Goal: Task Accomplishment & Management: Manage account settings

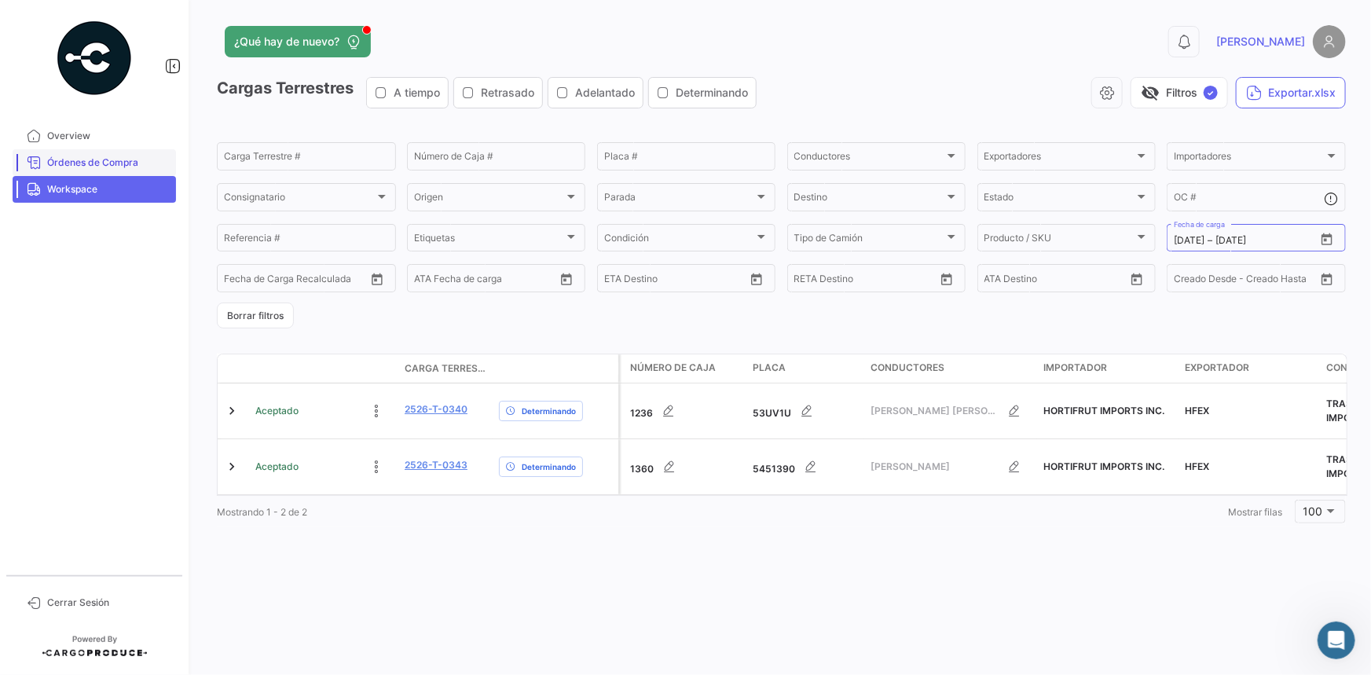
scroll to position [51, 0]
click at [111, 180] on link "Workspace" at bounding box center [94, 189] width 163 height 27
click at [287, 152] on div "Carga Terrestre #" at bounding box center [306, 155] width 165 height 31
paste input "0296"
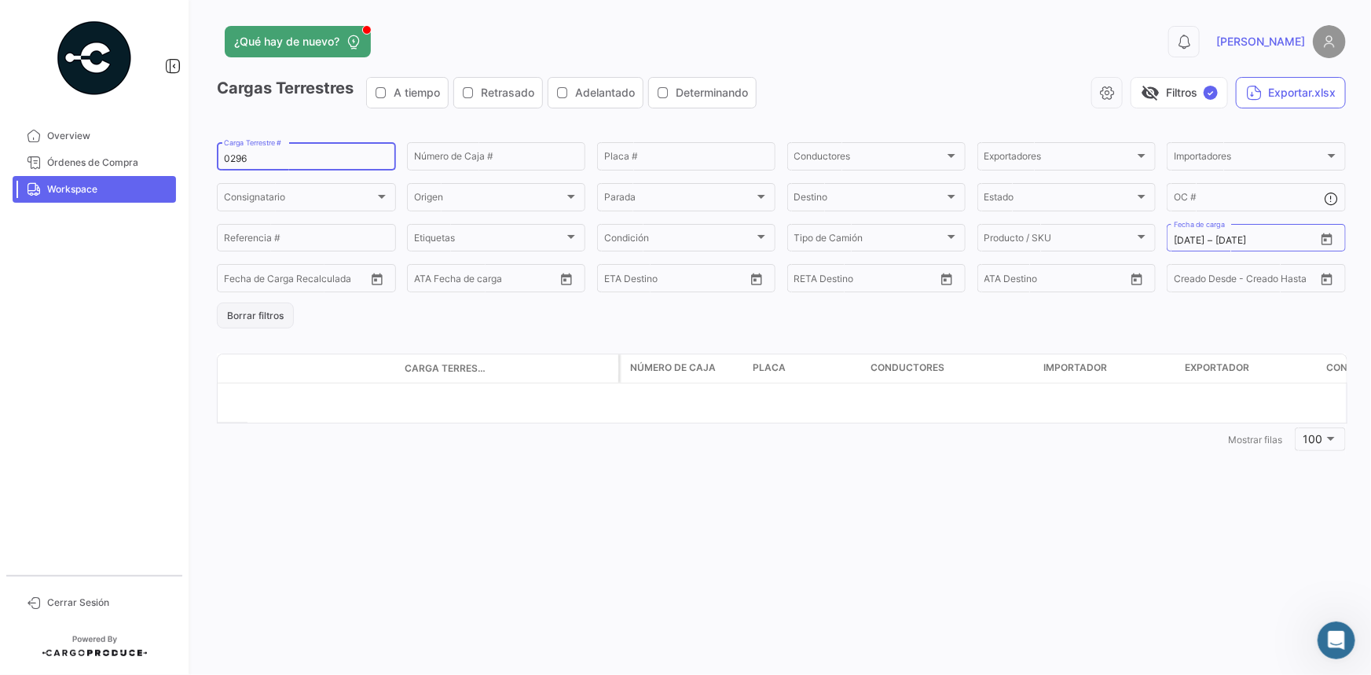
type input "0296"
click at [249, 321] on button "Borrar filtros" at bounding box center [255, 315] width 77 height 26
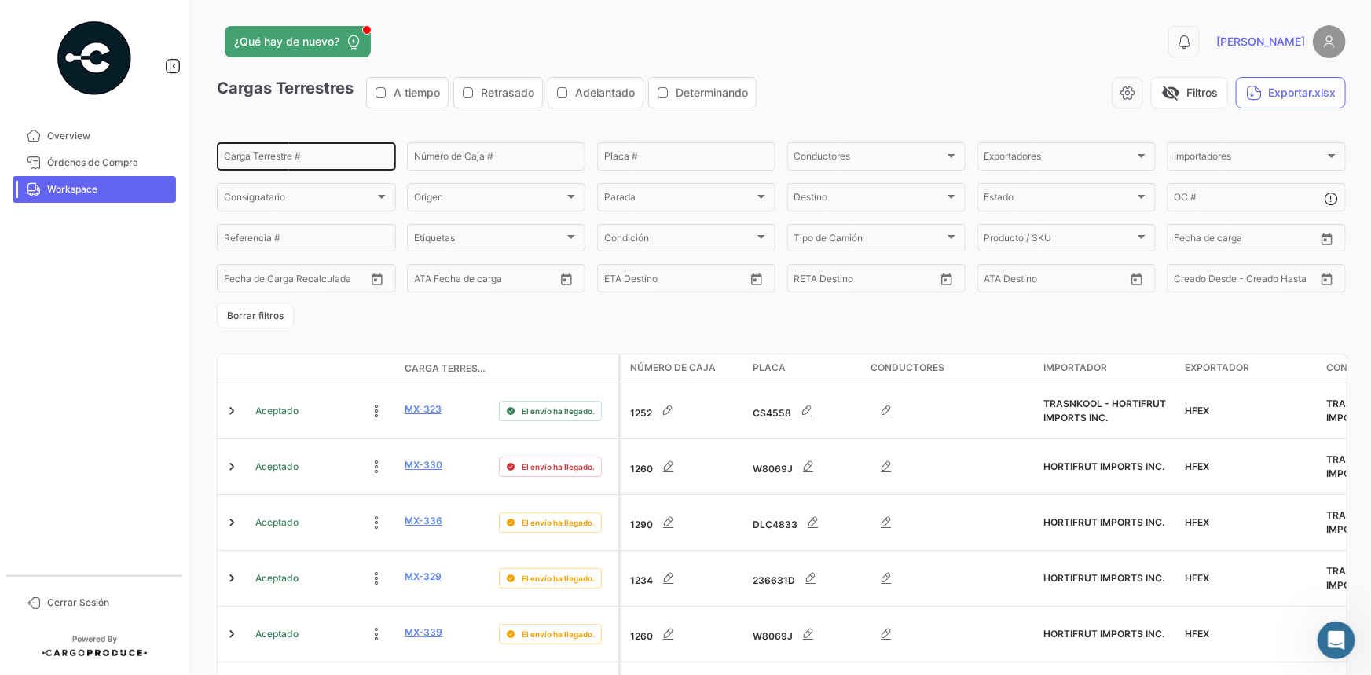
click at [267, 156] on input "Carga Terrestre #" at bounding box center [306, 158] width 165 height 11
paste input "0296"
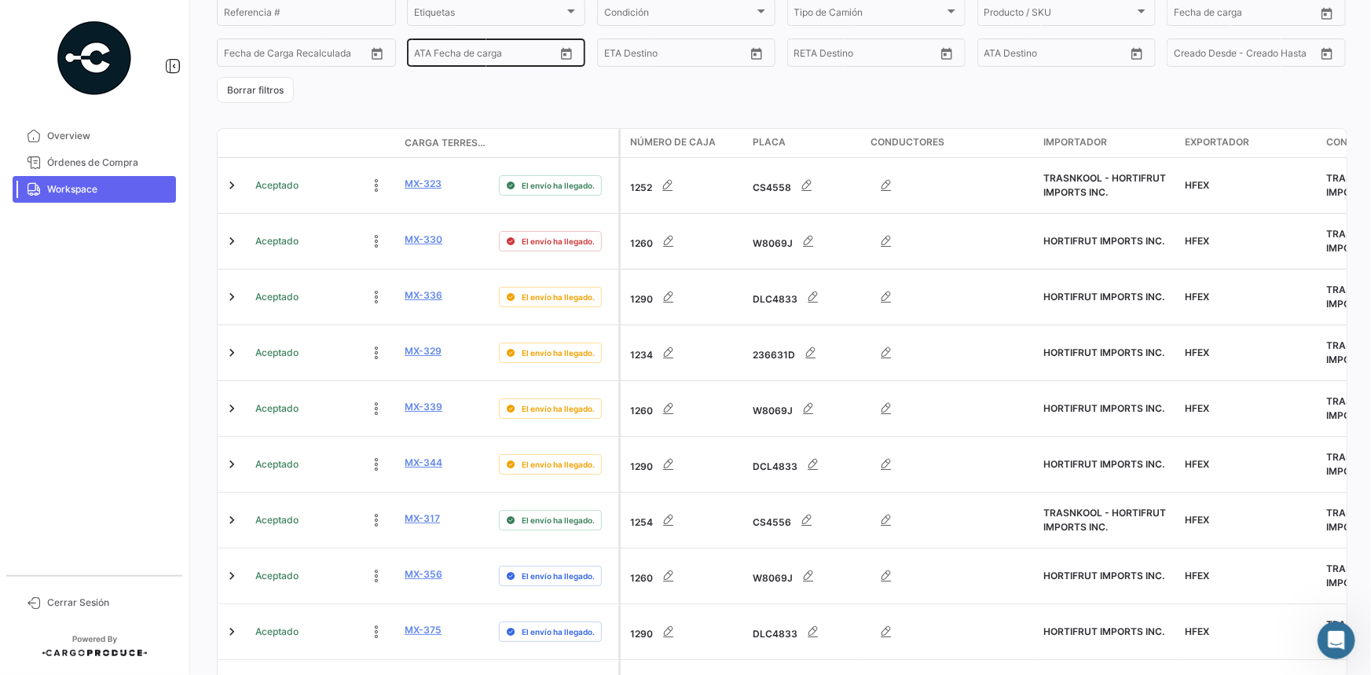
scroll to position [285, 0]
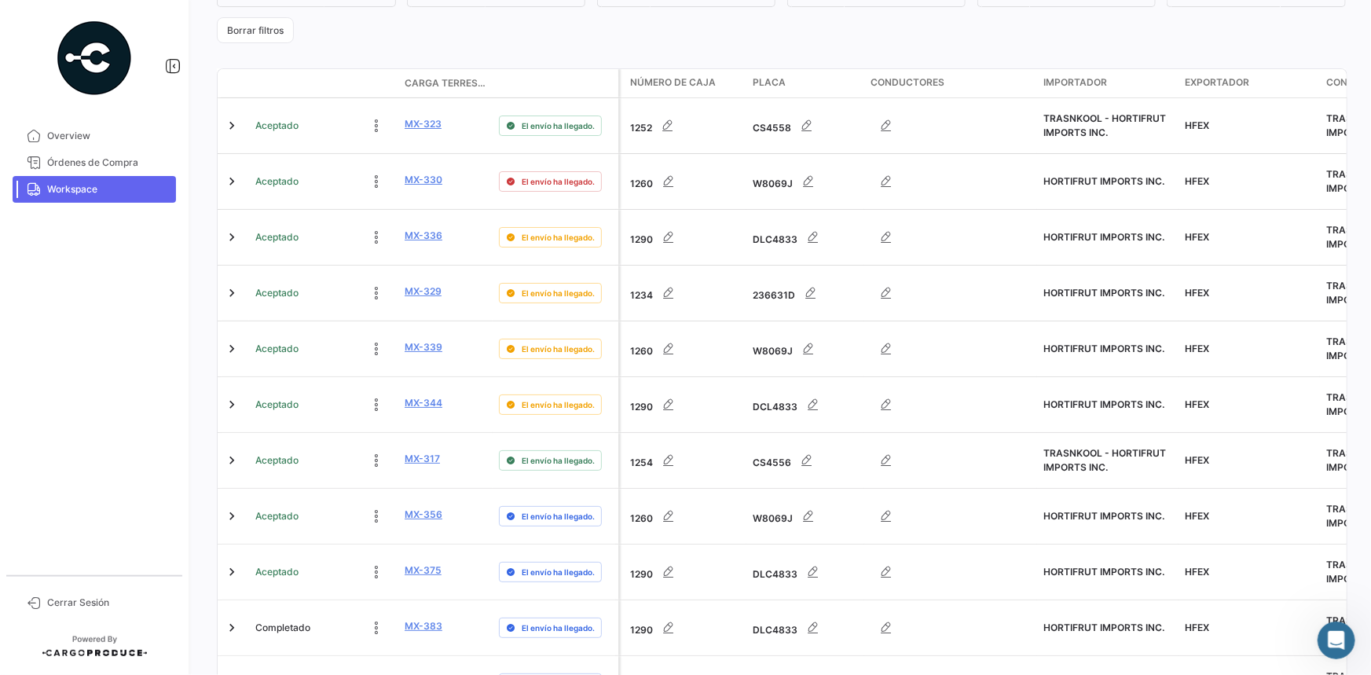
type input "0296"
click at [108, 191] on span "Workspace" at bounding box center [108, 189] width 123 height 14
click at [114, 189] on span "Workspace" at bounding box center [108, 189] width 123 height 14
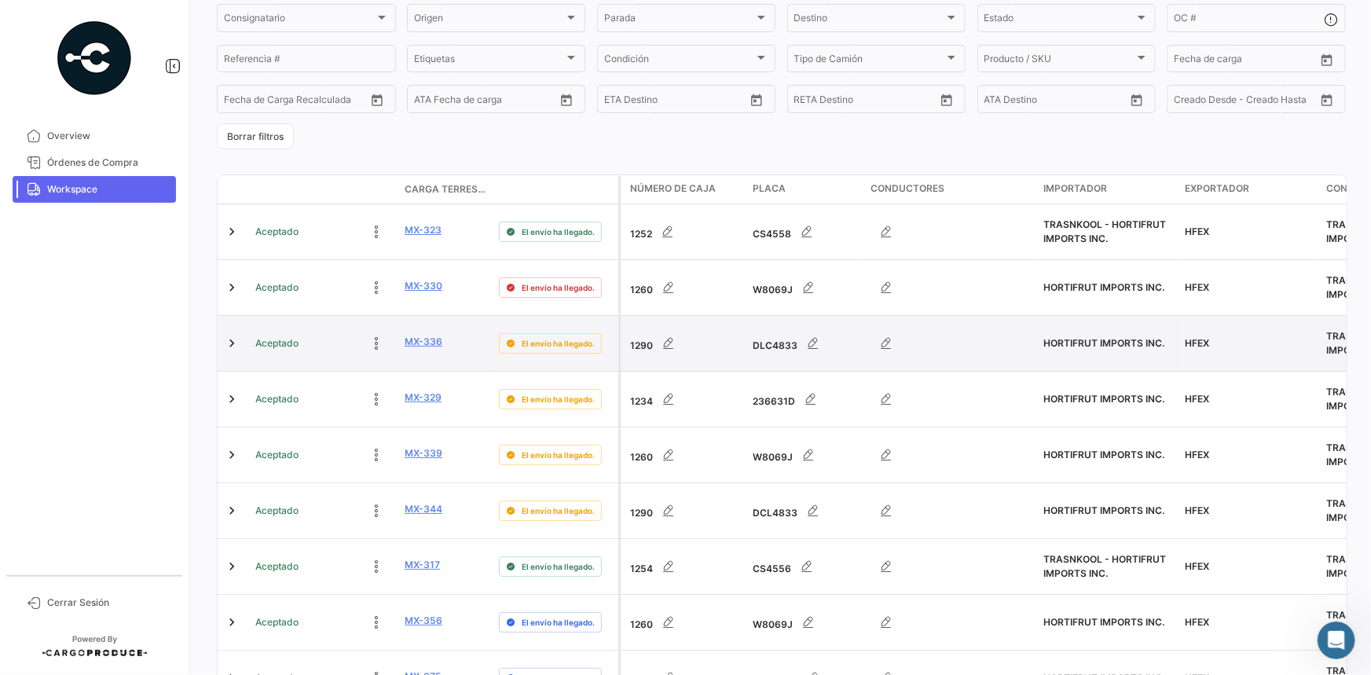
scroll to position [0, 0]
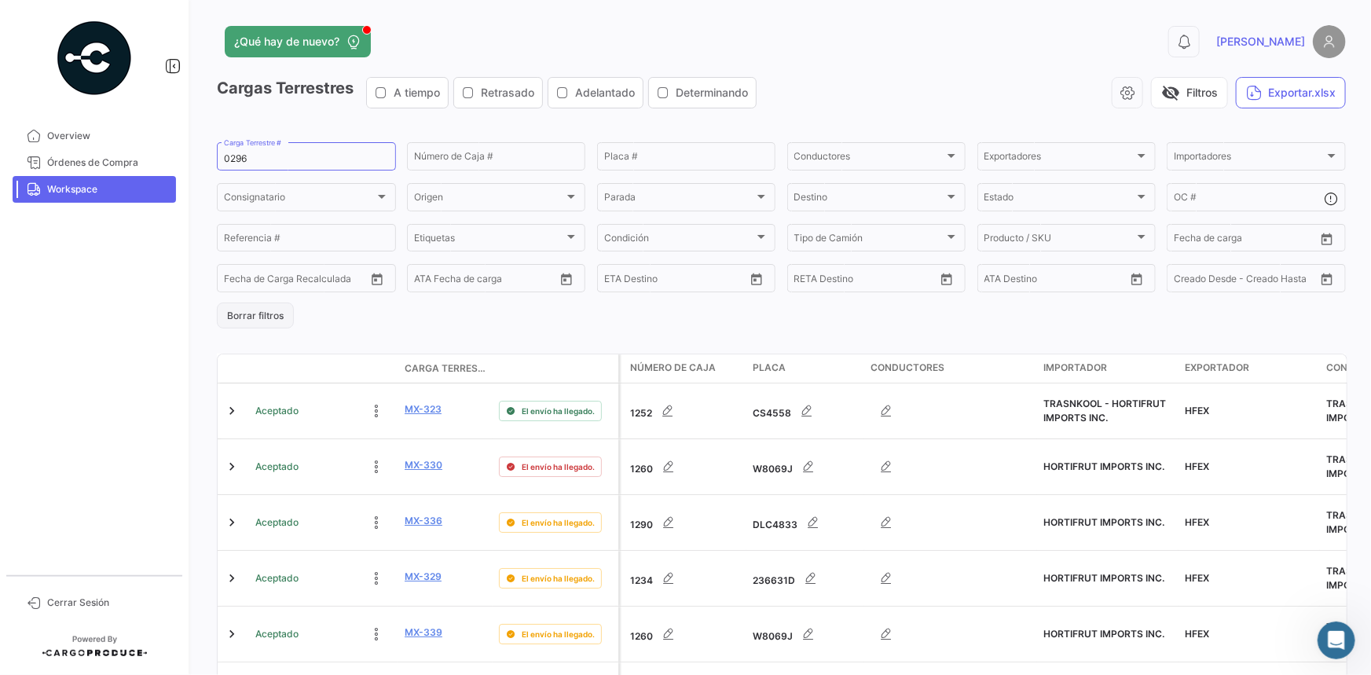
click at [258, 309] on button "Borrar filtros" at bounding box center [255, 315] width 77 height 26
click at [299, 157] on input "Carga Terrestre #" at bounding box center [306, 158] width 165 height 11
paste input "0296"
type input "0296"
click at [448, 162] on input "Número de Caja #" at bounding box center [496, 158] width 165 height 11
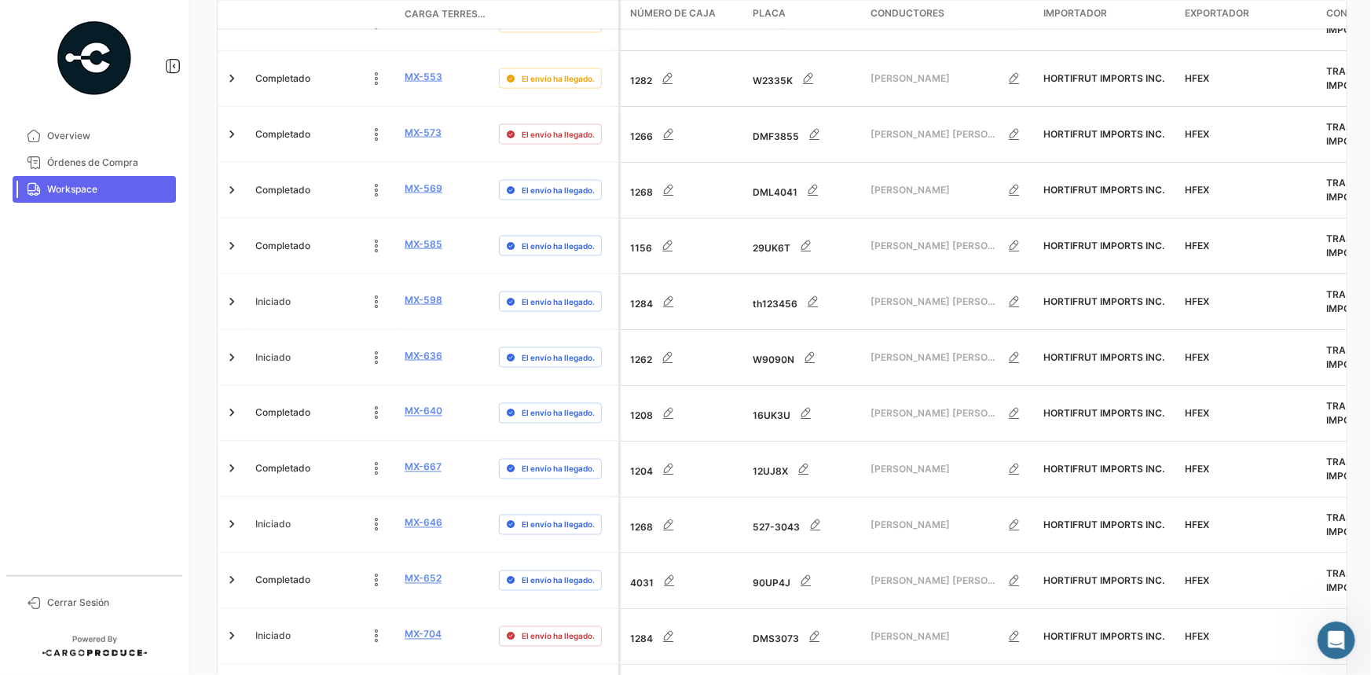
scroll to position [1571, 0]
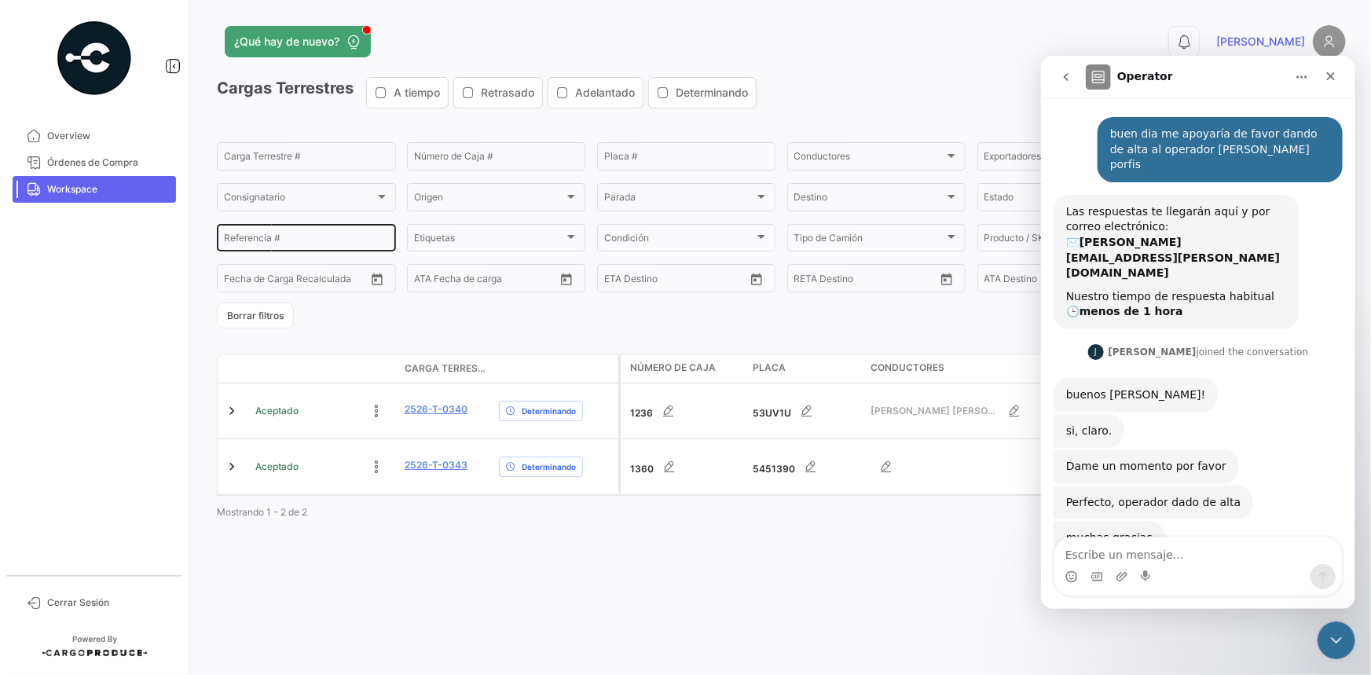
scroll to position [51, 0]
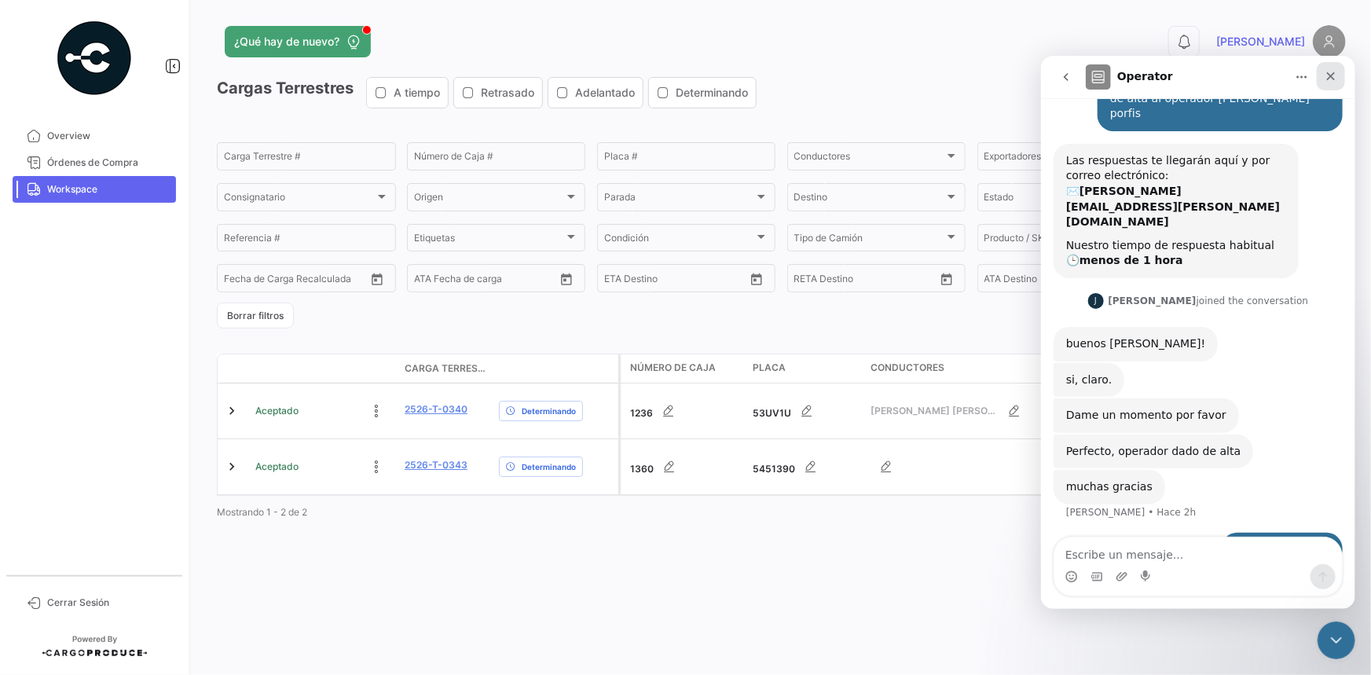
click at [1336, 67] on div "Cerrar" at bounding box center [1330, 75] width 28 height 28
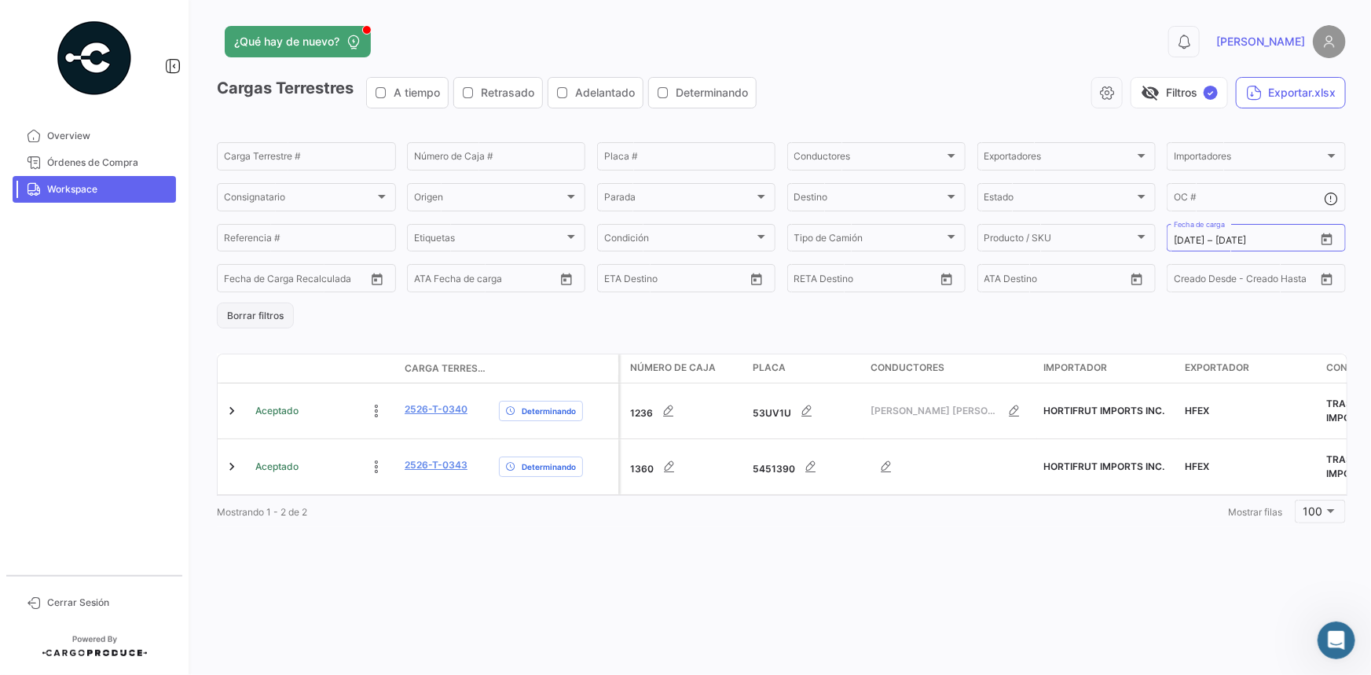
click at [260, 313] on button "Borrar filtros" at bounding box center [255, 315] width 77 height 26
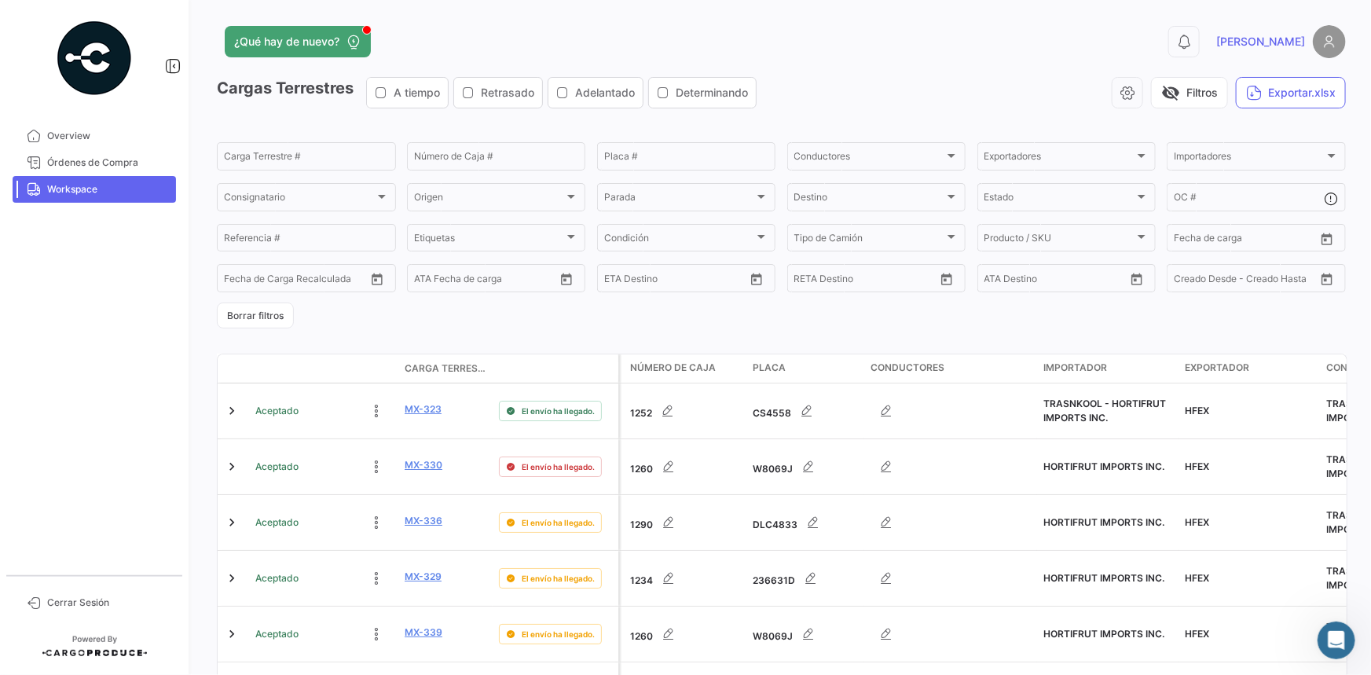
click at [103, 192] on span "Workspace" at bounding box center [108, 189] width 123 height 14
click at [268, 150] on div "Carga Terrestre #" at bounding box center [306, 155] width 165 height 31
paste input "0296"
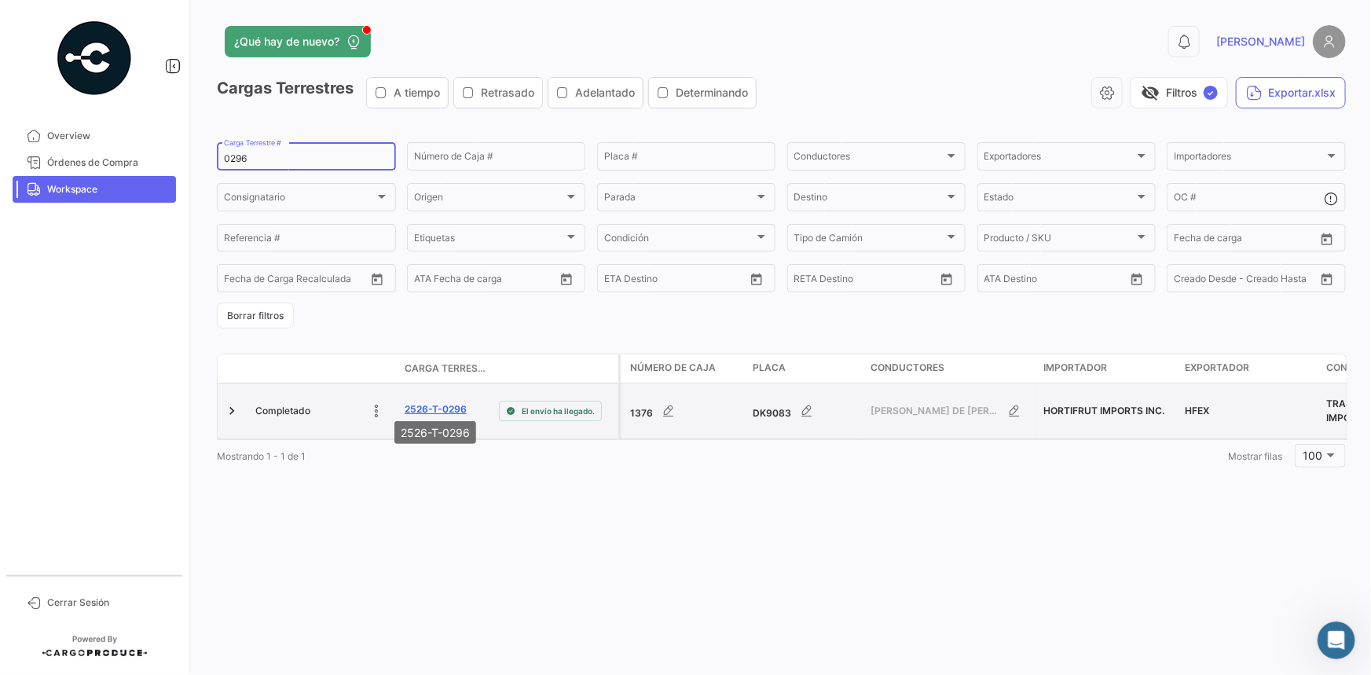
type input "0296"
click at [418, 402] on link "2526-T-0296" at bounding box center [436, 409] width 62 height 14
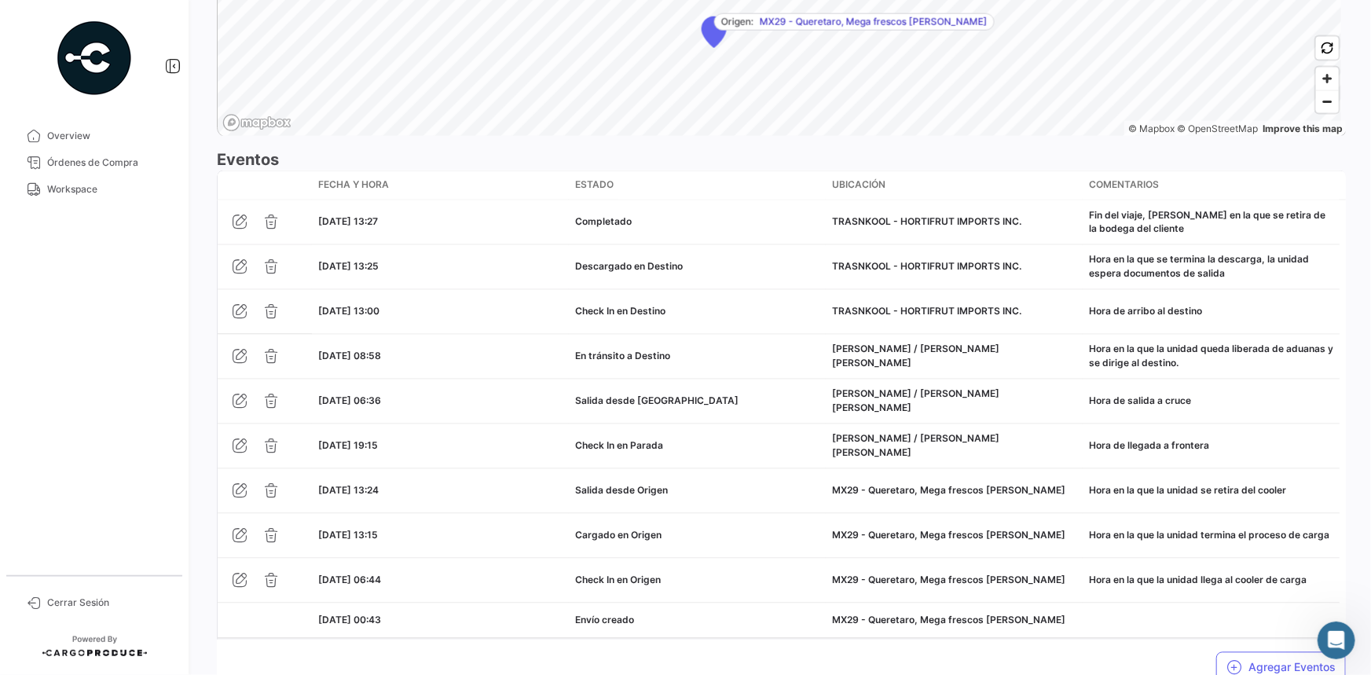
scroll to position [1342, 0]
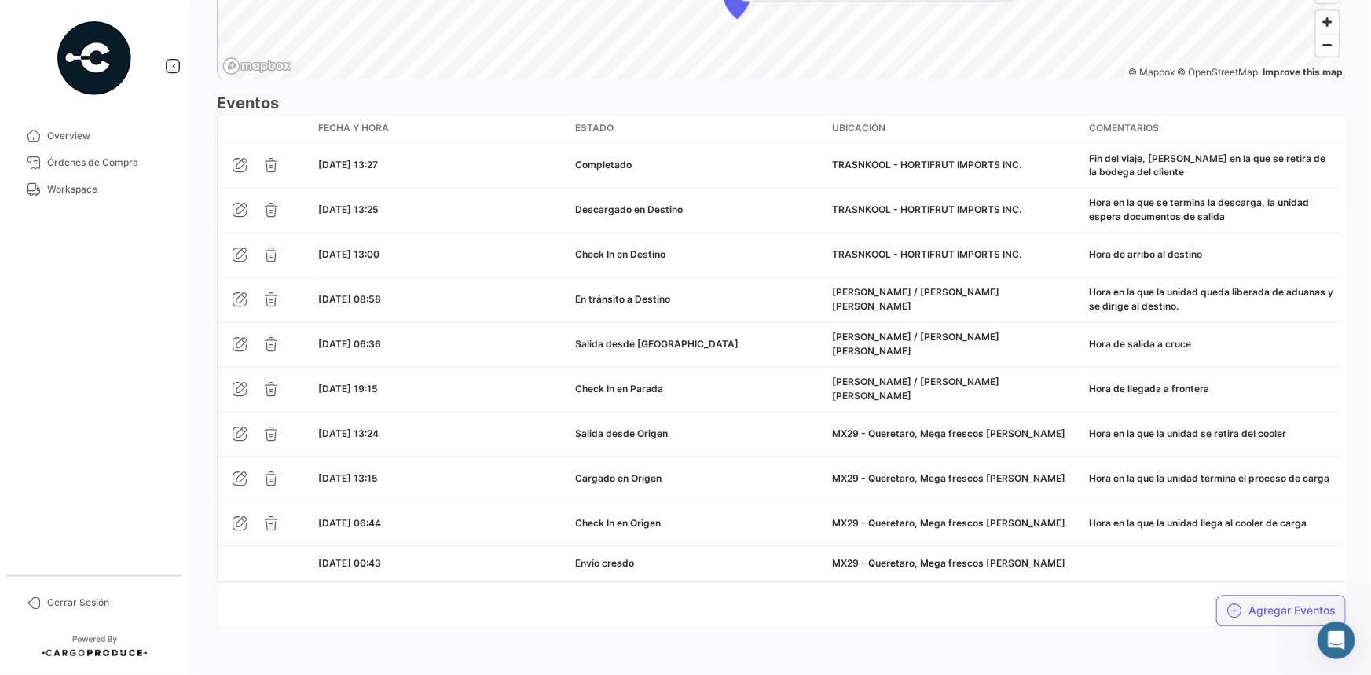
click at [1230, 615] on icon "button" at bounding box center [1234, 611] width 16 height 16
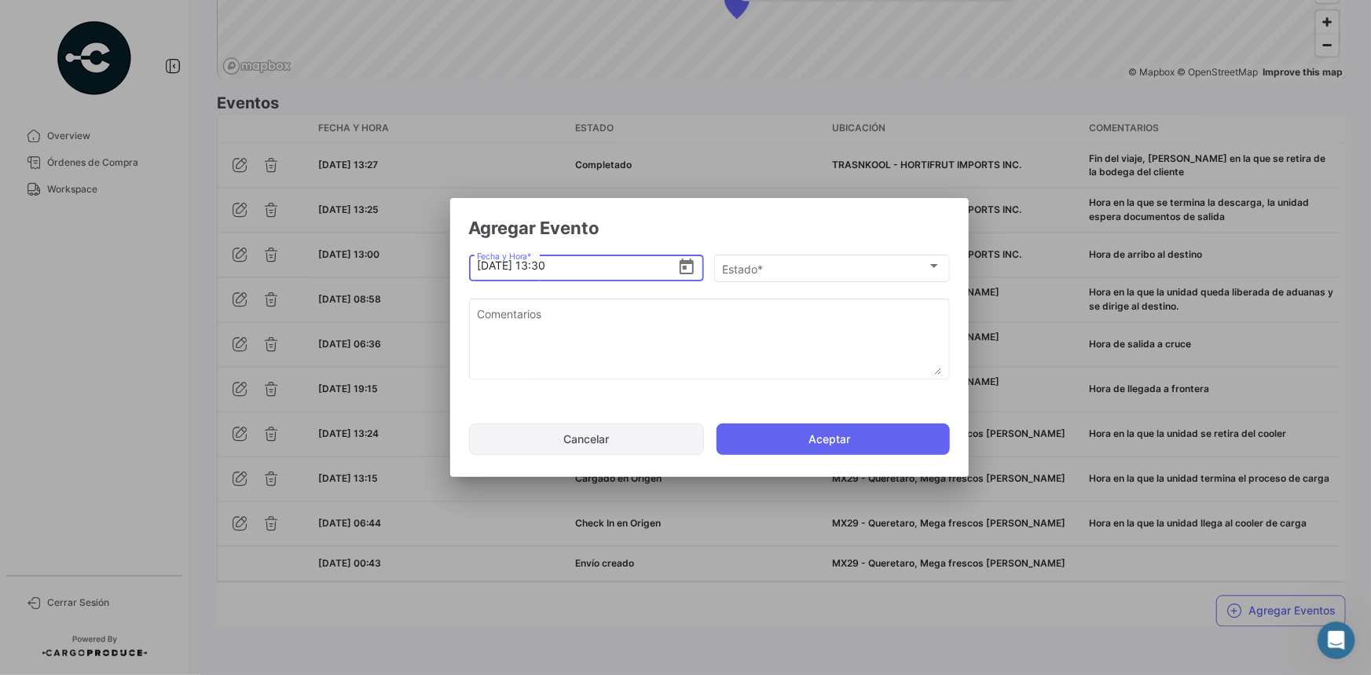
click at [603, 448] on button "Cancelar" at bounding box center [586, 438] width 235 height 31
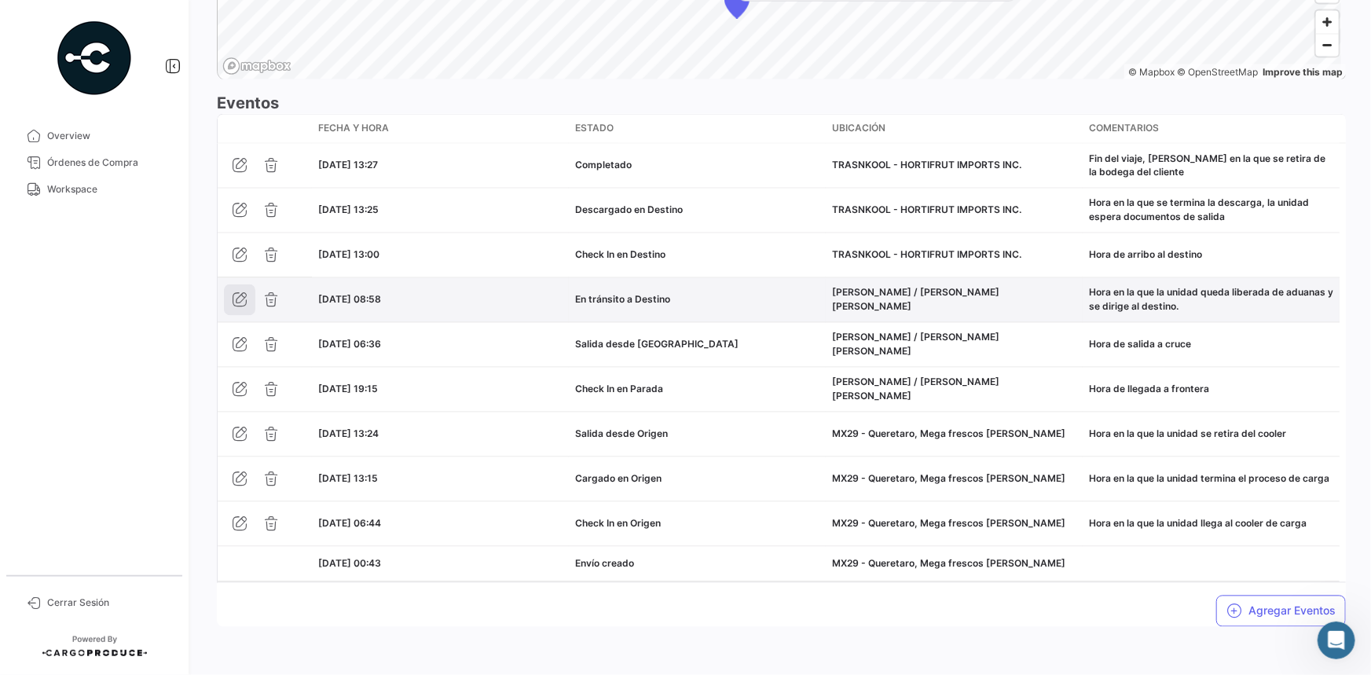
click at [236, 292] on icon "button" at bounding box center [240, 300] width 16 height 16
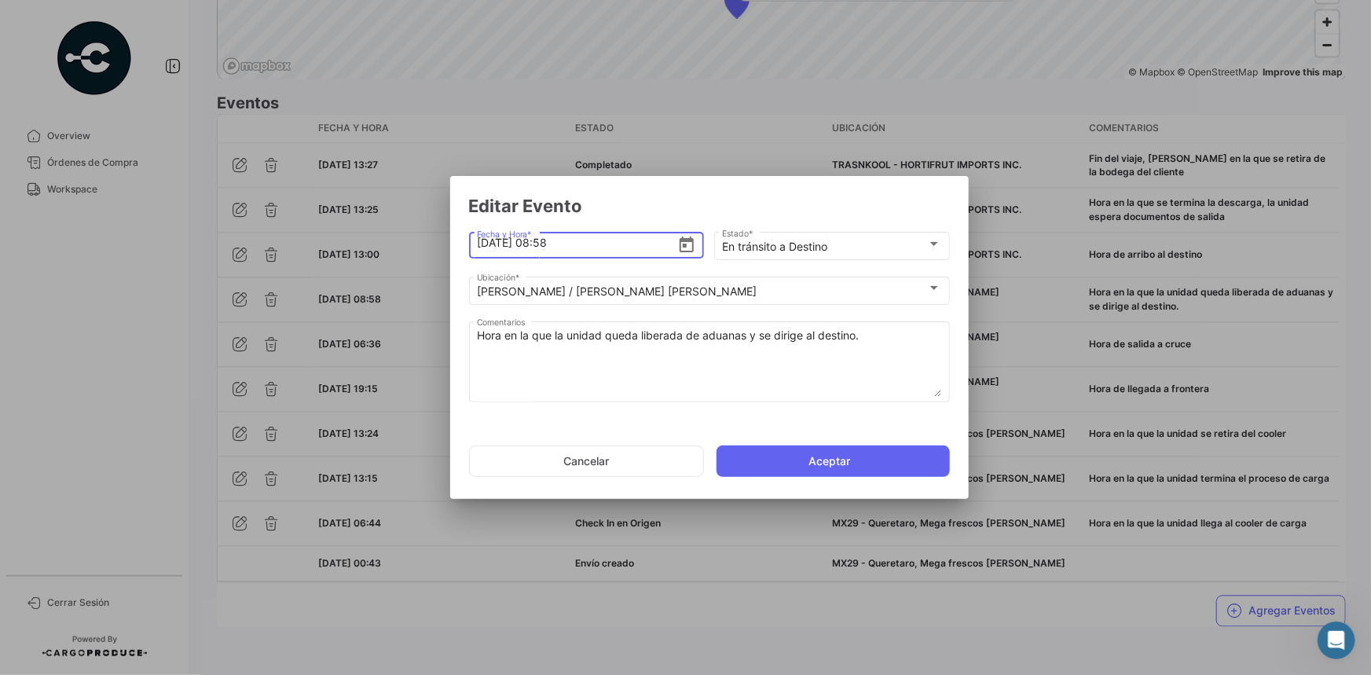
click at [552, 247] on input "[DATE] 08:58" at bounding box center [577, 242] width 200 height 55
click at [545, 244] on input "[DATE] 08:58" at bounding box center [577, 242] width 200 height 55
type input "[DATE] 14:00"
click at [804, 454] on button "Aceptar" at bounding box center [833, 460] width 233 height 31
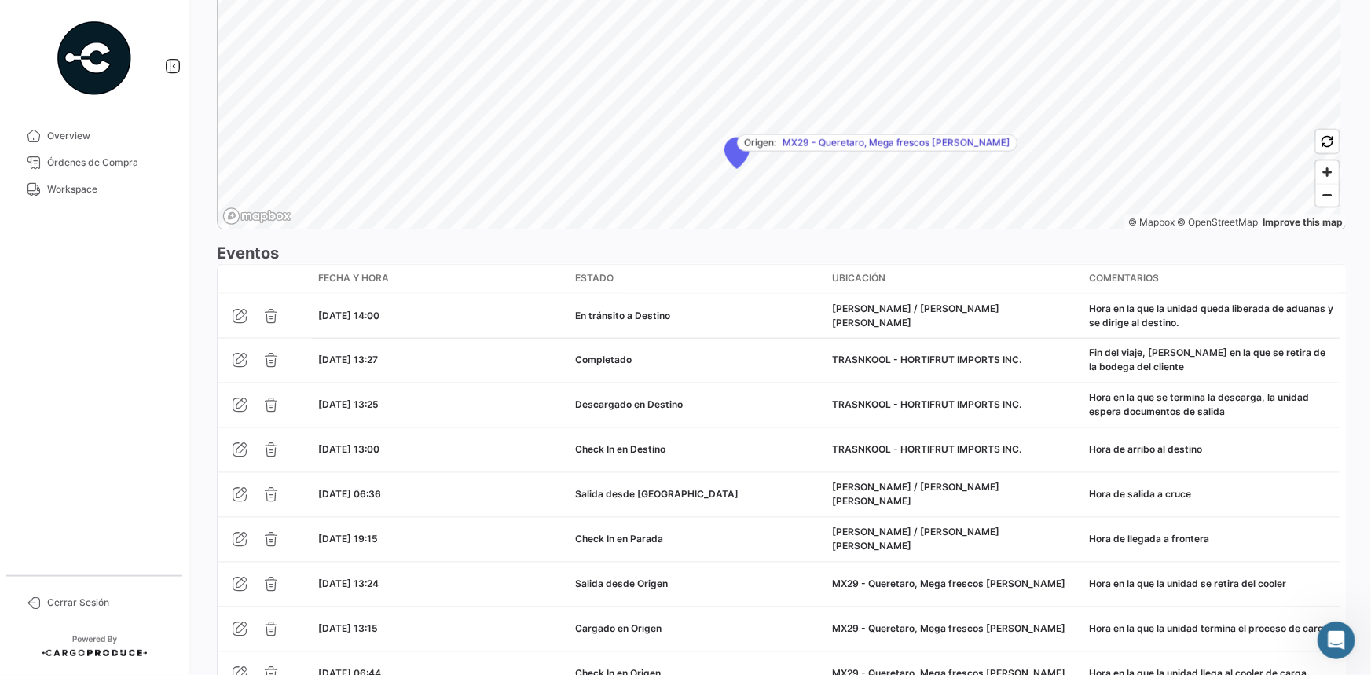
scroll to position [1214, 0]
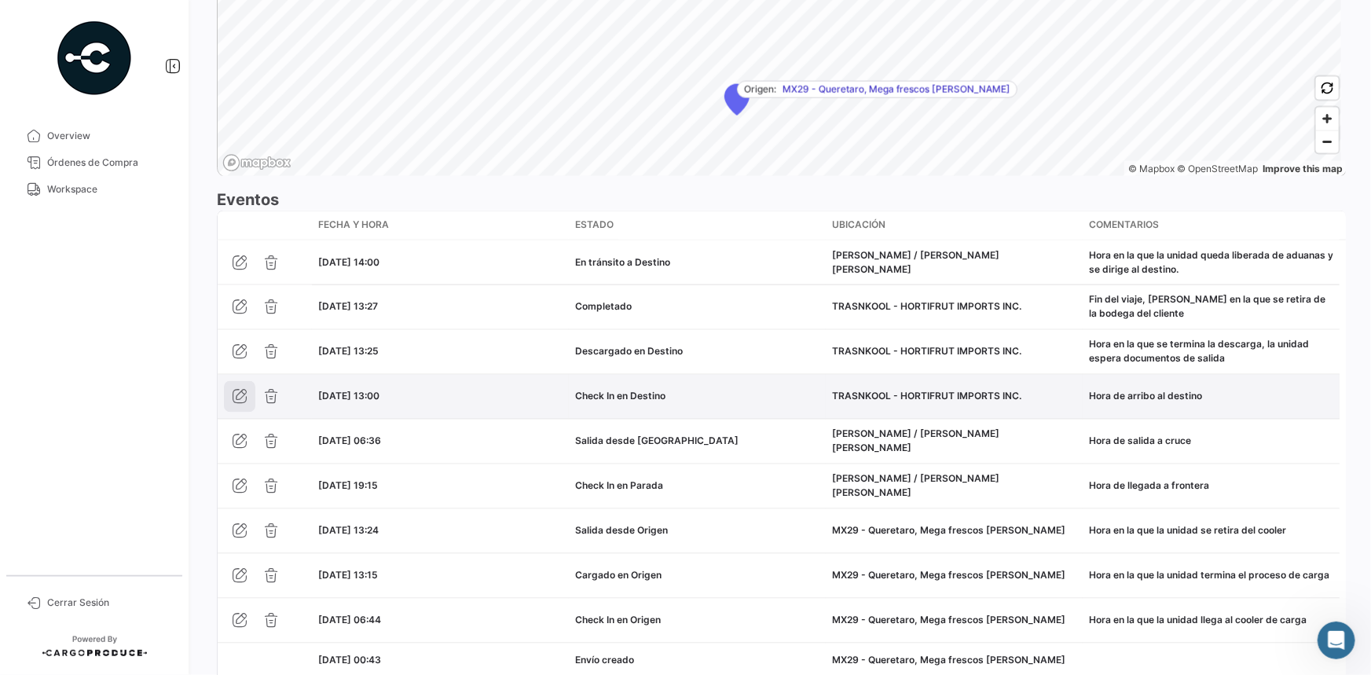
click at [236, 395] on icon "button" at bounding box center [240, 397] width 16 height 16
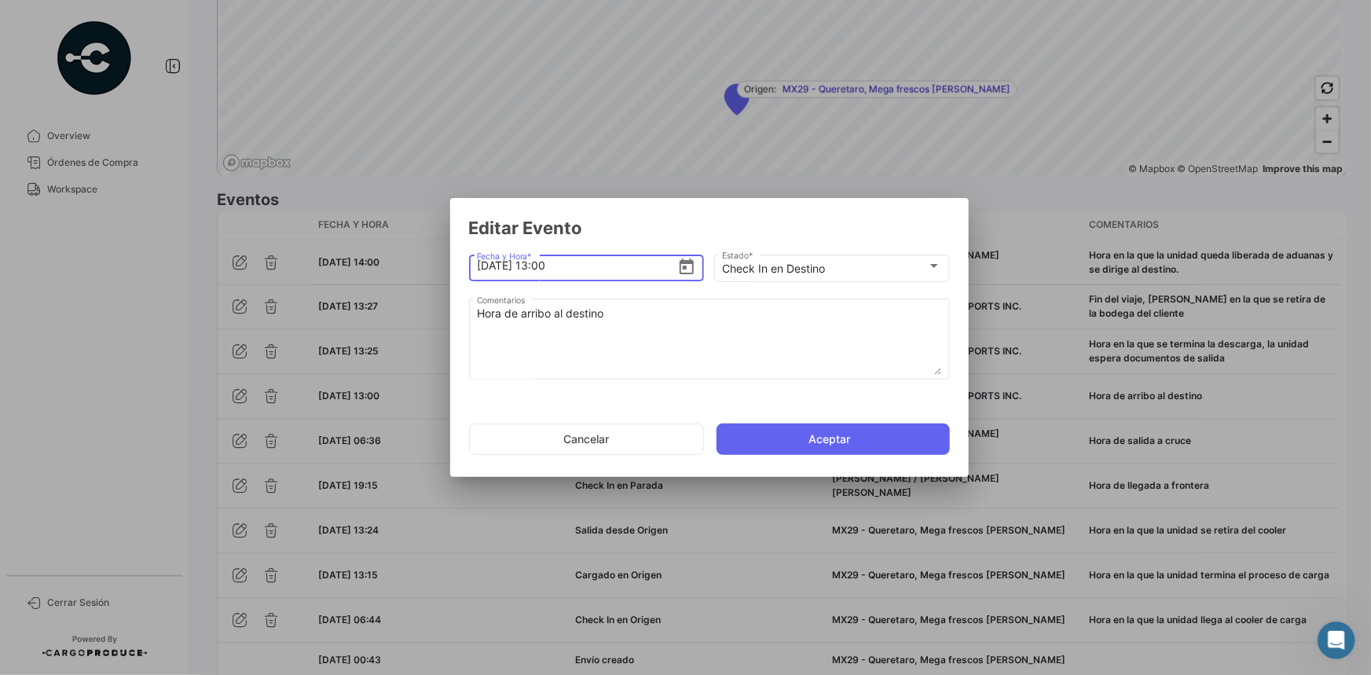
click at [548, 267] on input "[DATE] 13:00" at bounding box center [577, 265] width 200 height 55
click at [572, 264] on input "[DATE] 14:00" at bounding box center [577, 265] width 200 height 55
type input "[DATE] 14:18"
click at [764, 432] on button "Aceptar" at bounding box center [833, 438] width 233 height 31
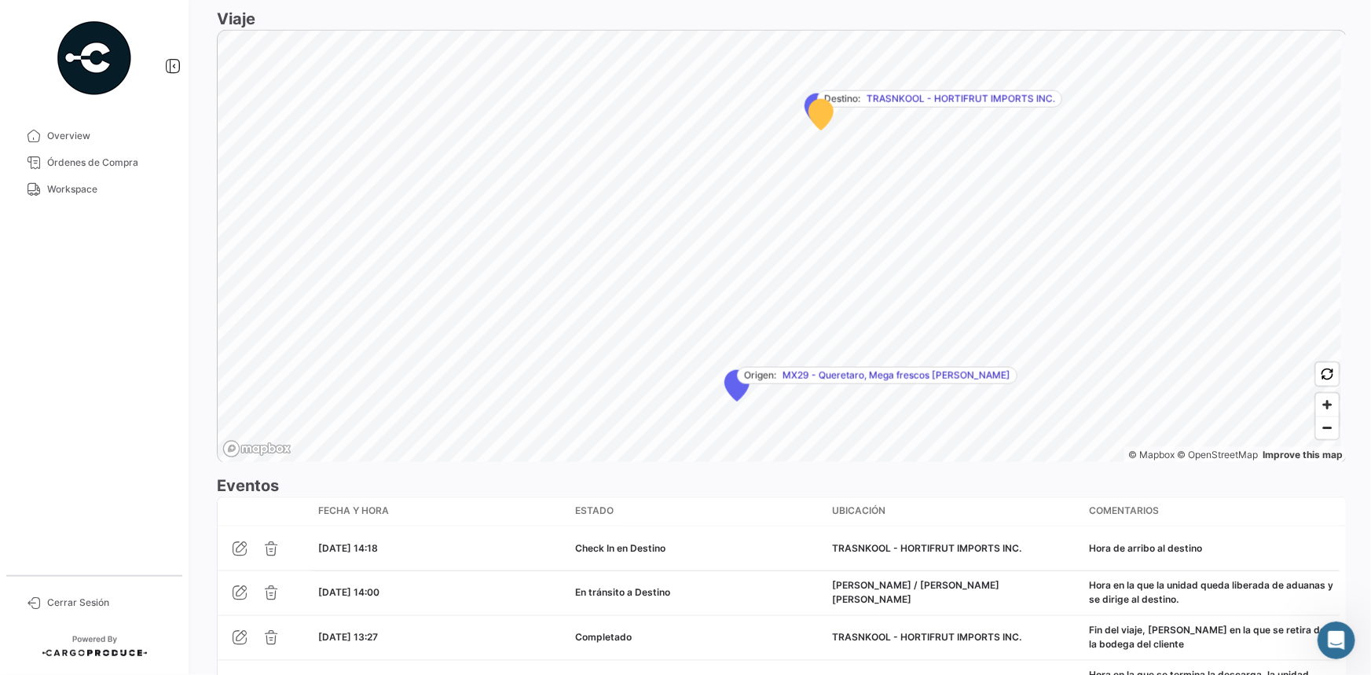
scroll to position [1311, 0]
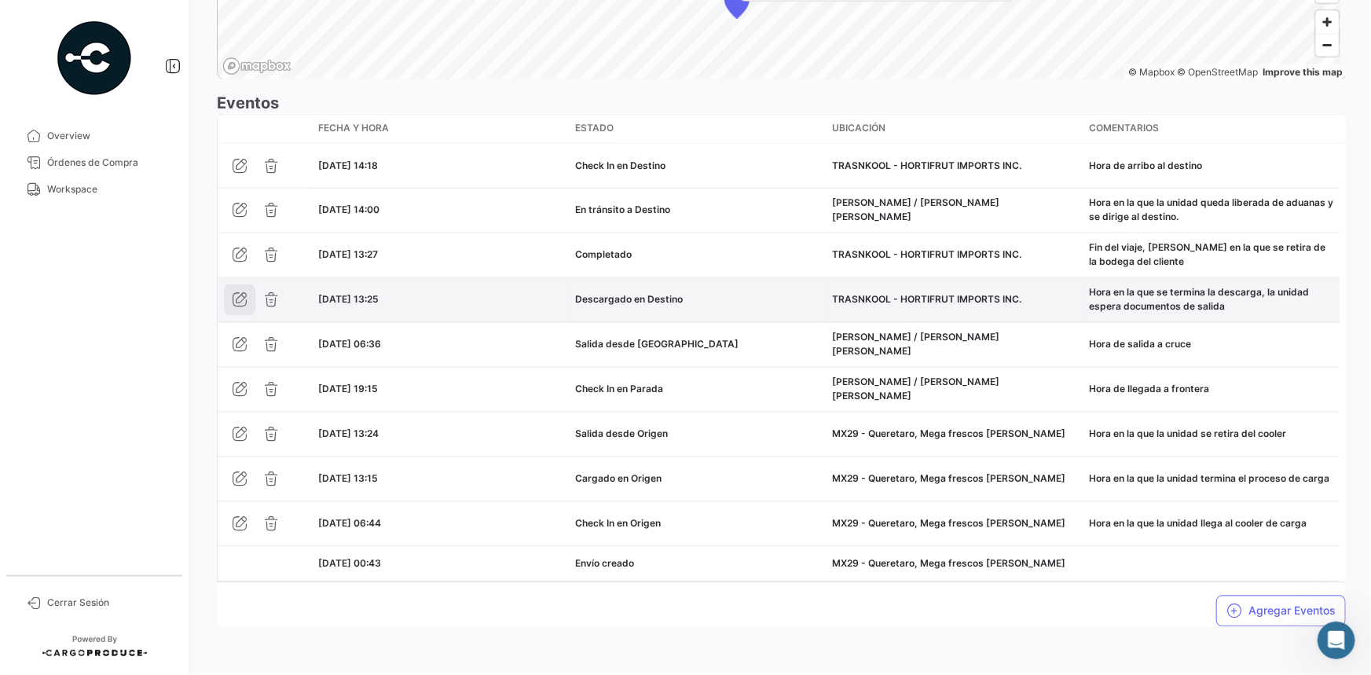
click at [233, 299] on icon "button" at bounding box center [240, 300] width 16 height 16
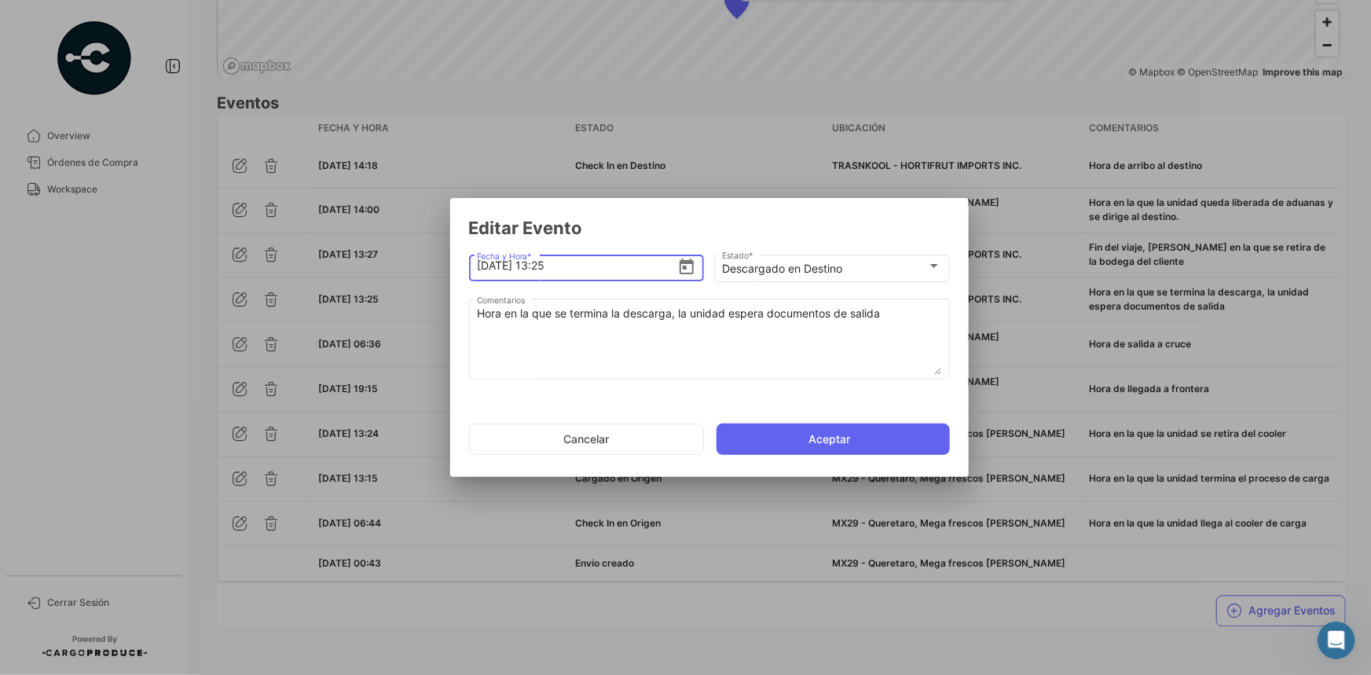
click at [544, 267] on input "[DATE] 13:25" at bounding box center [577, 265] width 200 height 55
type input "[DATE] 14:45"
click at [811, 434] on button "Aceptar" at bounding box center [833, 438] width 233 height 31
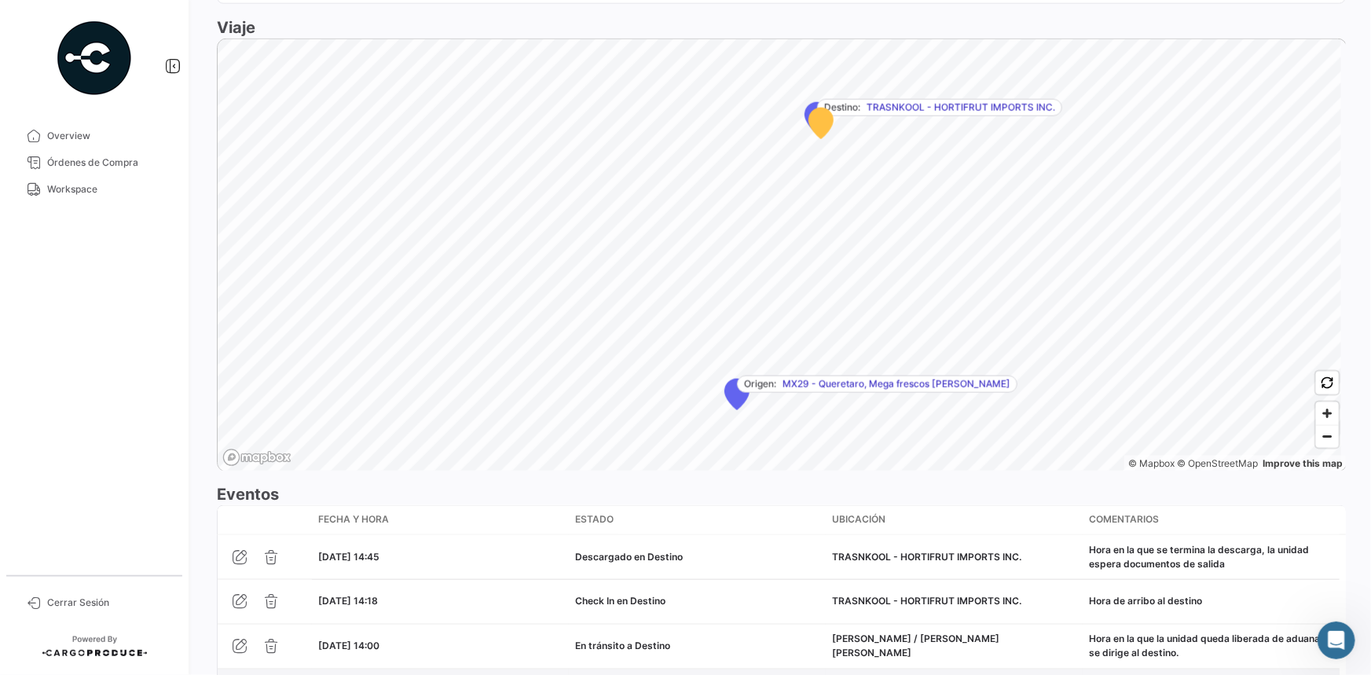
scroll to position [1214, 0]
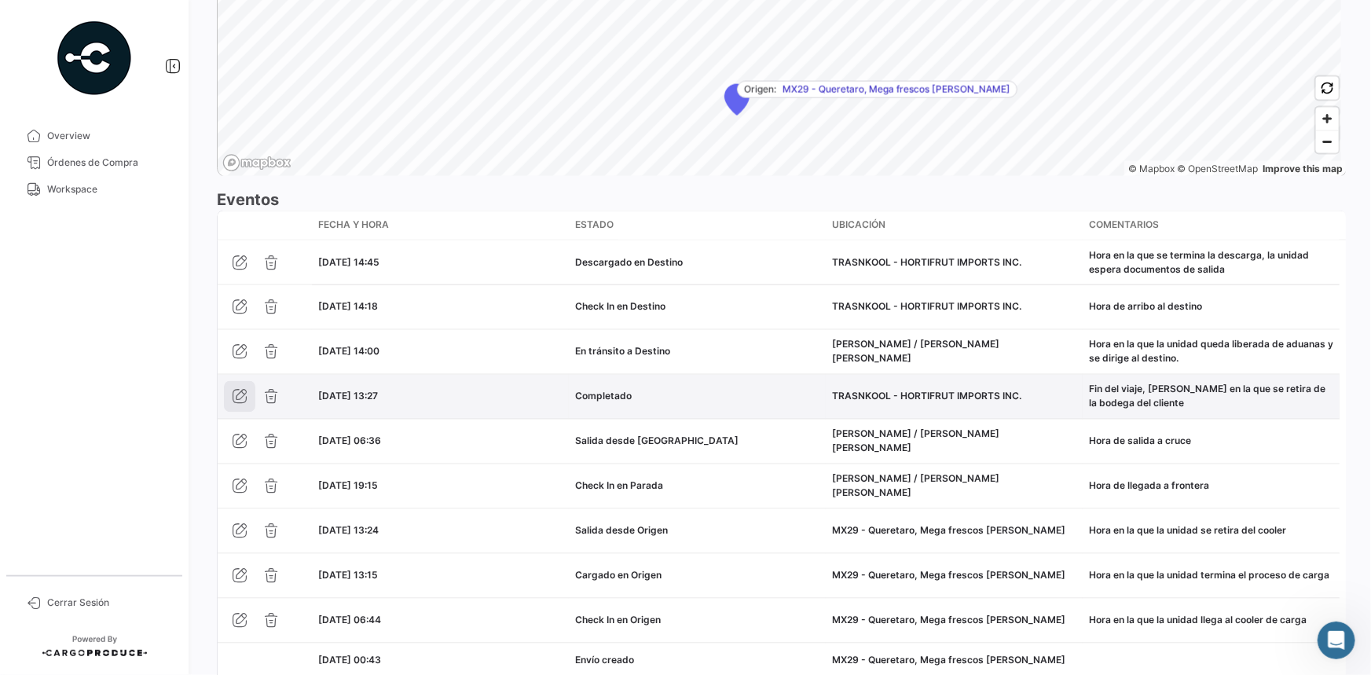
click at [244, 394] on icon "button" at bounding box center [240, 397] width 16 height 16
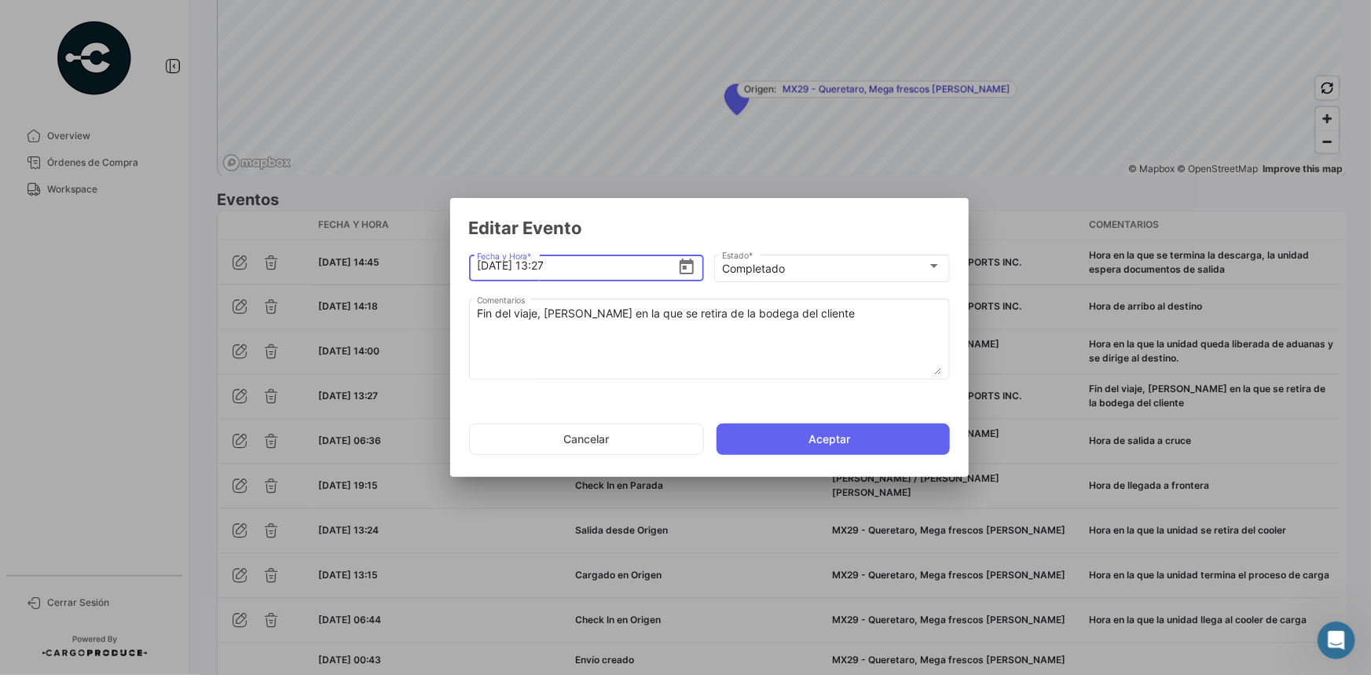
click at [547, 266] on input "[DATE] 13:27" at bounding box center [577, 265] width 200 height 55
type input "[DATE] 15:00"
click at [807, 448] on button "Aceptar" at bounding box center [833, 438] width 233 height 31
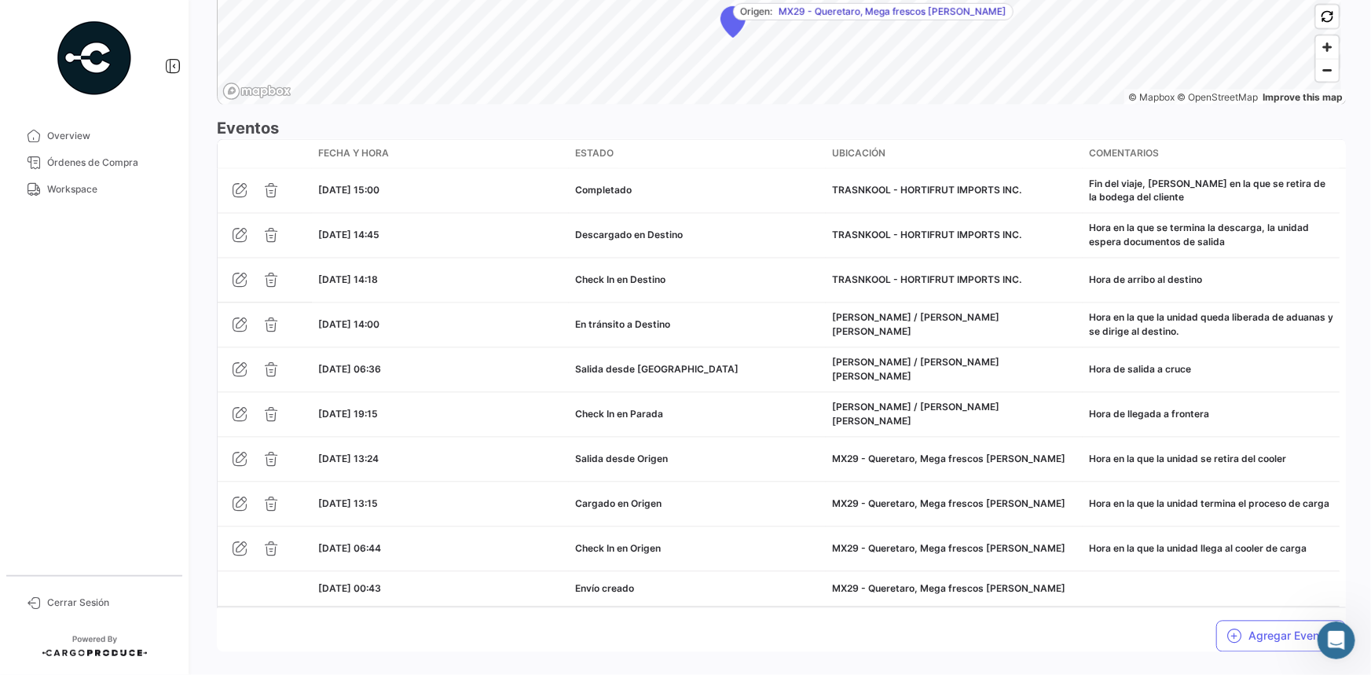
scroll to position [1342, 0]
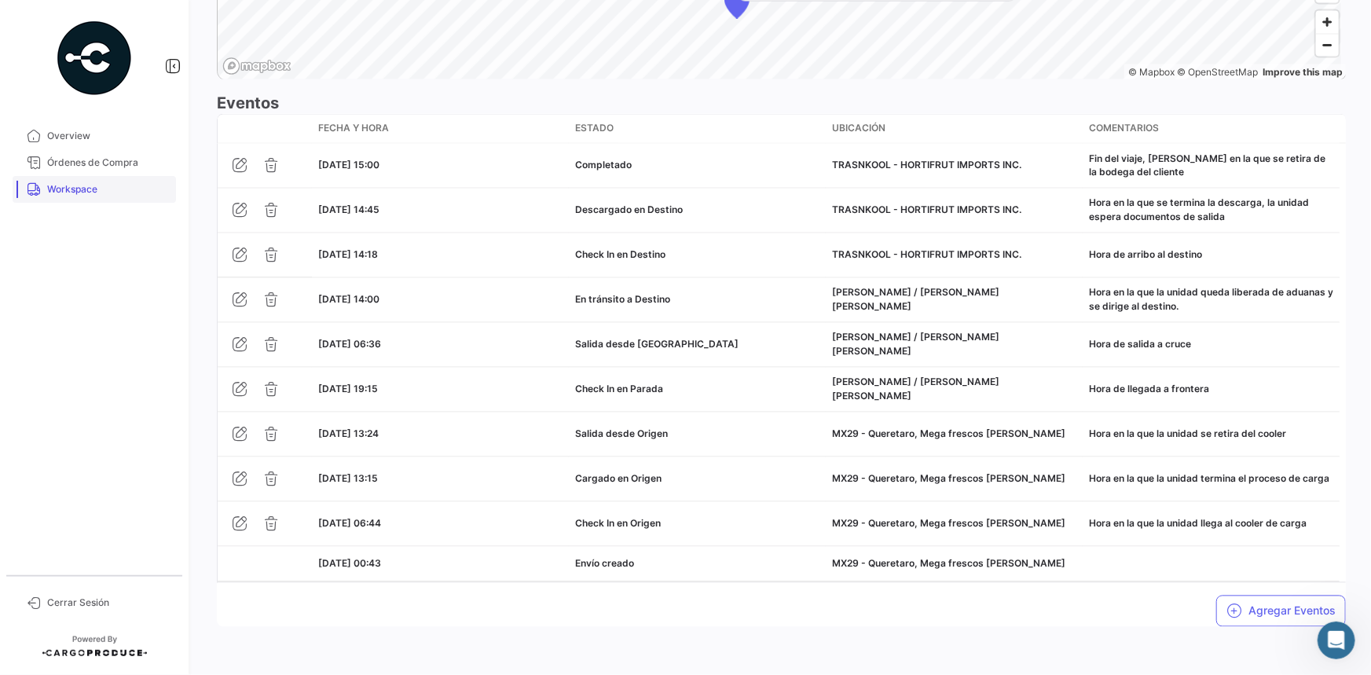
drag, startPoint x: 118, startPoint y: 193, endPoint x: 135, endPoint y: 193, distance: 17.3
click at [118, 193] on span "Workspace" at bounding box center [108, 189] width 123 height 14
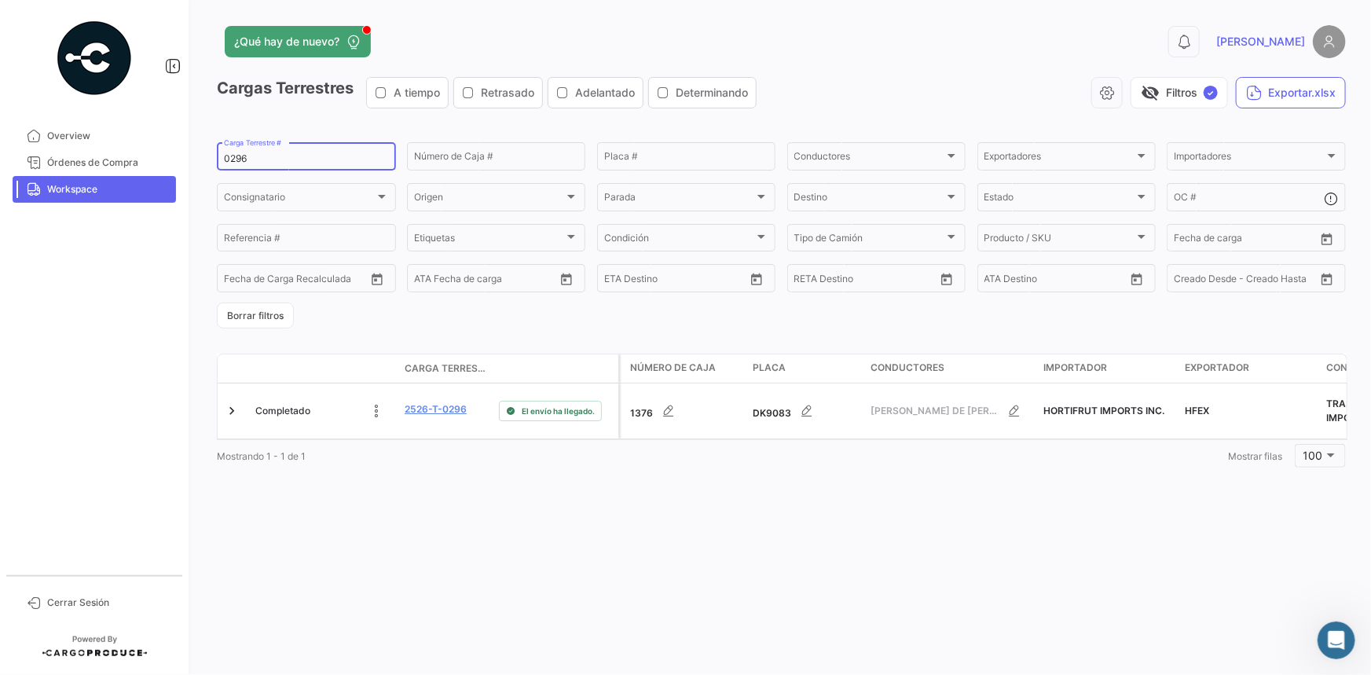
drag, startPoint x: 302, startPoint y: 159, endPoint x: 183, endPoint y: 166, distance: 119.6
click at [183, 166] on mat-sidenav-container "Overview Órdenes de Compra Workspace Cerrar Sesión ¿Qué hay de nuevo? 0 [PERSON…" at bounding box center [685, 337] width 1371 height 675
paste input "331"
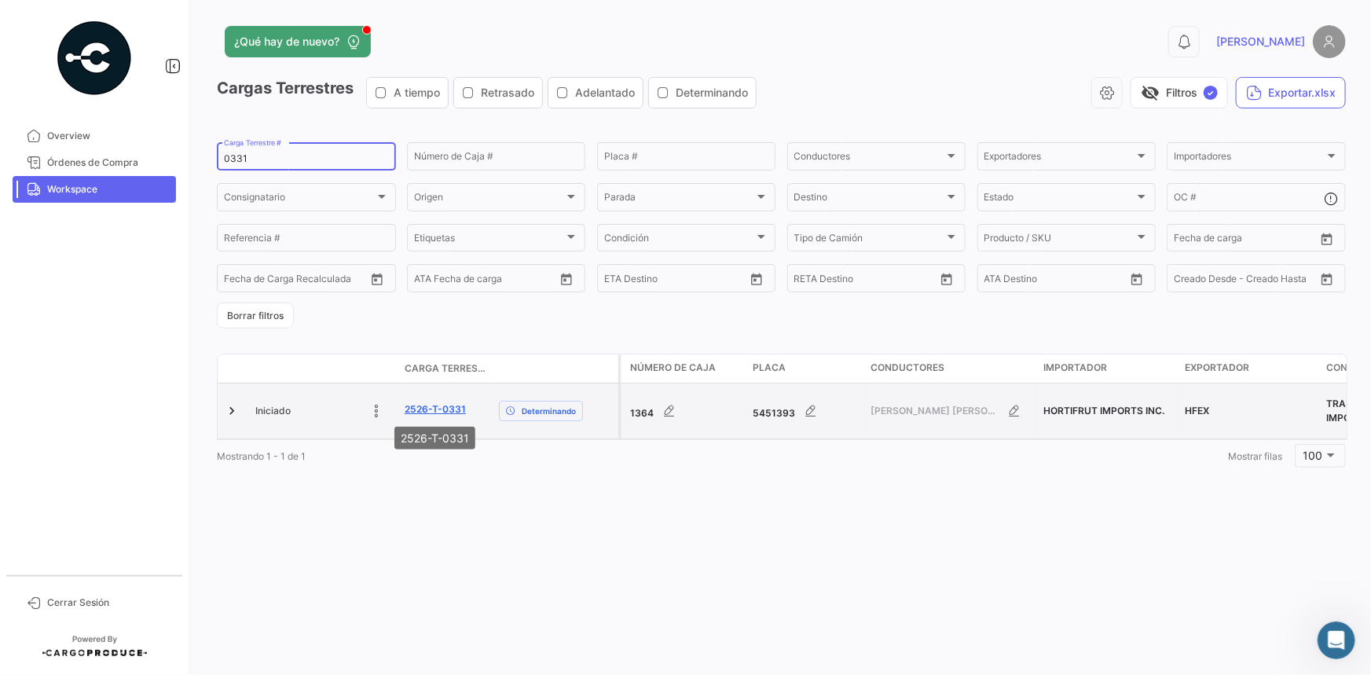
type input "0331"
click at [438, 402] on link "2526-T-0331" at bounding box center [435, 409] width 61 height 14
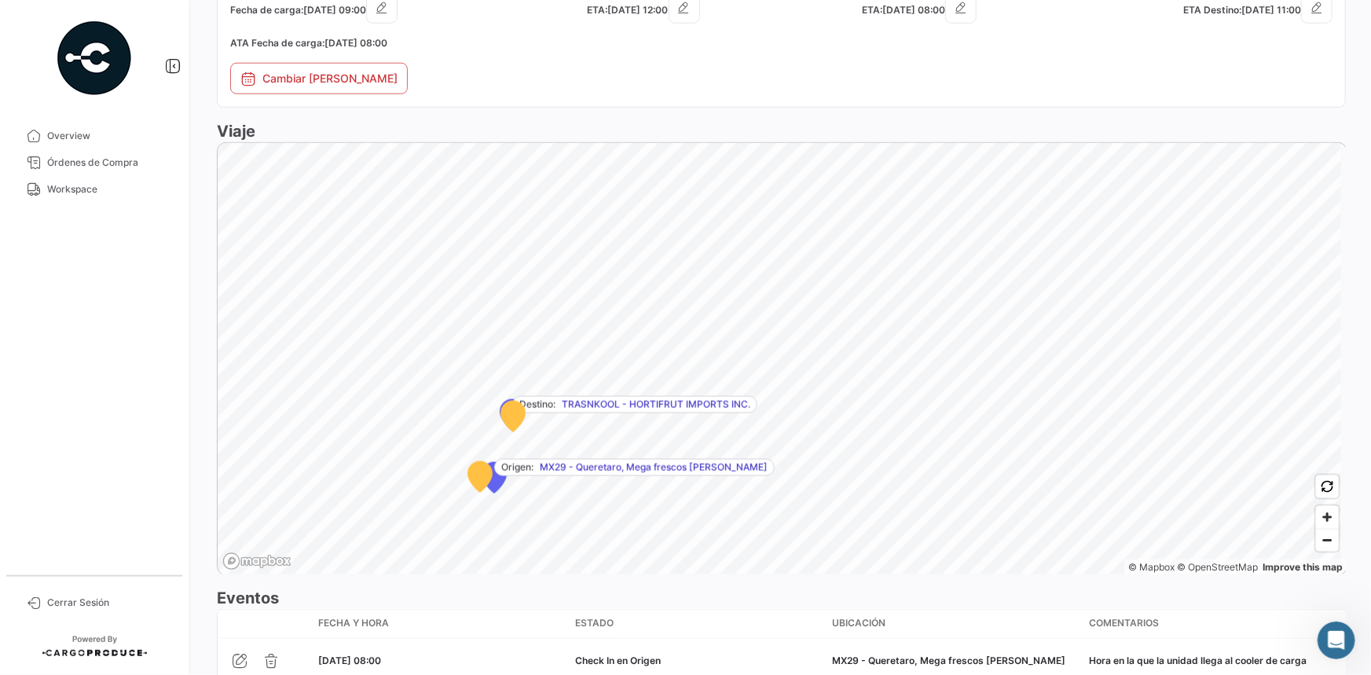
scroll to position [926, 0]
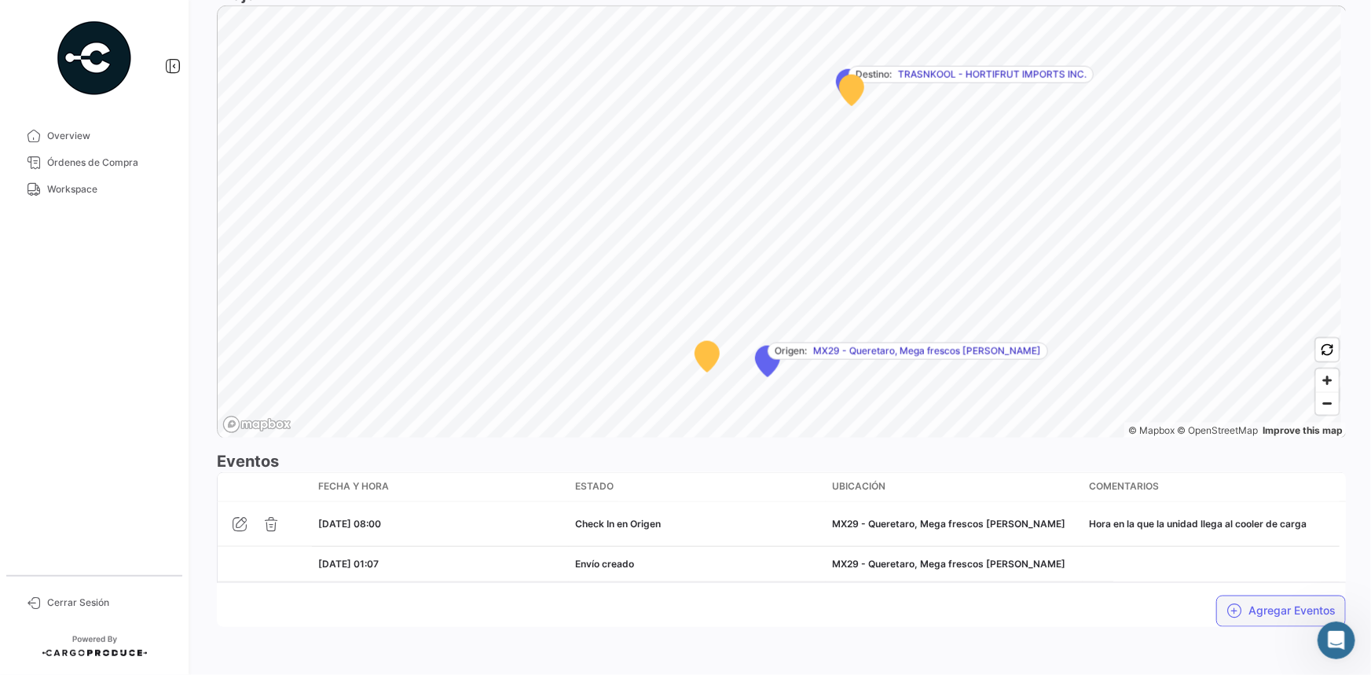
click at [1240, 603] on button "Agregar Eventos" at bounding box center [1281, 611] width 130 height 31
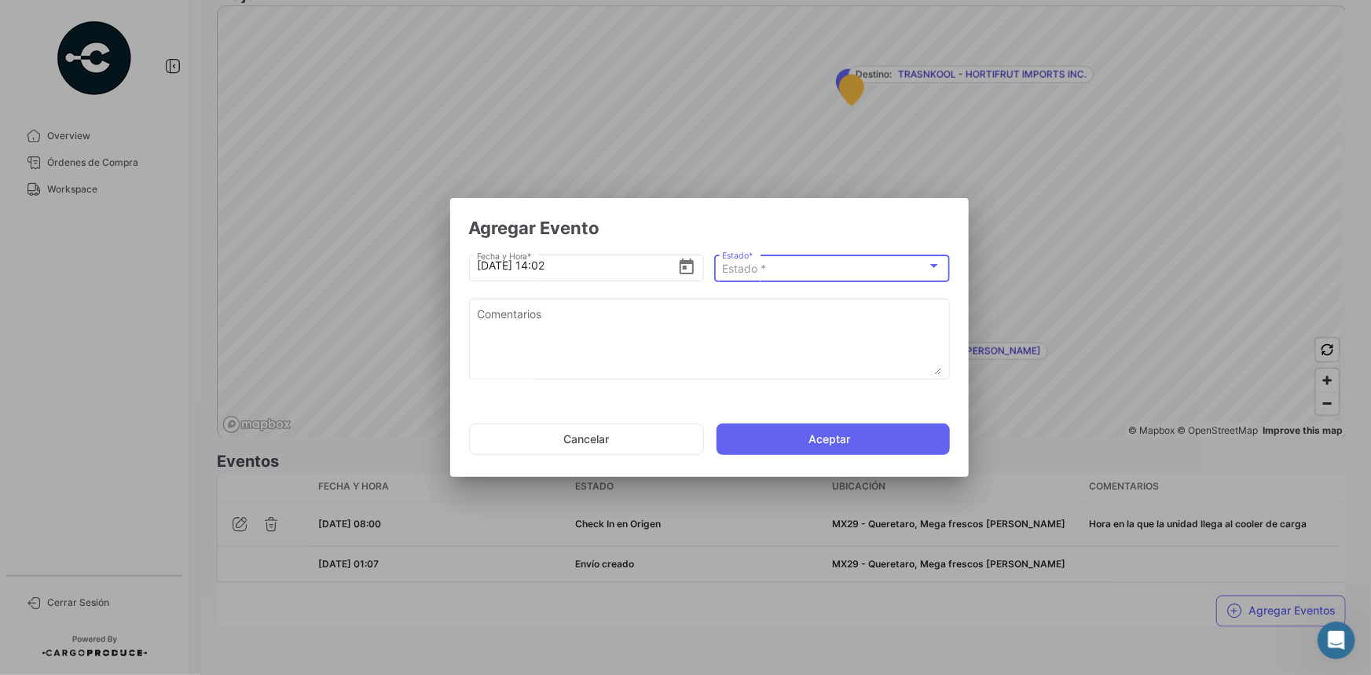
click at [843, 272] on div "Estado *" at bounding box center [824, 268] width 205 height 13
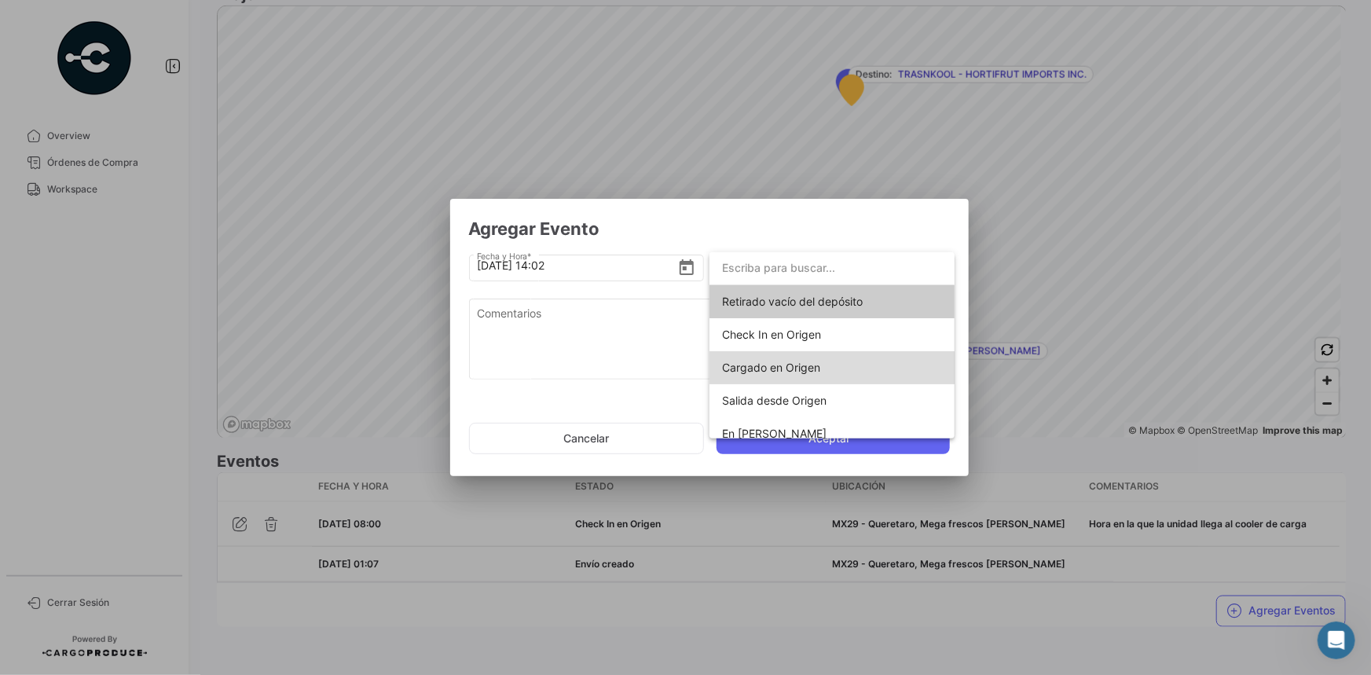
click at [837, 369] on span "Cargado en Origen" at bounding box center [832, 367] width 220 height 33
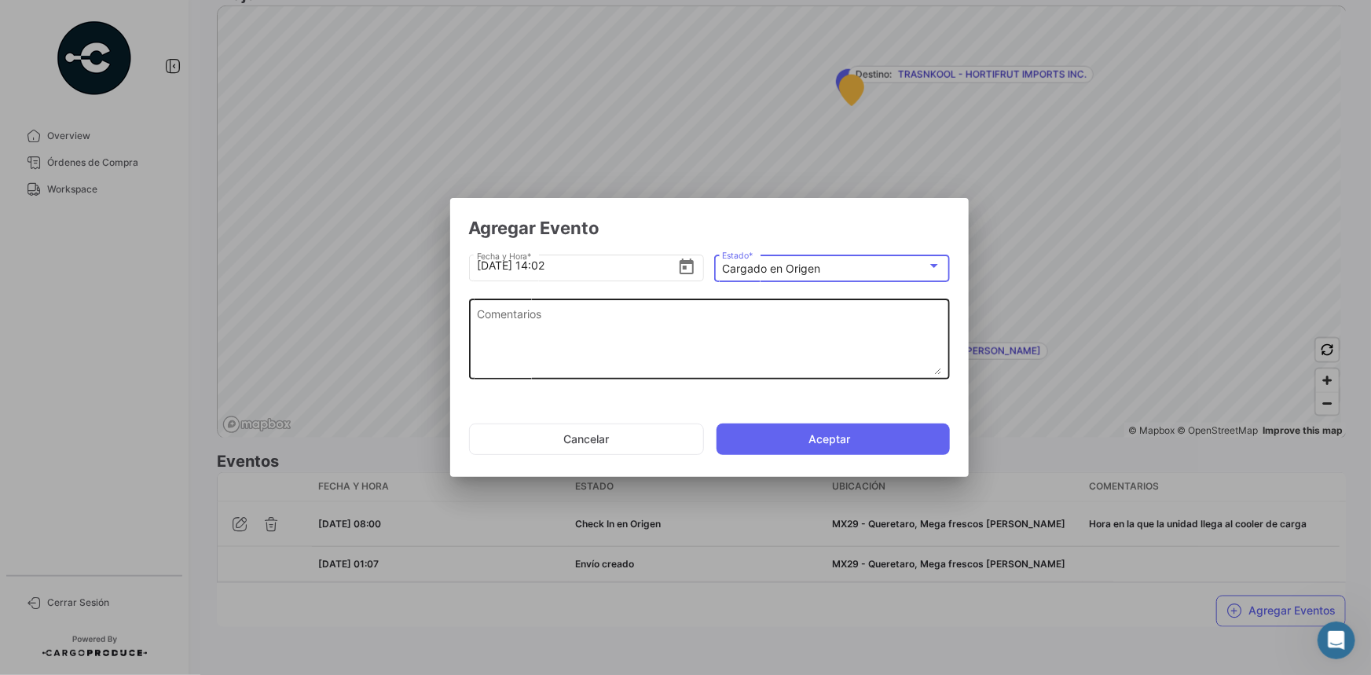
click at [673, 346] on textarea "Comentarios" at bounding box center [709, 340] width 464 height 69
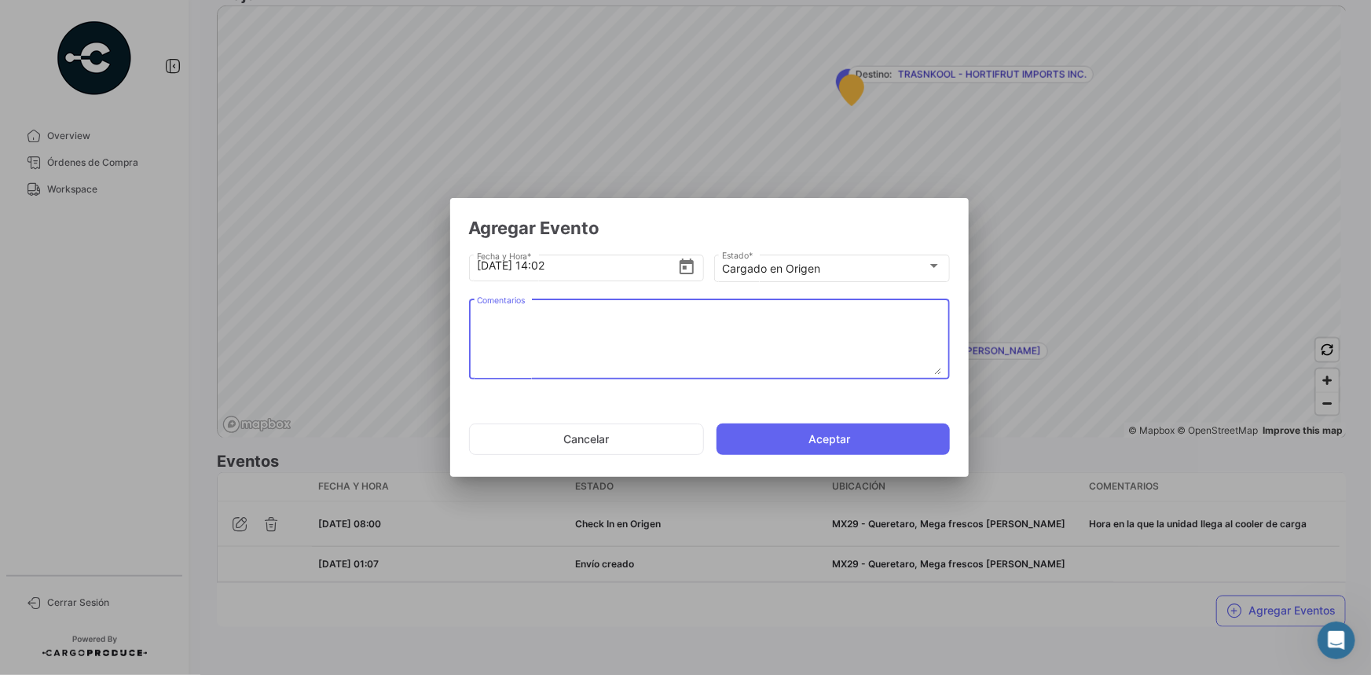
paste textarea "Hora en la que la unidad termina el proceso de carga"
type textarea "Hora en la que la unidad termina el proceso de carga"
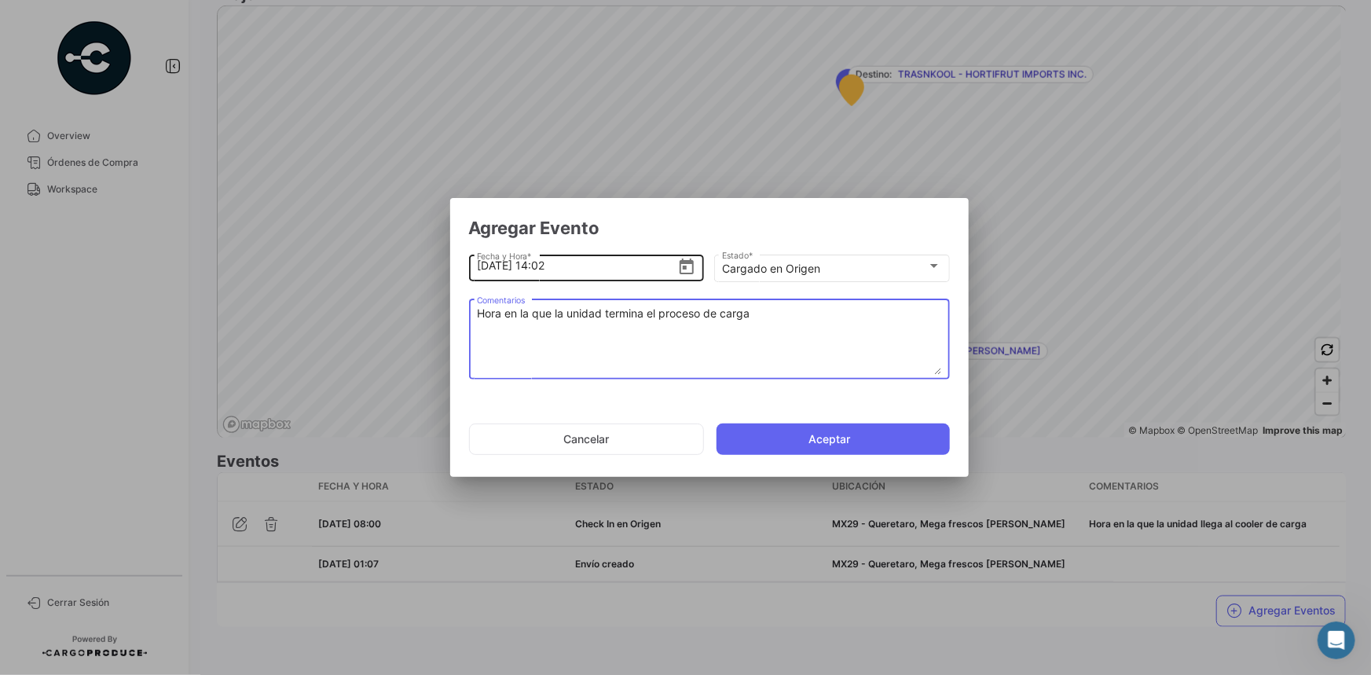
click at [548, 268] on input "[DATE] 14:02" at bounding box center [577, 265] width 200 height 55
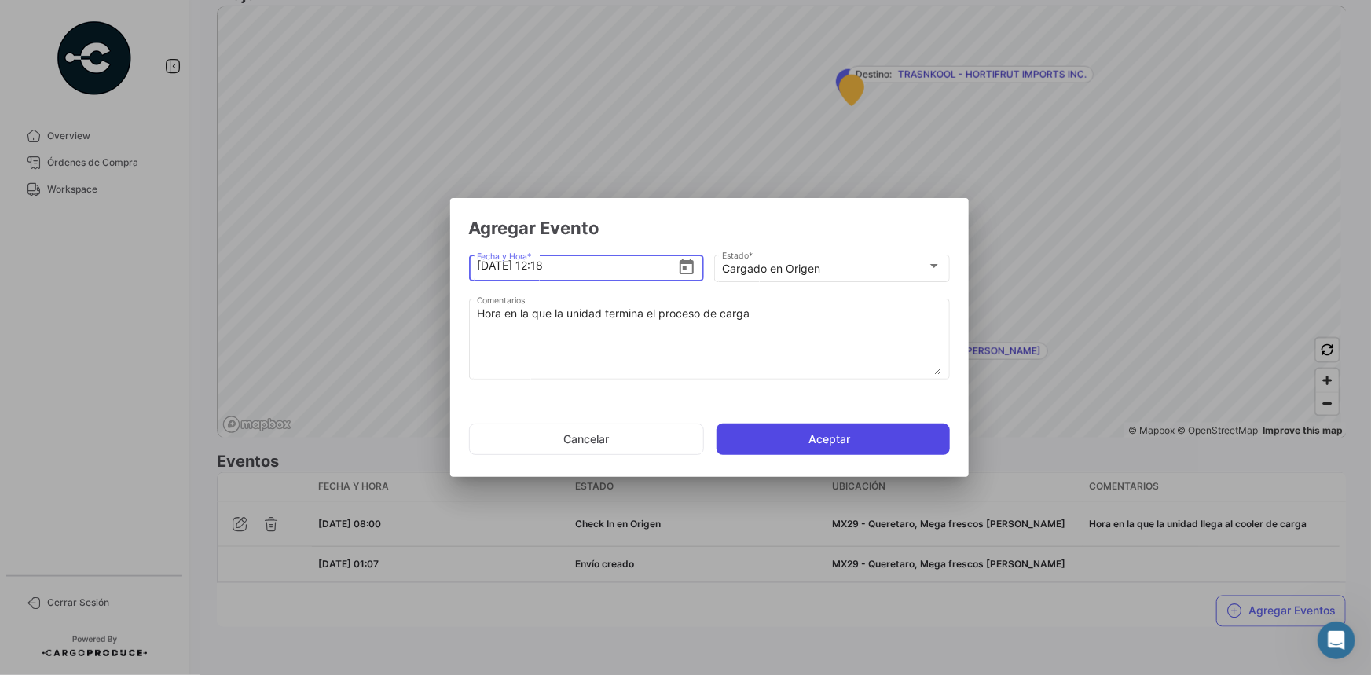
type input "[DATE] 12:18"
click at [773, 440] on button "Aceptar" at bounding box center [833, 438] width 233 height 31
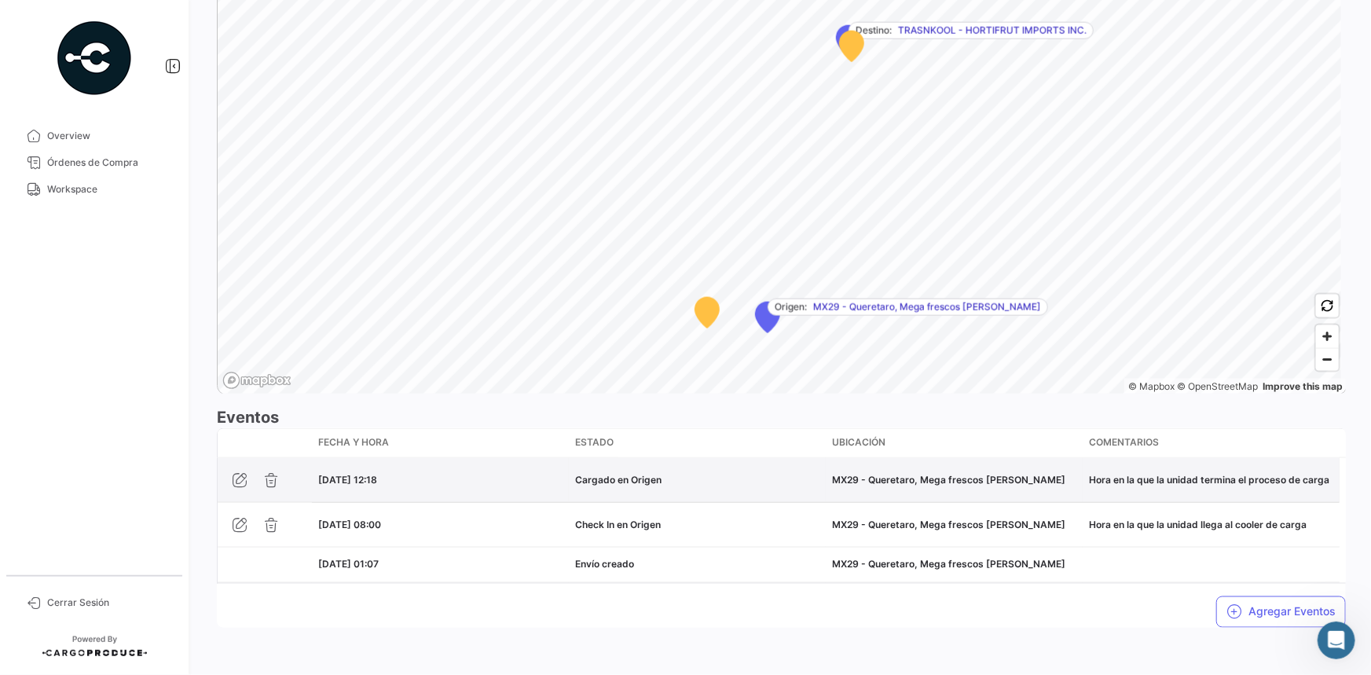
scroll to position [970, 0]
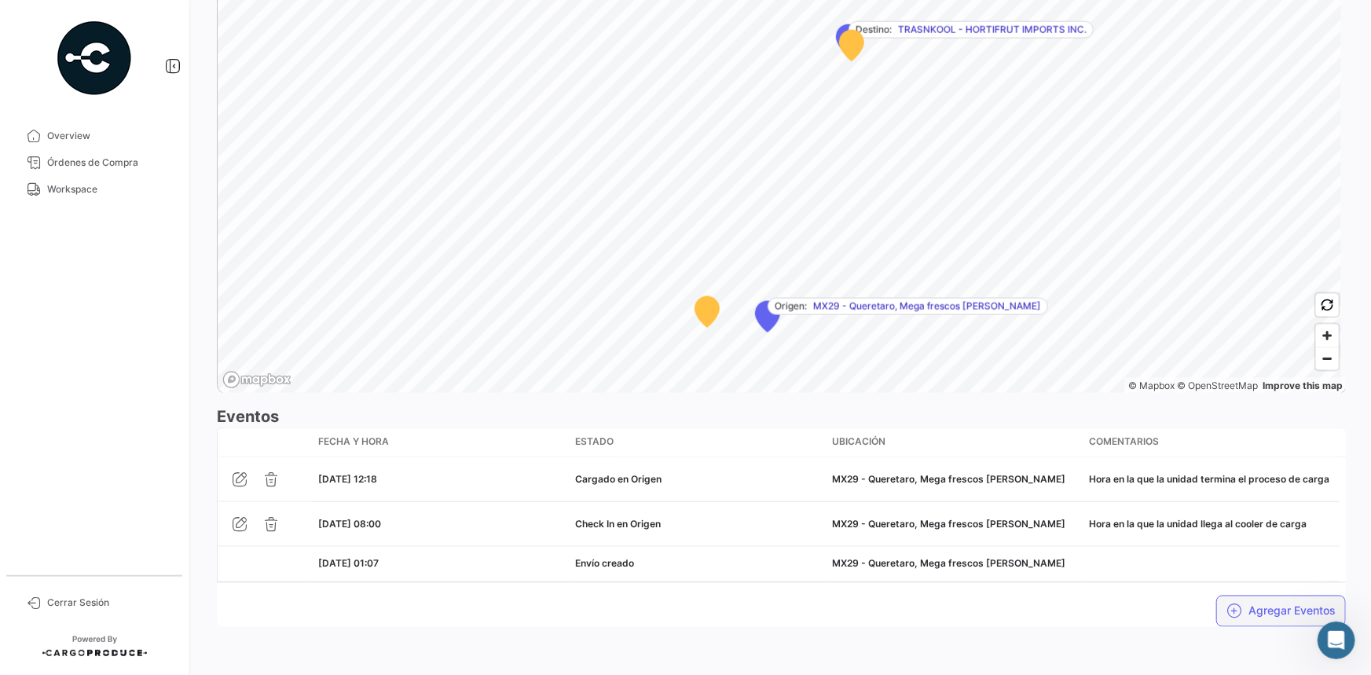
click at [1234, 612] on icon "button" at bounding box center [1234, 611] width 16 height 16
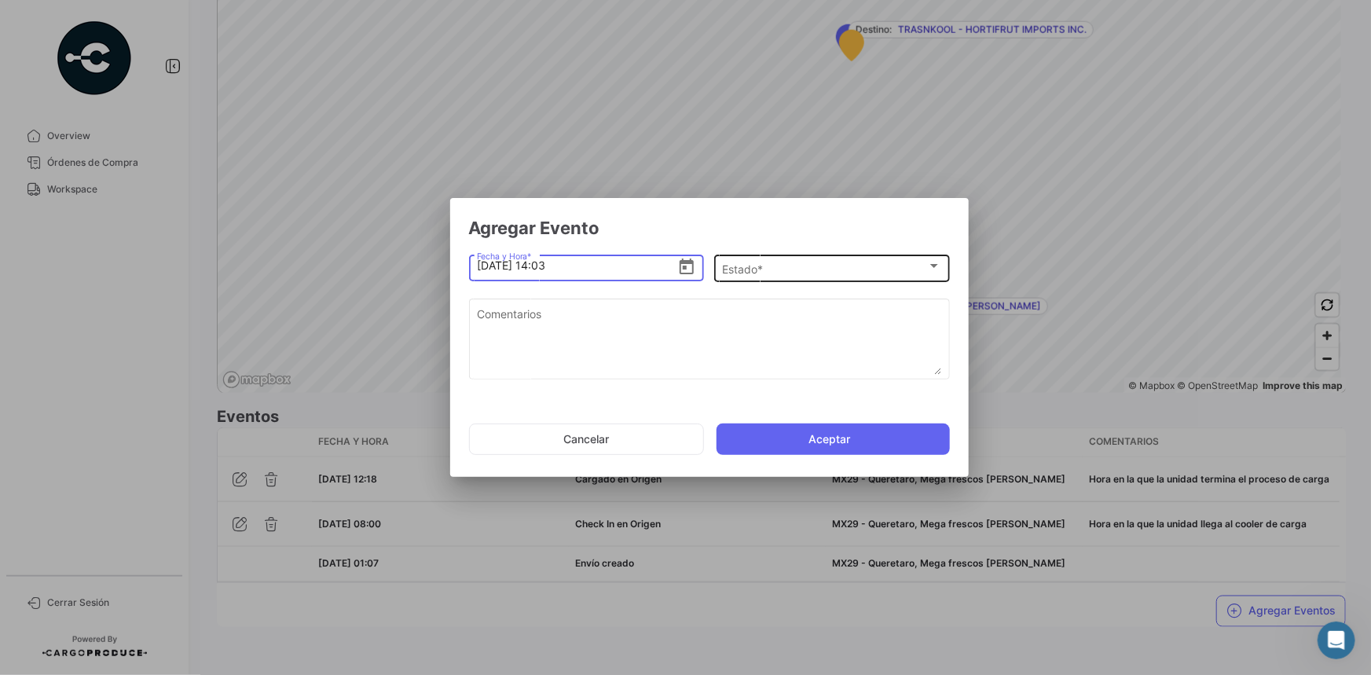
click at [825, 274] on div "Estado *" at bounding box center [824, 268] width 205 height 13
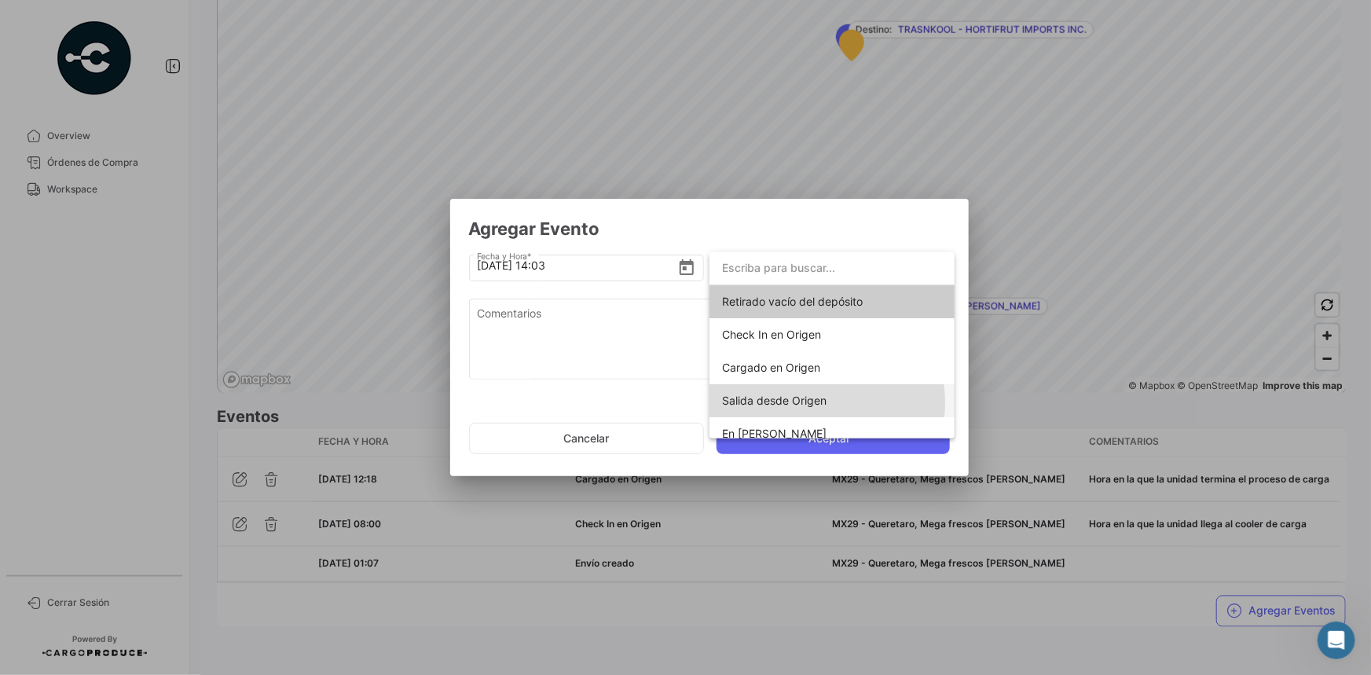
click at [802, 402] on span "Salida desde Origen" at bounding box center [774, 400] width 104 height 13
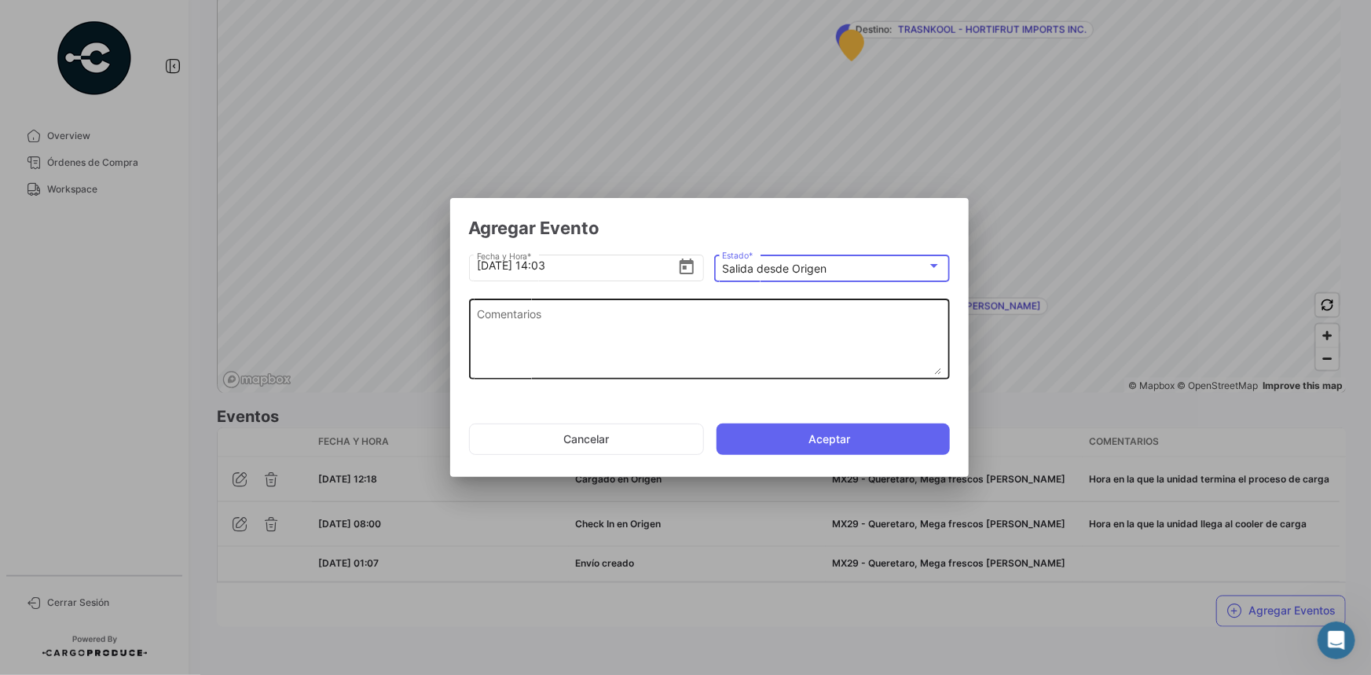
click at [621, 340] on textarea "Comentarios" at bounding box center [709, 340] width 464 height 69
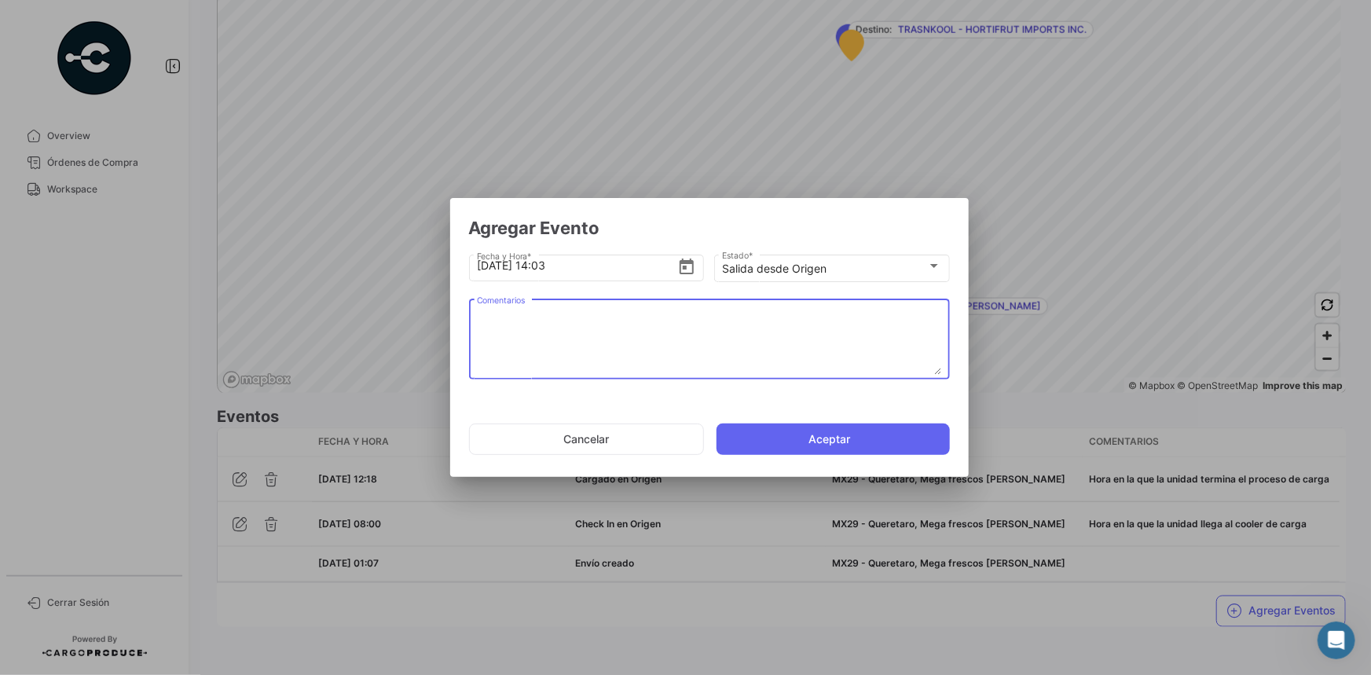
paste textarea "Hora en la que la unidad se retira del cooler"
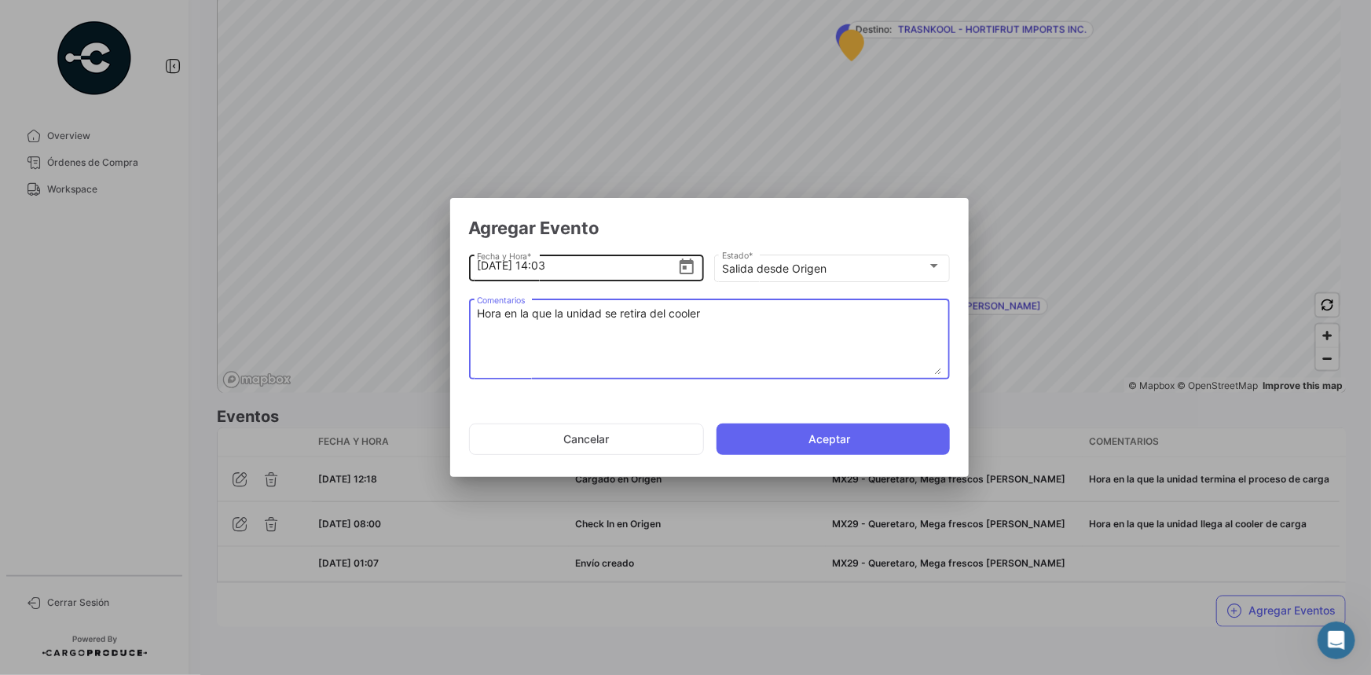
type textarea "Hora en la que la unidad se retira del cooler"
click at [542, 267] on input "[DATE] 14:03" at bounding box center [577, 265] width 200 height 55
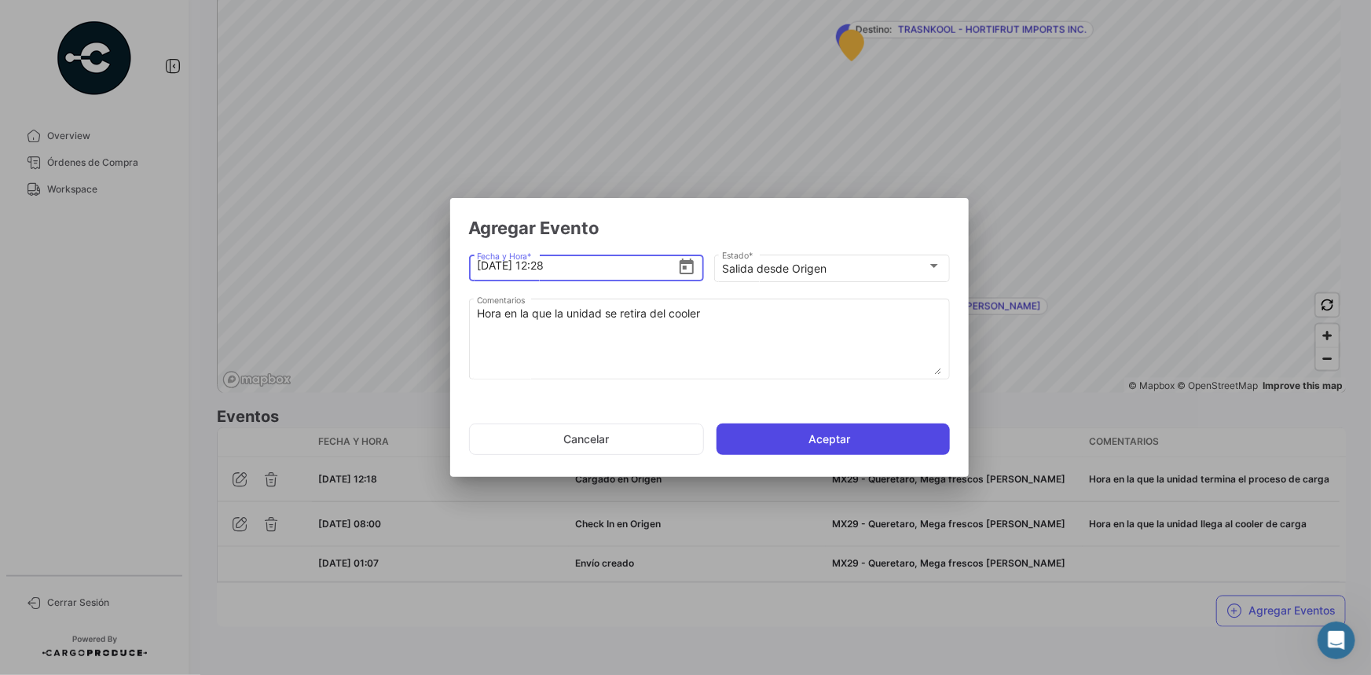
type input "[DATE] 12:28"
click at [754, 431] on button "Aceptar" at bounding box center [833, 438] width 233 height 31
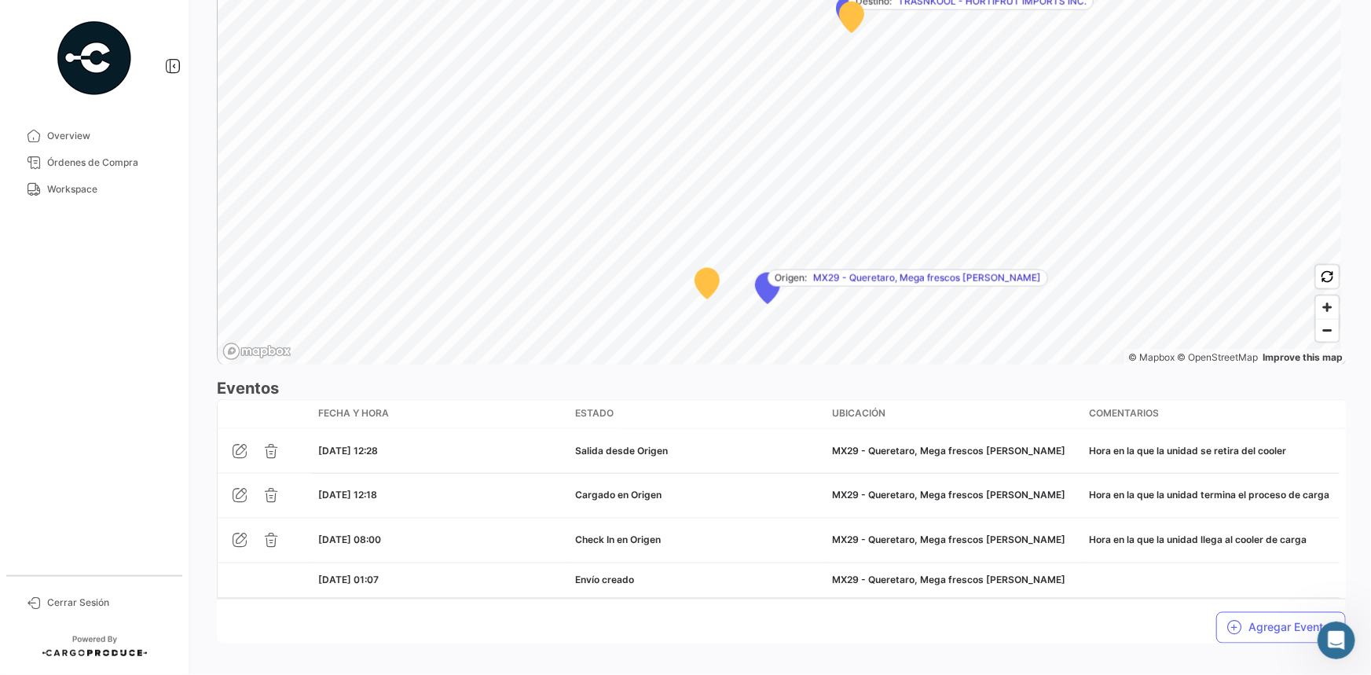
scroll to position [1042, 0]
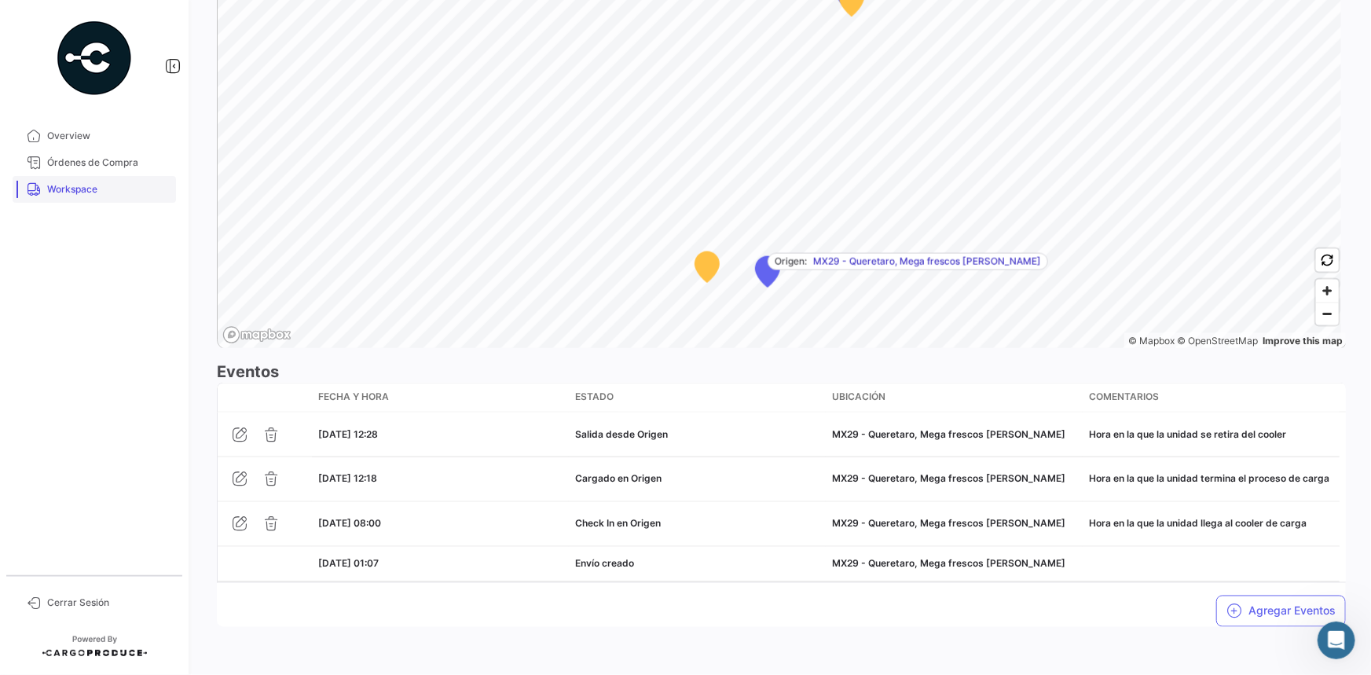
drag, startPoint x: 86, startPoint y: 183, endPoint x: 102, endPoint y: 184, distance: 16.5
click at [86, 183] on span "Workspace" at bounding box center [108, 189] width 123 height 14
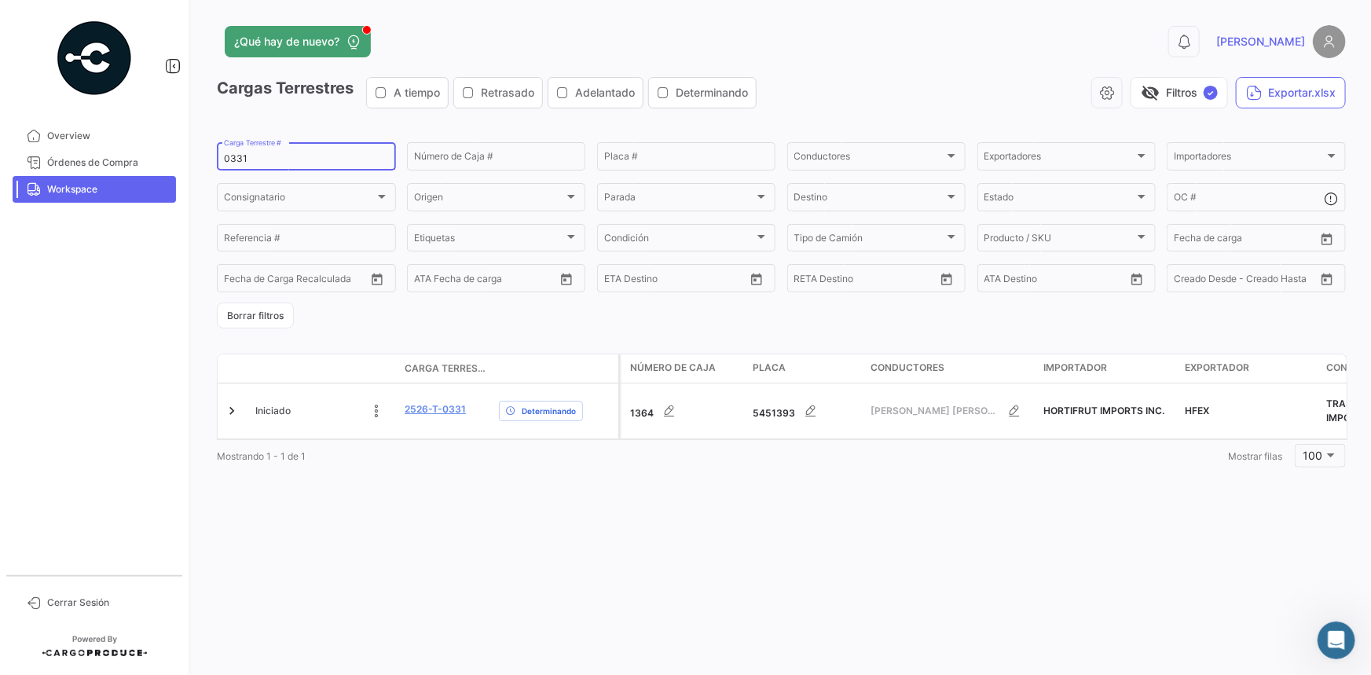
click at [240, 157] on input "0331" at bounding box center [306, 158] width 165 height 11
paste input "283"
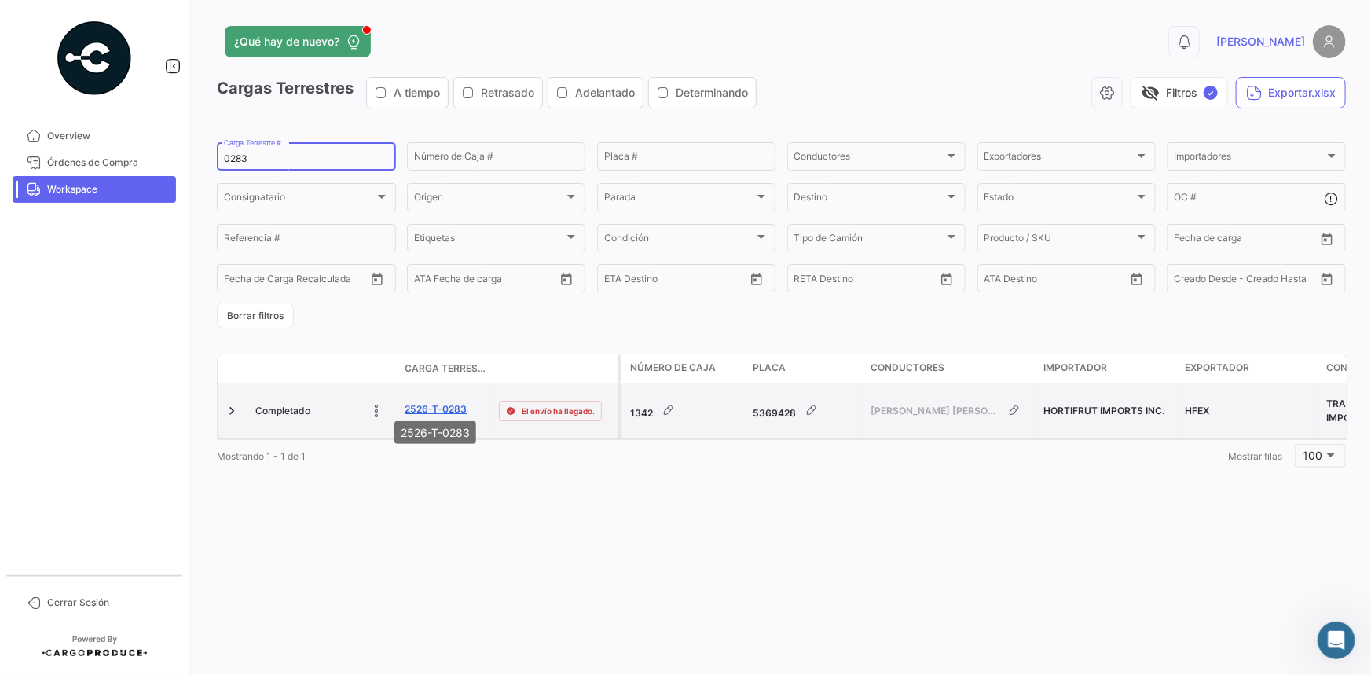
type input "0283"
click at [432, 402] on link "2526-T-0283" at bounding box center [436, 409] width 62 height 14
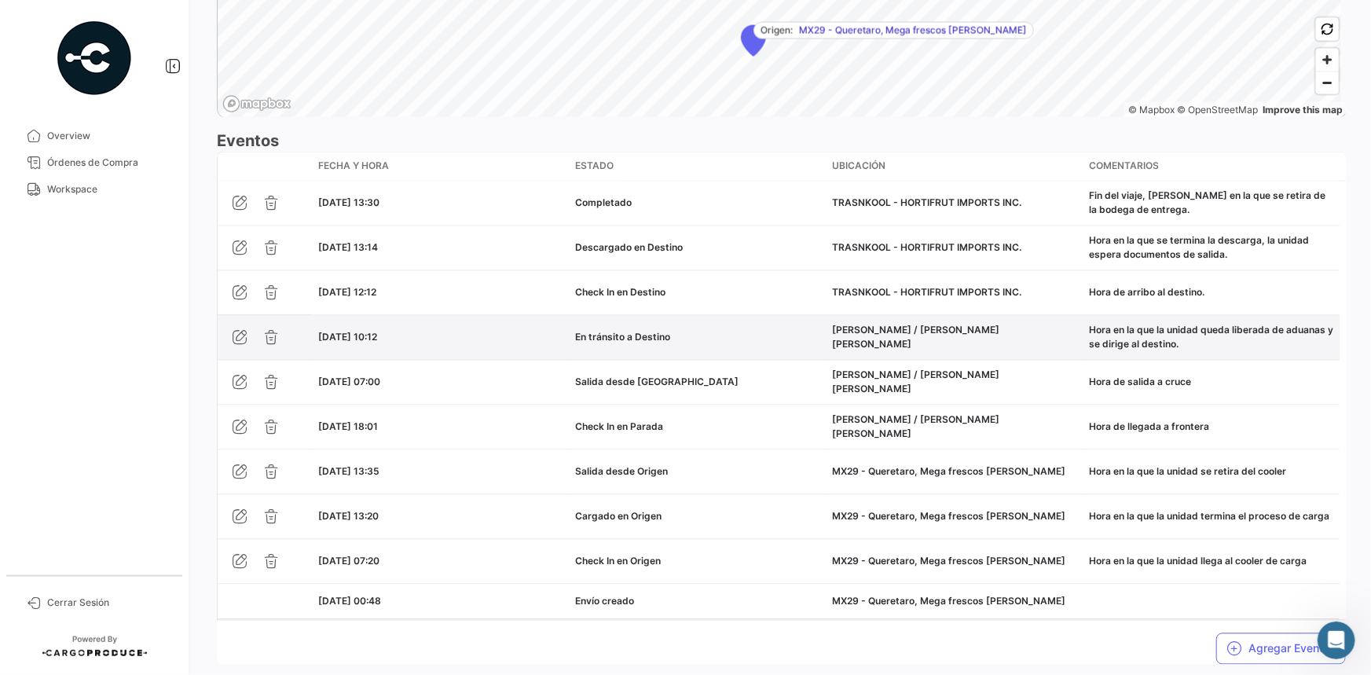
scroll to position [1357, 0]
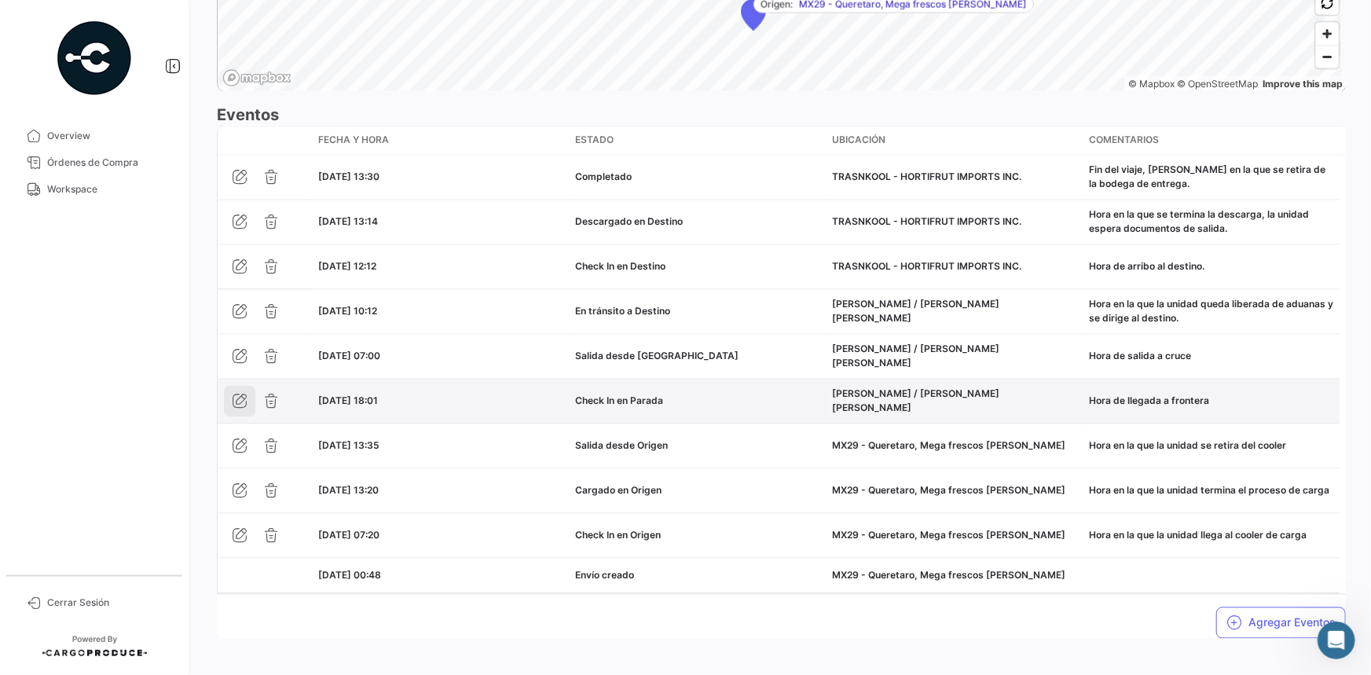
click at [236, 405] on icon "button" at bounding box center [240, 402] width 16 height 16
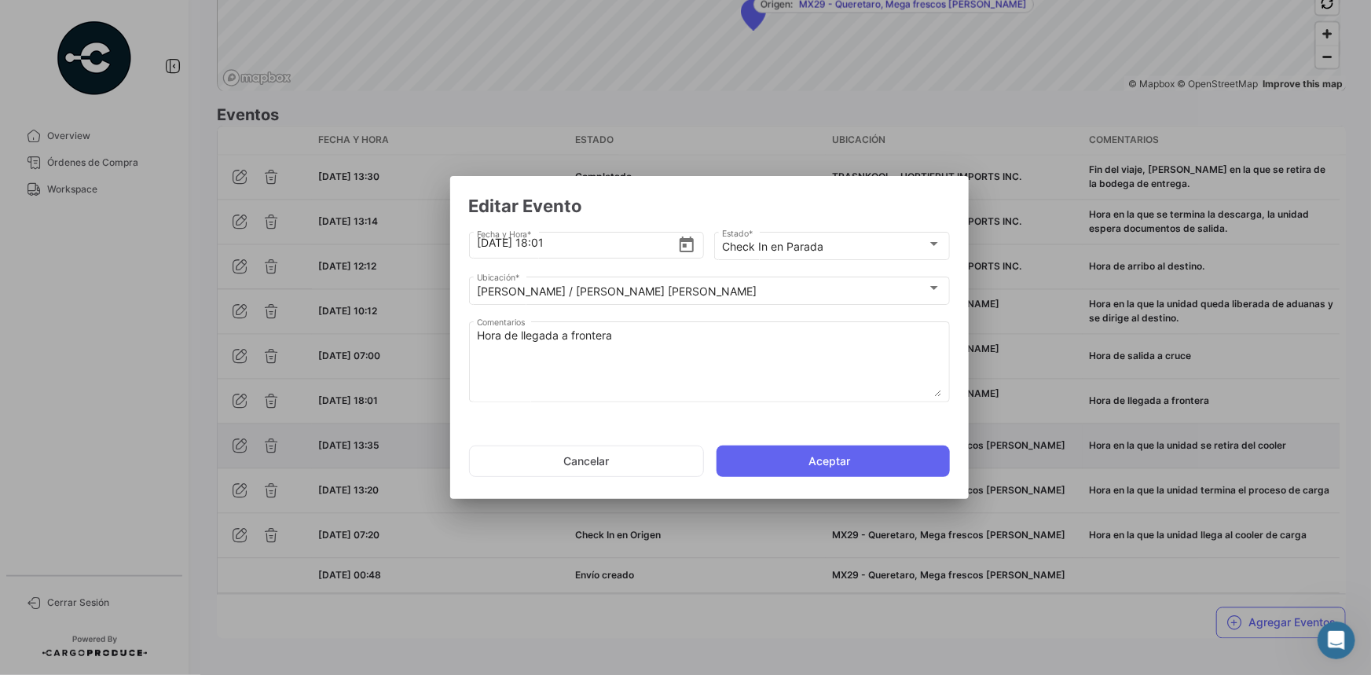
drag, startPoint x: 609, startPoint y: 460, endPoint x: 616, endPoint y: 452, distance: 10.6
click at [609, 460] on button "Cancelar" at bounding box center [586, 460] width 235 height 31
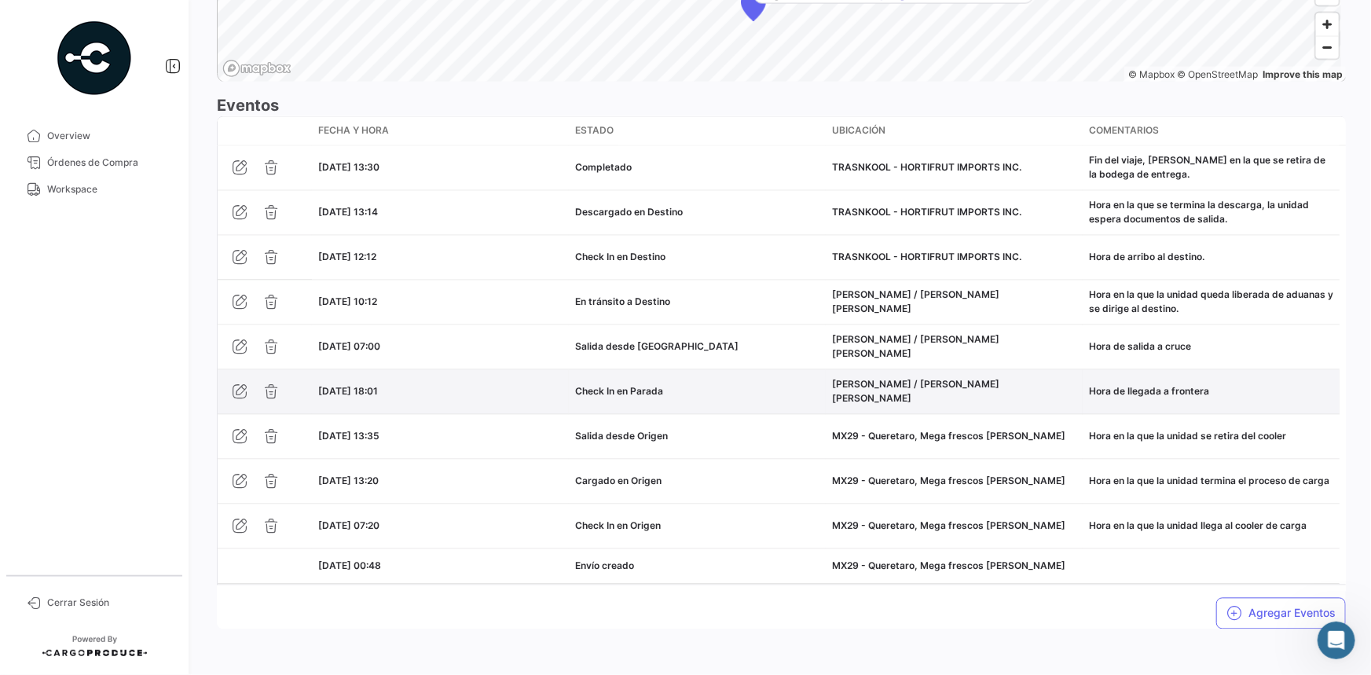
scroll to position [1368, 0]
click at [240, 387] on icon "button" at bounding box center [240, 391] width 16 height 16
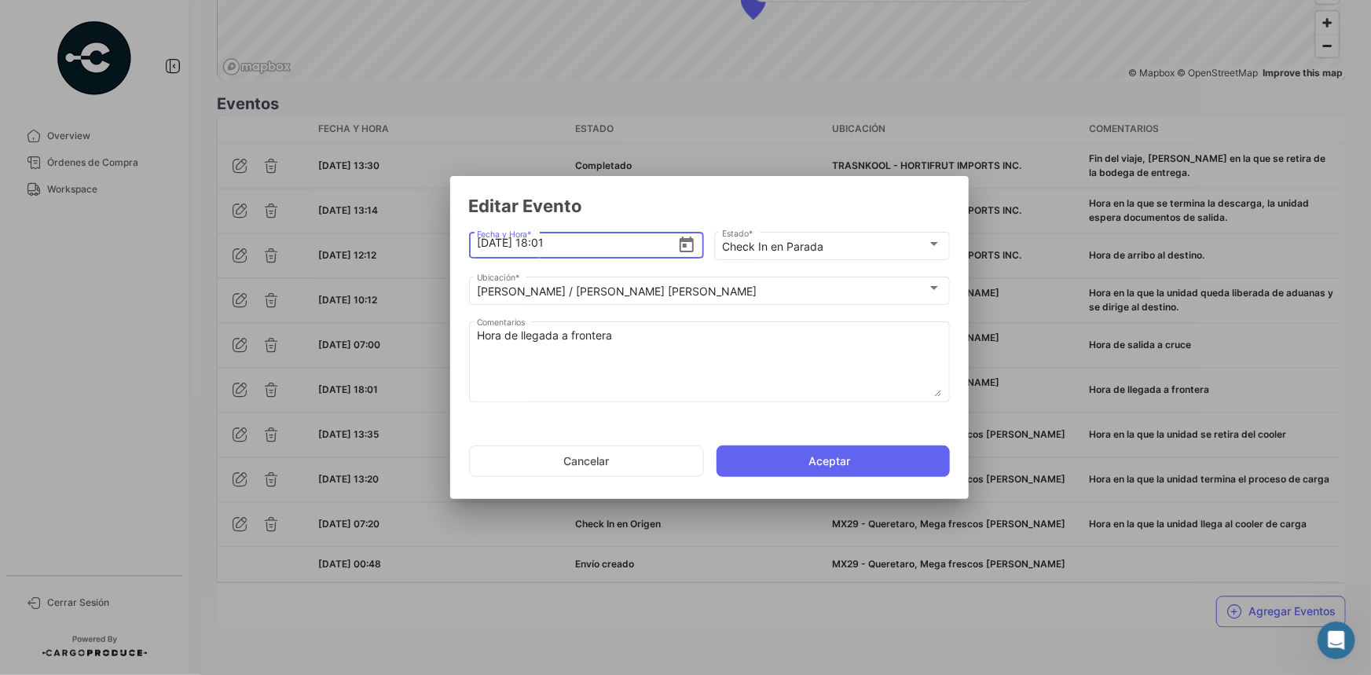
click at [546, 243] on input "[DATE] 18:01" at bounding box center [577, 242] width 200 height 55
click at [547, 240] on input "[DATE] 19:59" at bounding box center [577, 242] width 200 height 55
type input "[DATE] 20:59"
click at [760, 460] on button "Aceptar" at bounding box center [833, 460] width 233 height 31
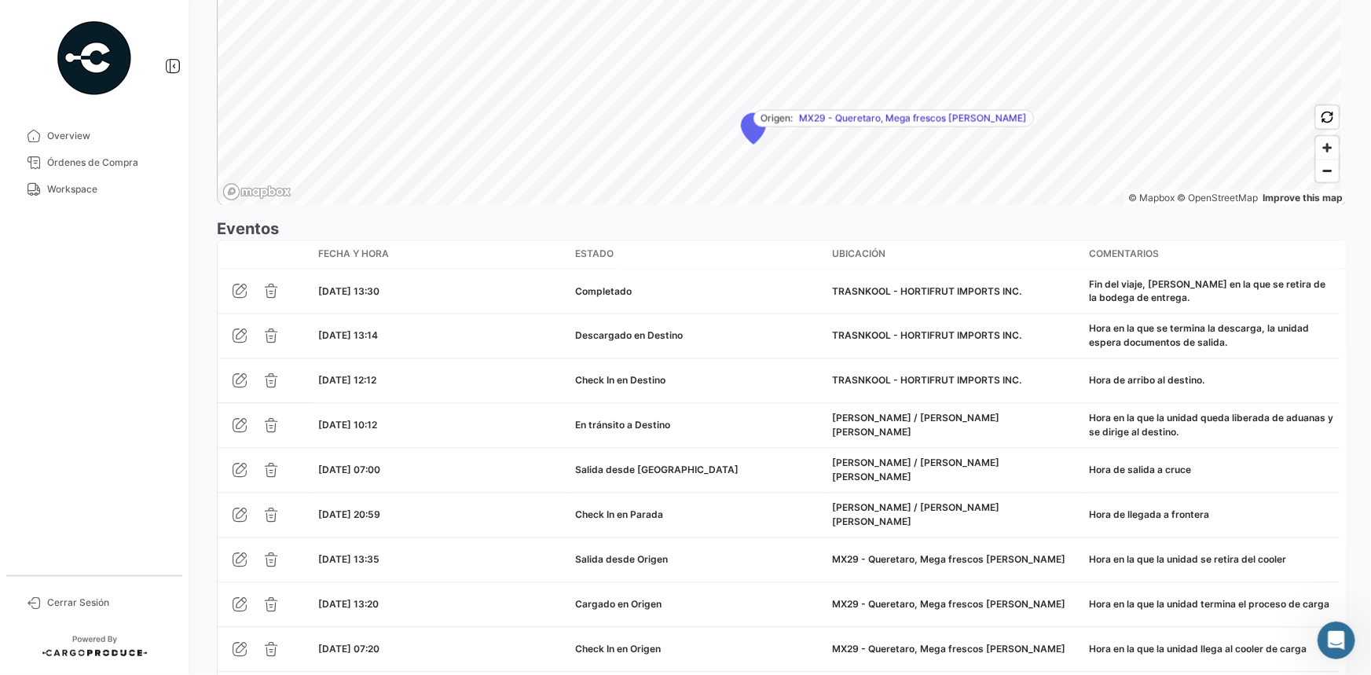
scroll to position [1214, 0]
click at [77, 191] on span "Workspace" at bounding box center [108, 189] width 123 height 14
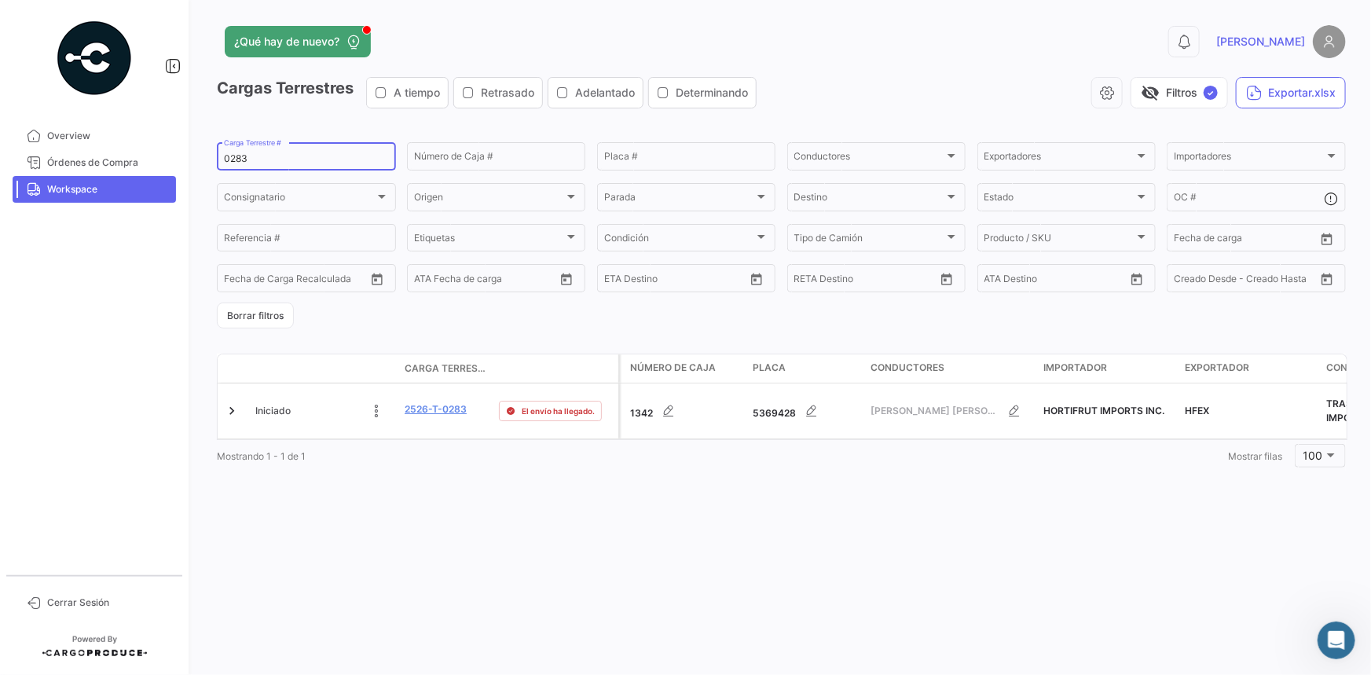
click at [236, 155] on input "0283" at bounding box center [306, 158] width 165 height 11
paste input "331"
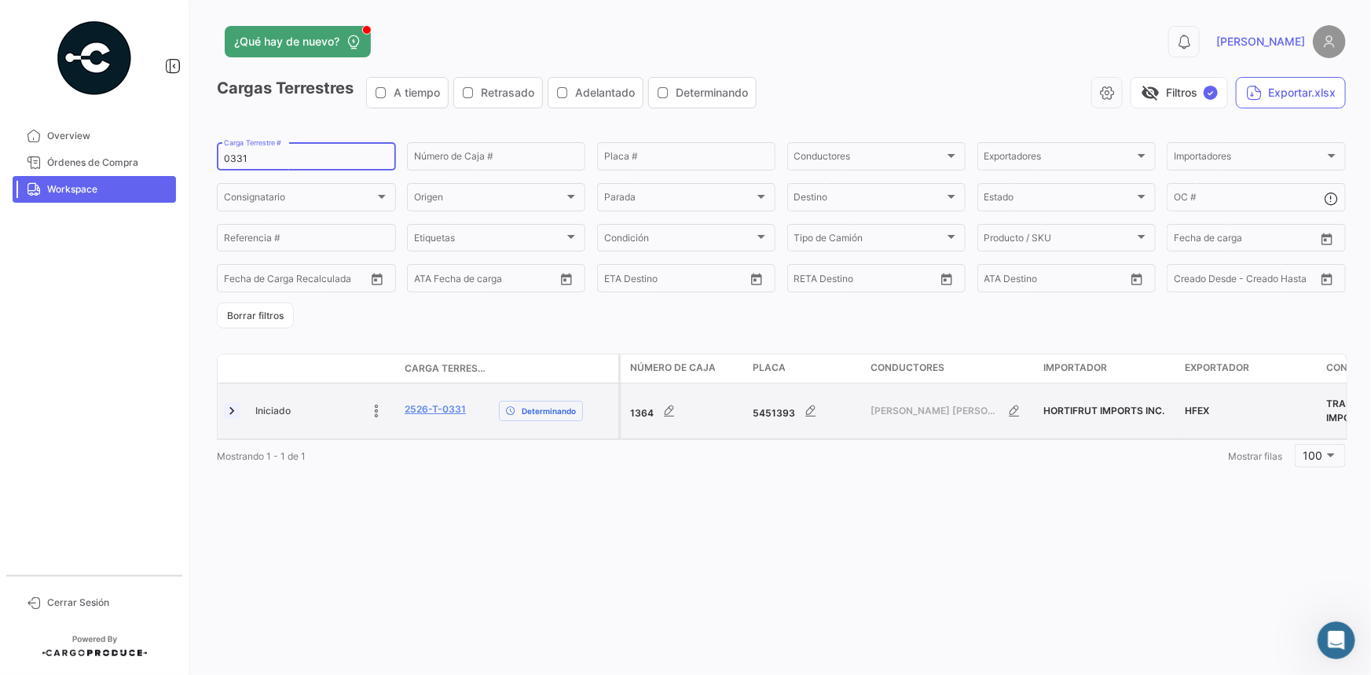
type input "0331"
click at [230, 410] on link at bounding box center [232, 411] width 16 height 16
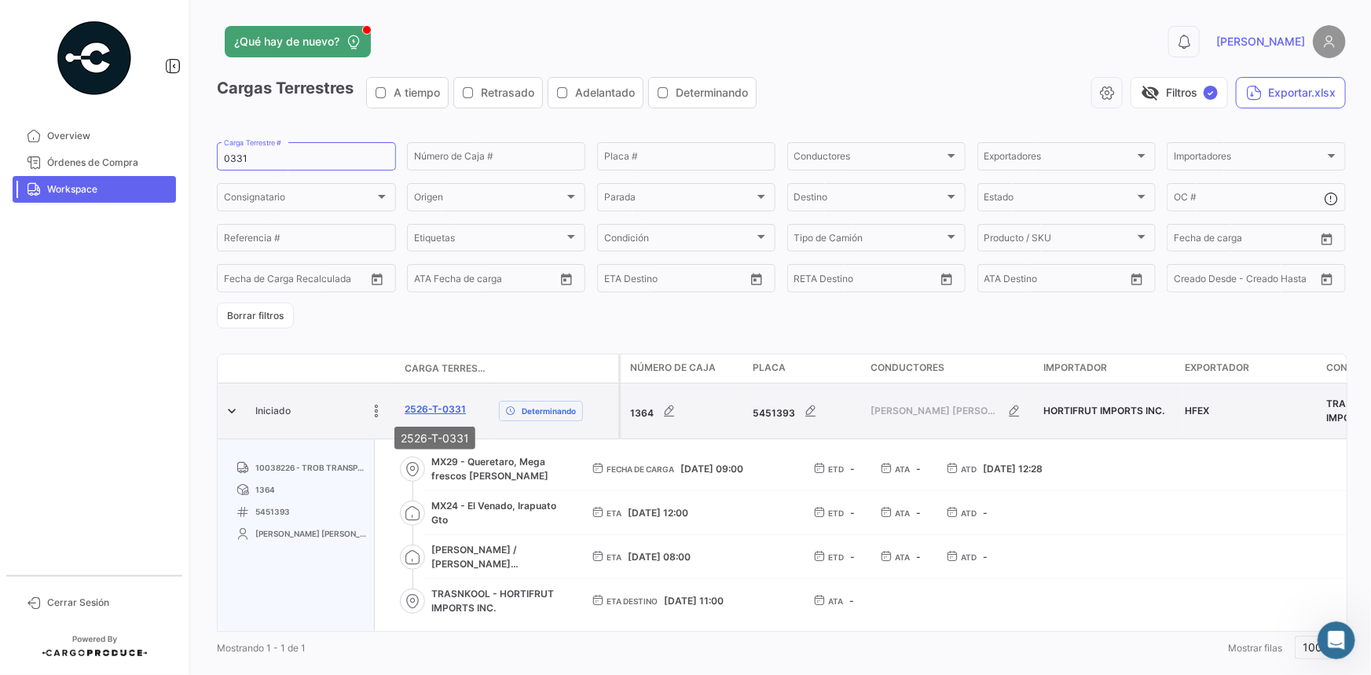
click at [440, 413] on link "2526-T-0331" at bounding box center [435, 409] width 61 height 14
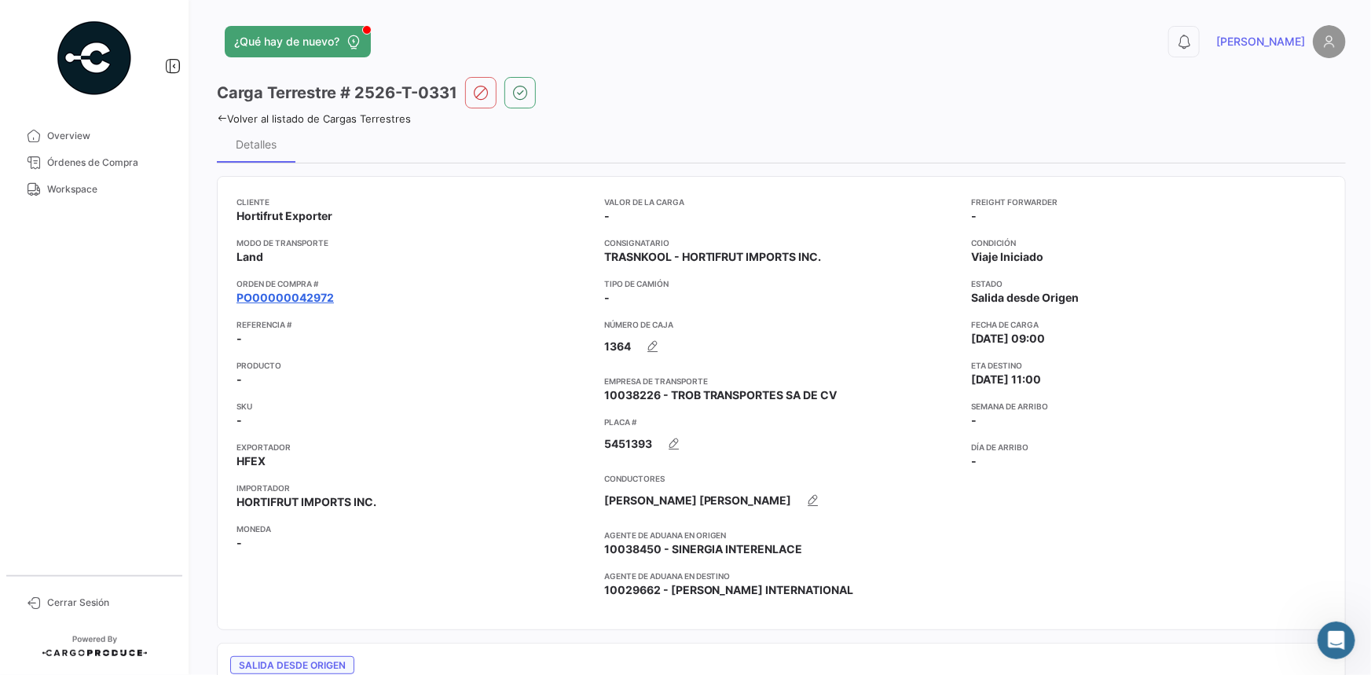
click at [306, 295] on link "PO00000042972" at bounding box center [284, 298] width 97 height 16
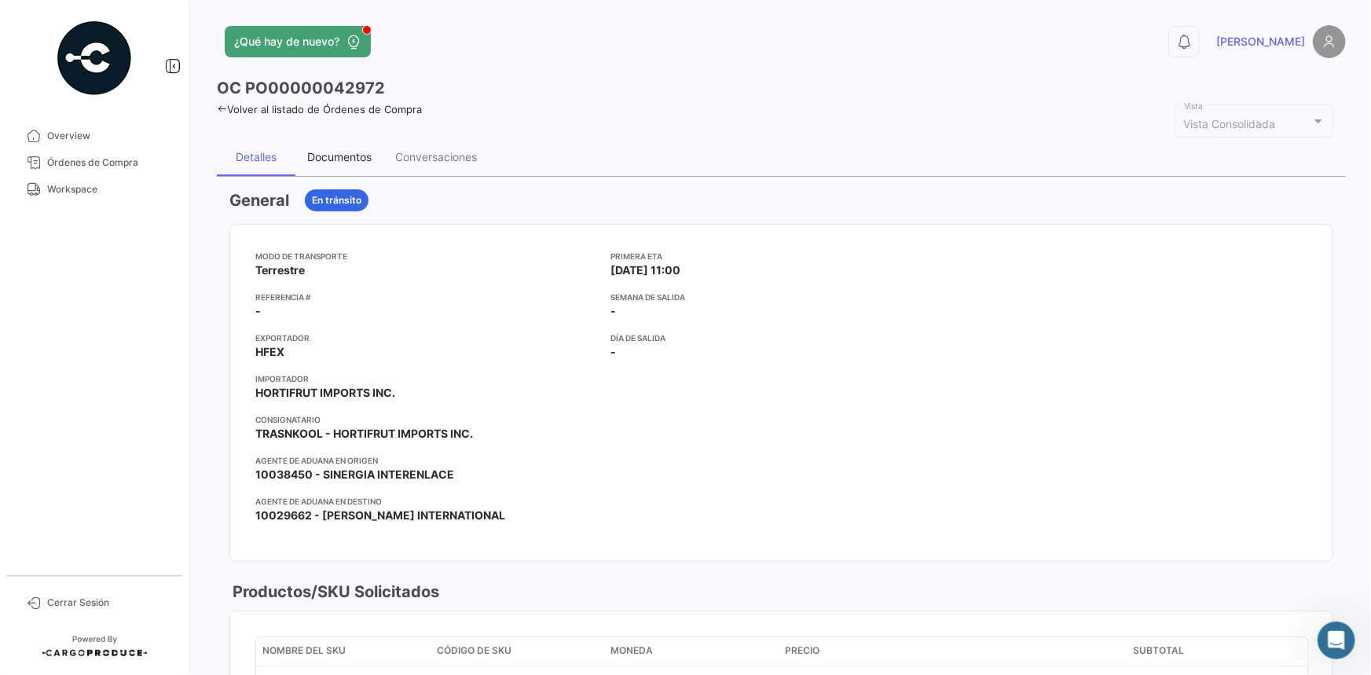
click at [328, 158] on div "Documentos" at bounding box center [339, 156] width 64 height 13
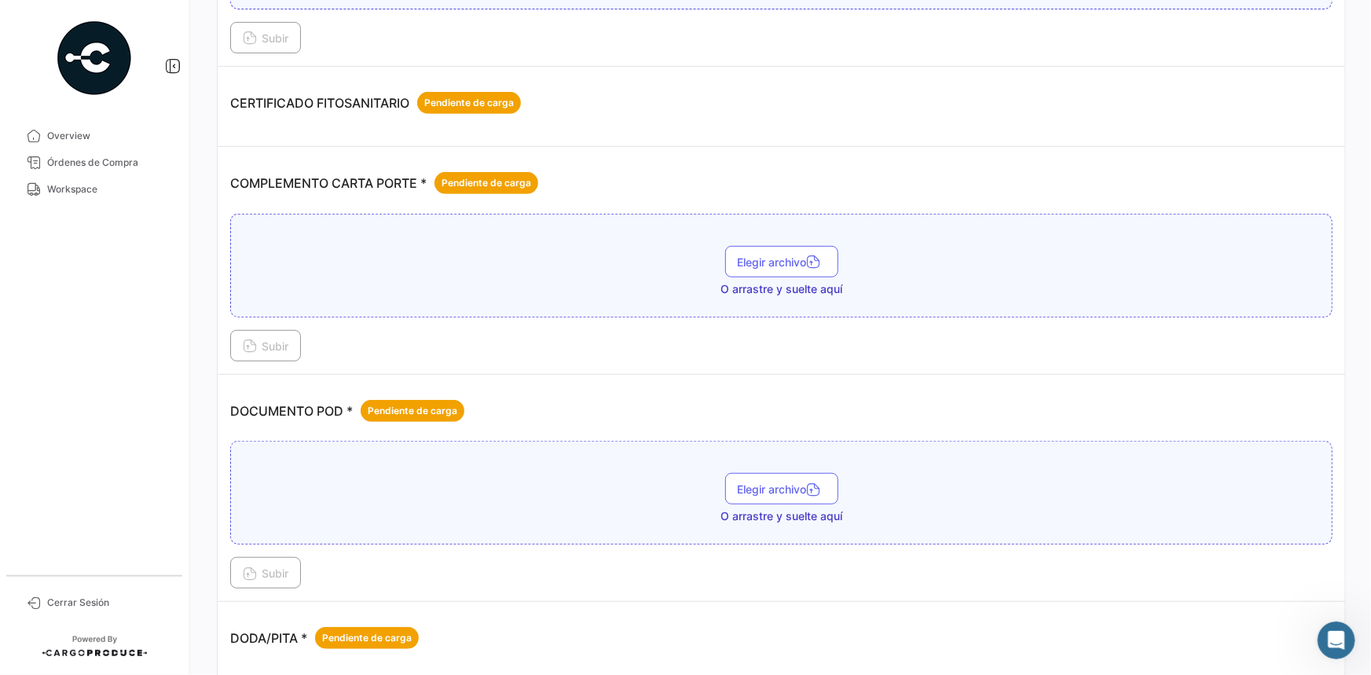
scroll to position [357, 0]
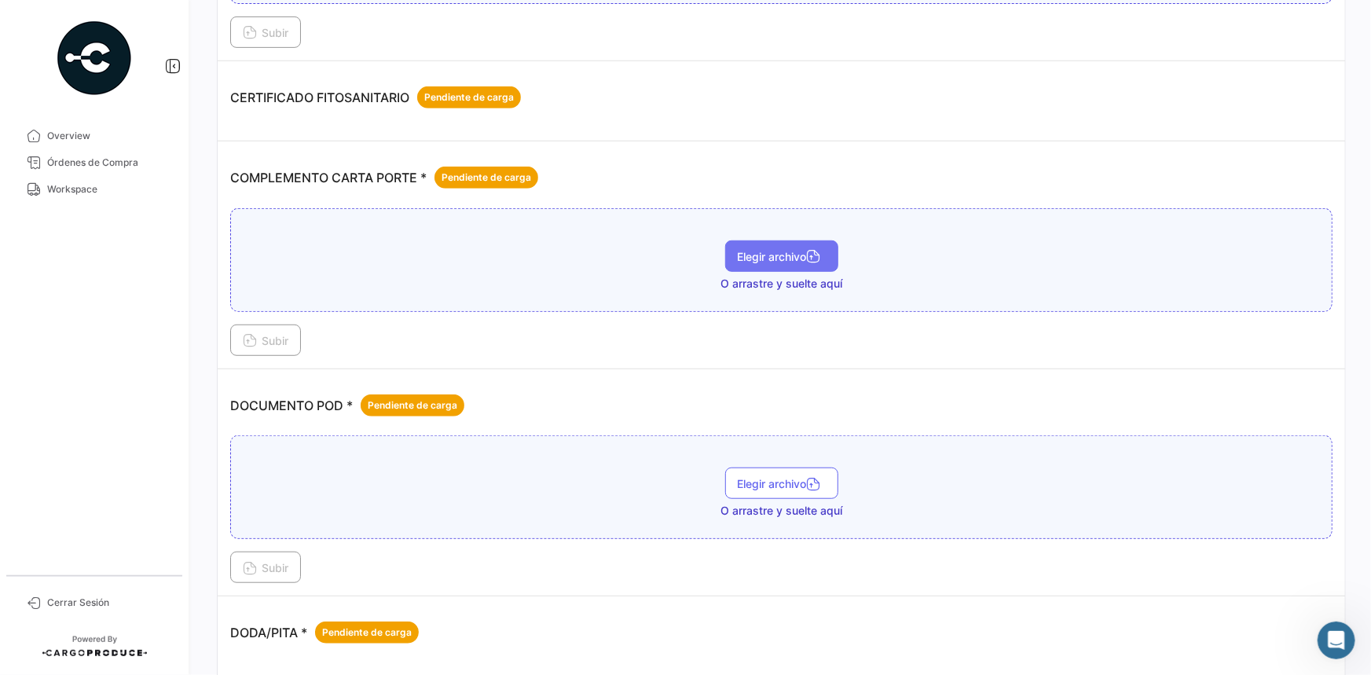
click at [769, 264] on button "Elegir archivo" at bounding box center [781, 255] width 113 height 31
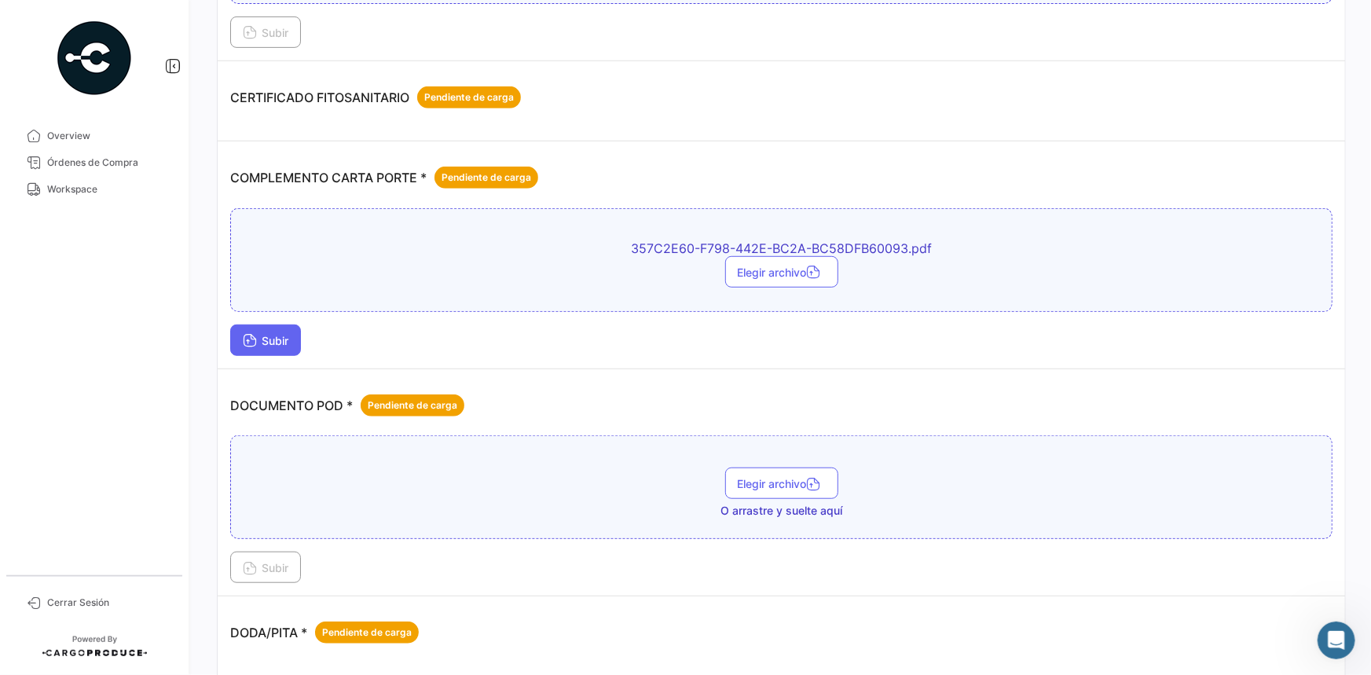
click at [278, 338] on span "Subir" at bounding box center [266, 340] width 46 height 13
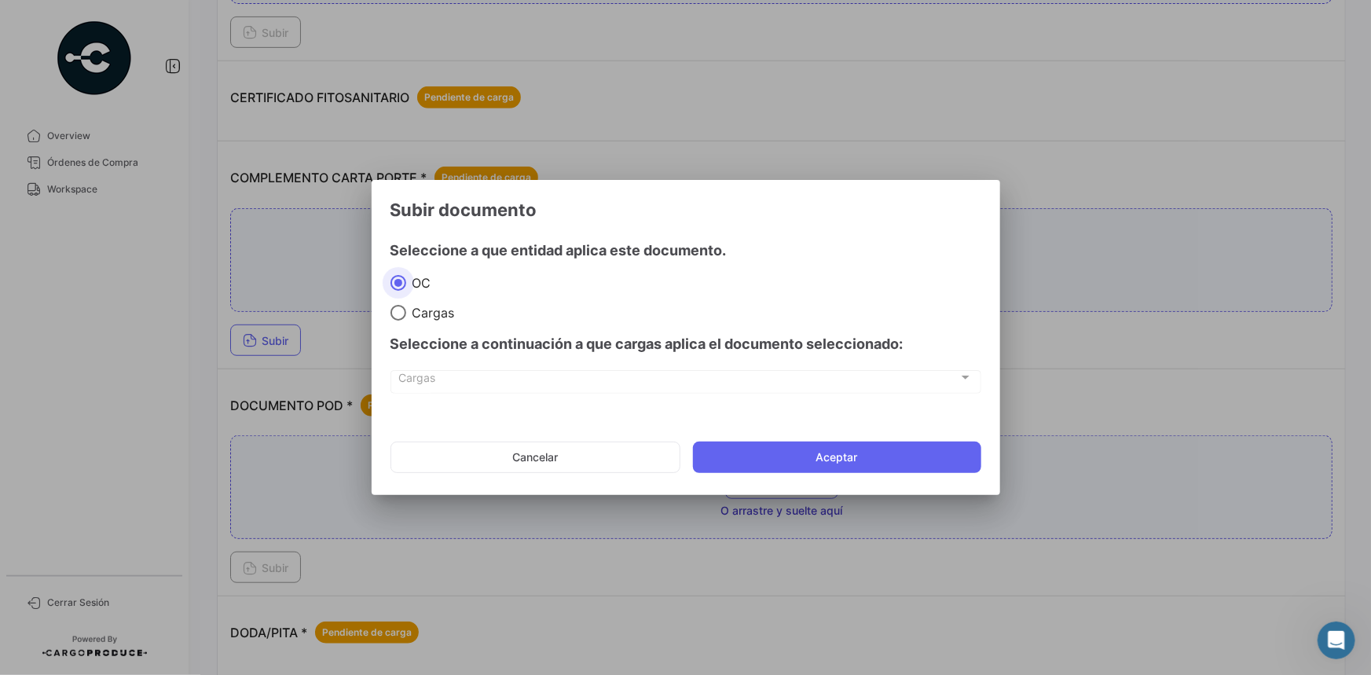
click at [426, 313] on span "Cargas" at bounding box center [430, 313] width 49 height 16
click at [406, 313] on input "Cargas" at bounding box center [398, 313] width 16 height 16
radio input "true"
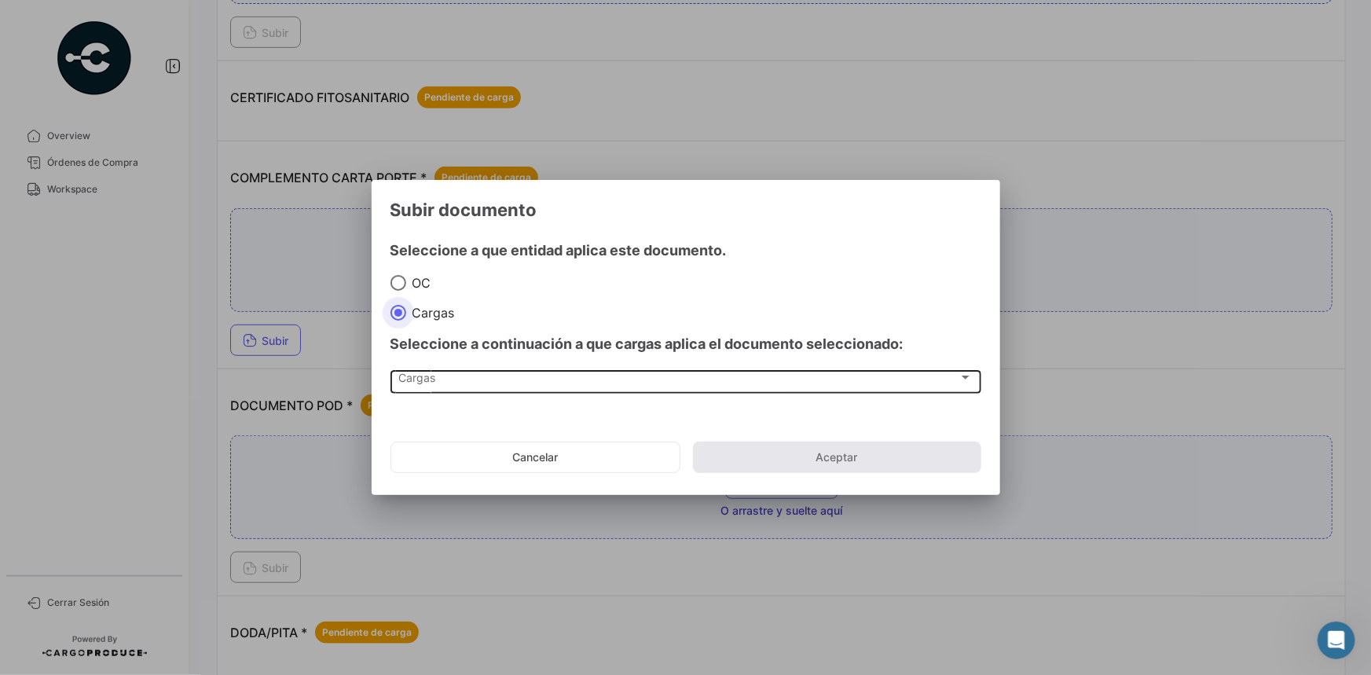
click at [473, 383] on div "Cargas" at bounding box center [678, 380] width 560 height 13
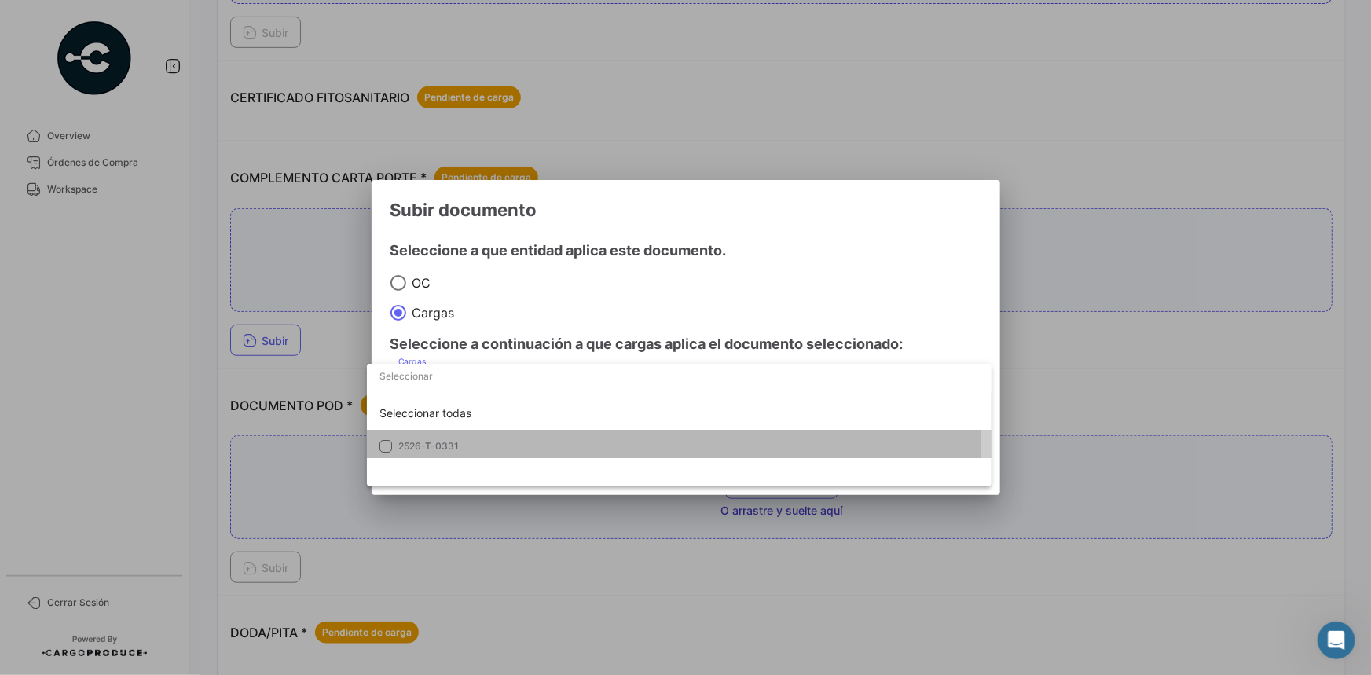
click at [450, 441] on span "2526-T-0331" at bounding box center [428, 446] width 60 height 12
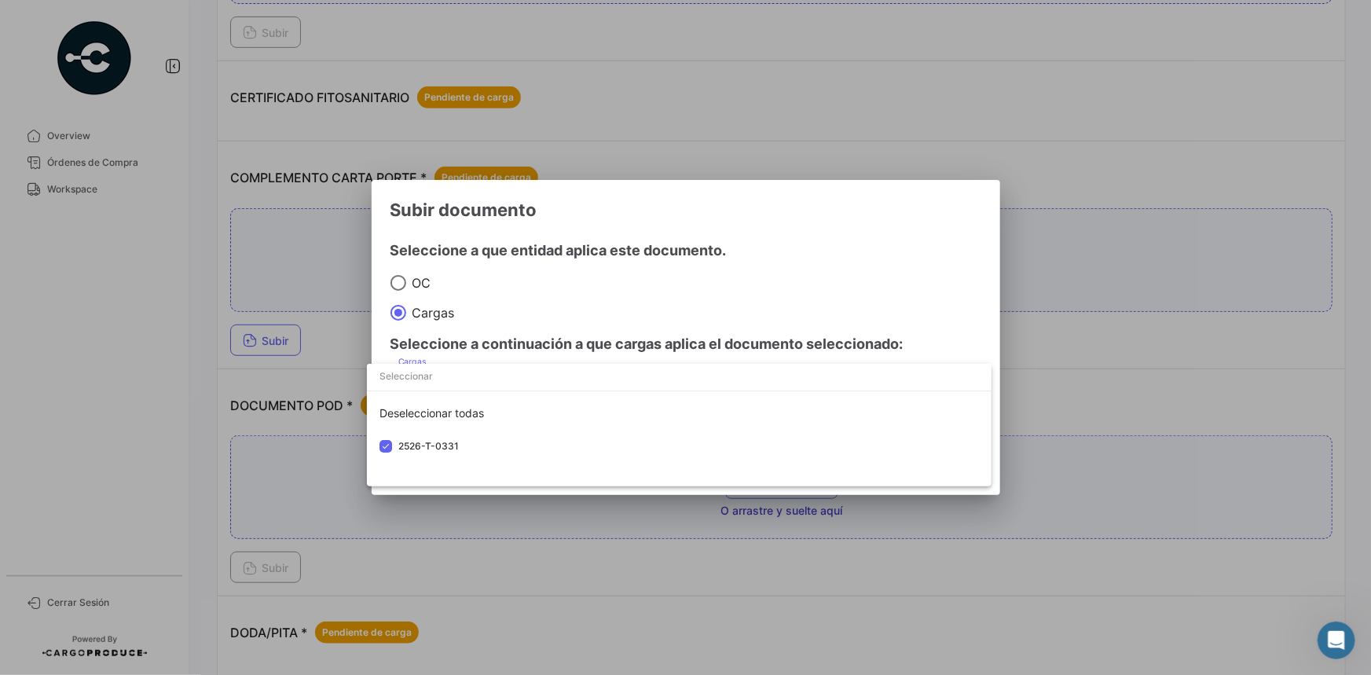
click at [831, 195] on div at bounding box center [685, 337] width 1371 height 675
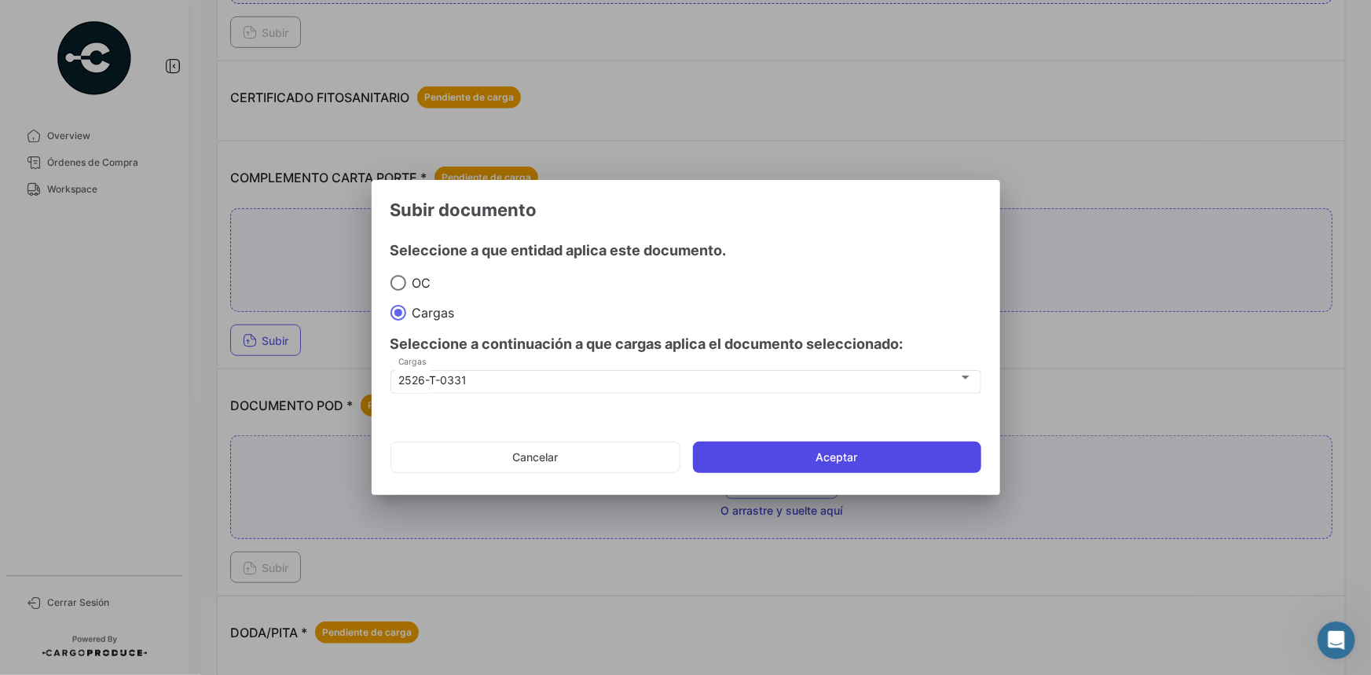
click at [815, 453] on button "Aceptar" at bounding box center [837, 457] width 288 height 31
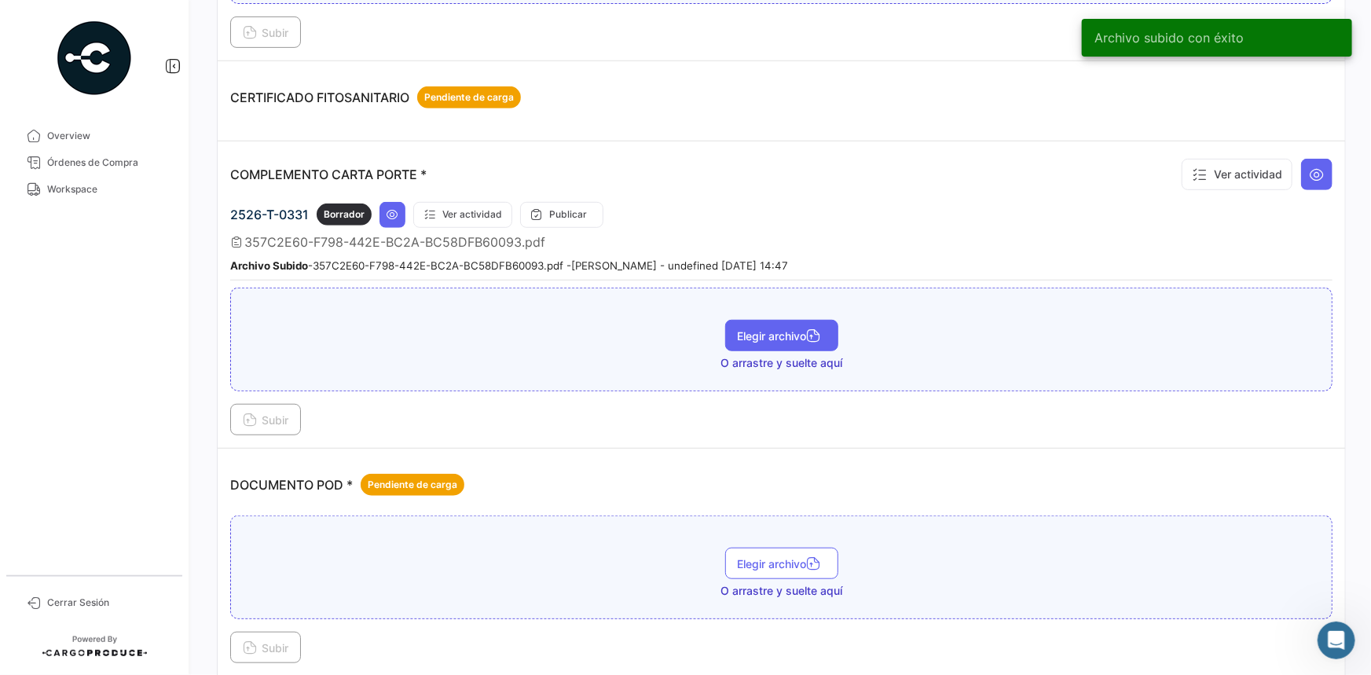
click at [750, 329] on span "Elegir archivo" at bounding box center [782, 335] width 88 height 13
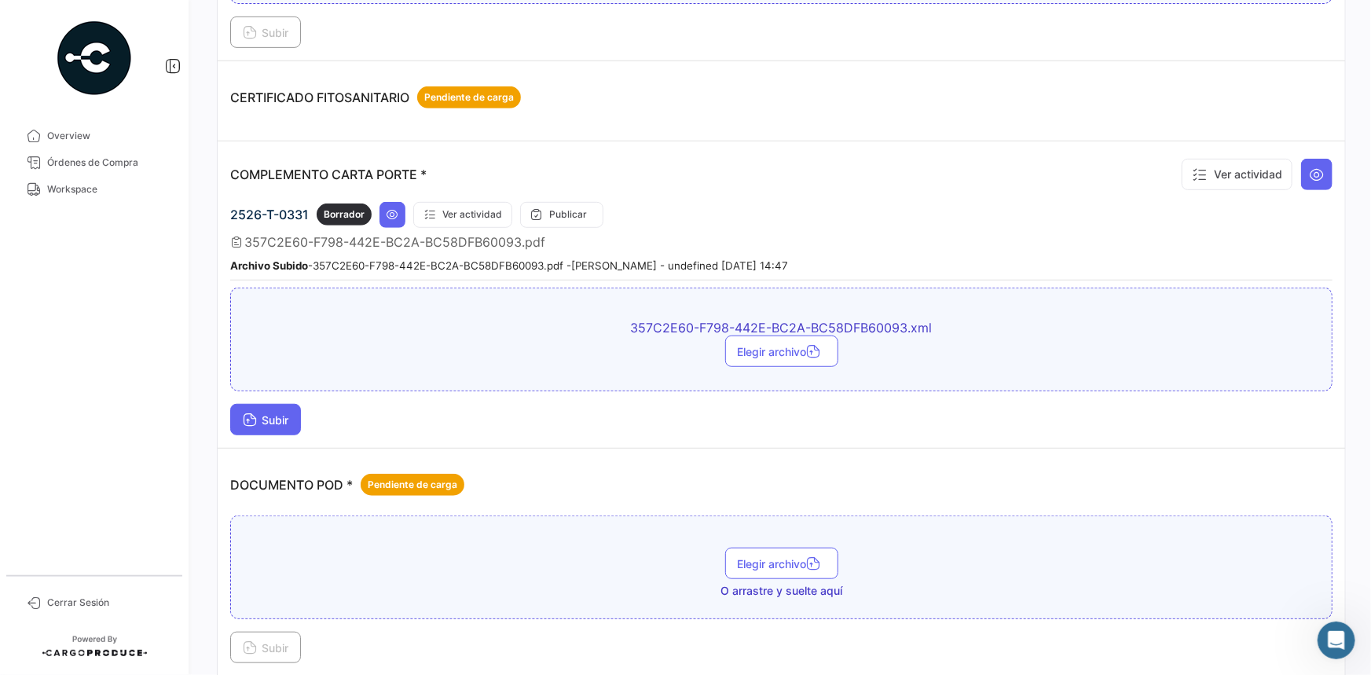
click at [281, 416] on span "Subir" at bounding box center [266, 419] width 46 height 13
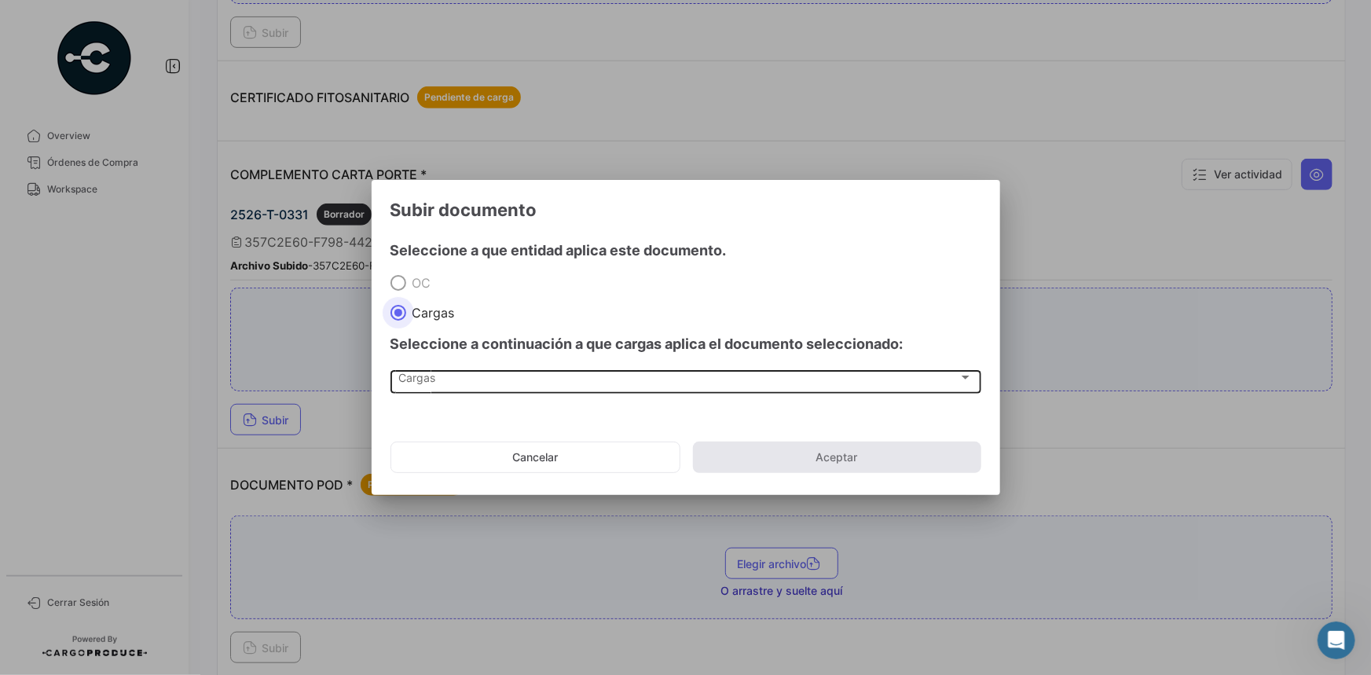
click at [442, 383] on div "Cargas" at bounding box center [678, 380] width 560 height 13
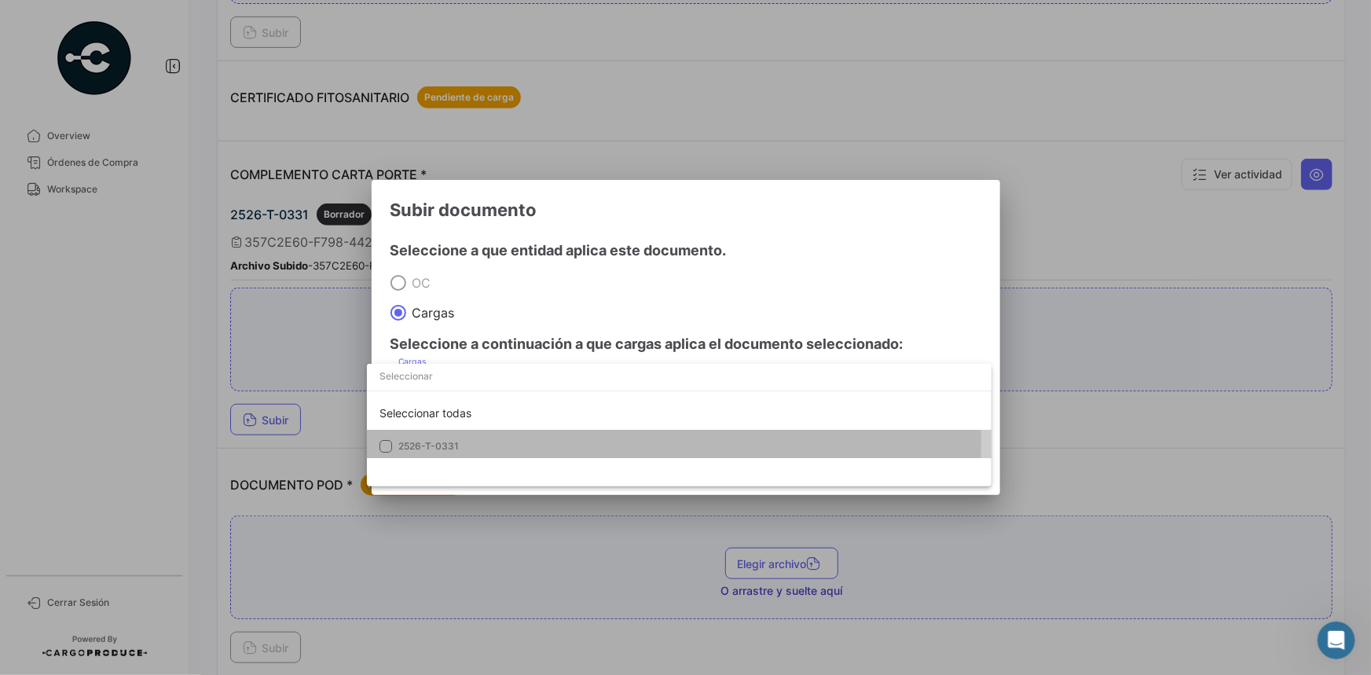
click at [456, 440] on span "2526-T-0331" at bounding box center [428, 446] width 60 height 12
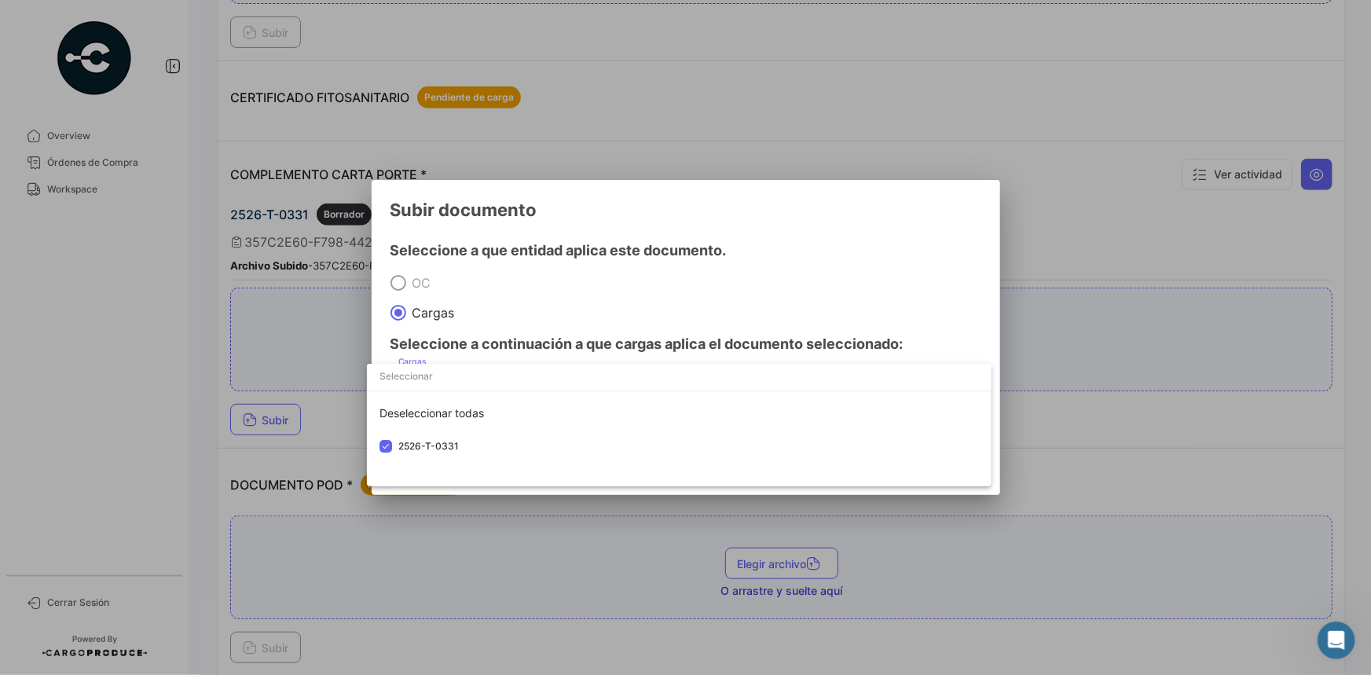
click at [834, 252] on div at bounding box center [685, 337] width 1371 height 675
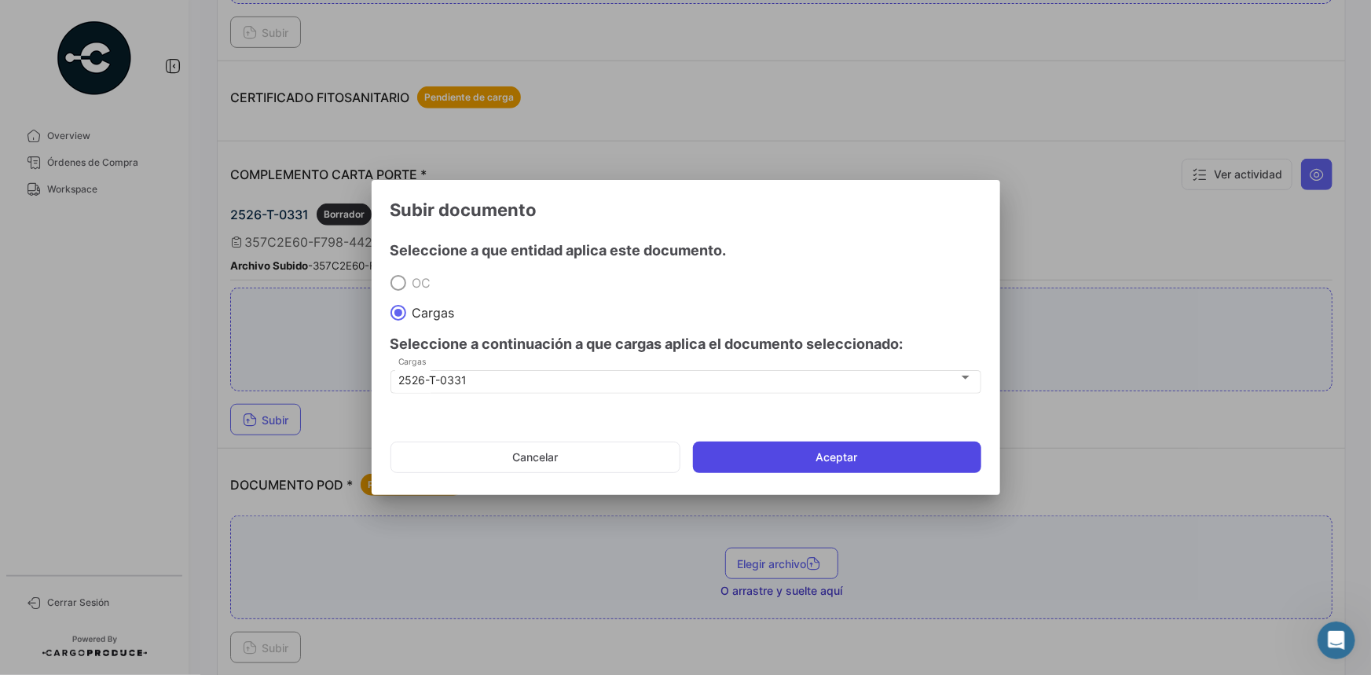
click at [801, 456] on button "Aceptar" at bounding box center [837, 457] width 288 height 31
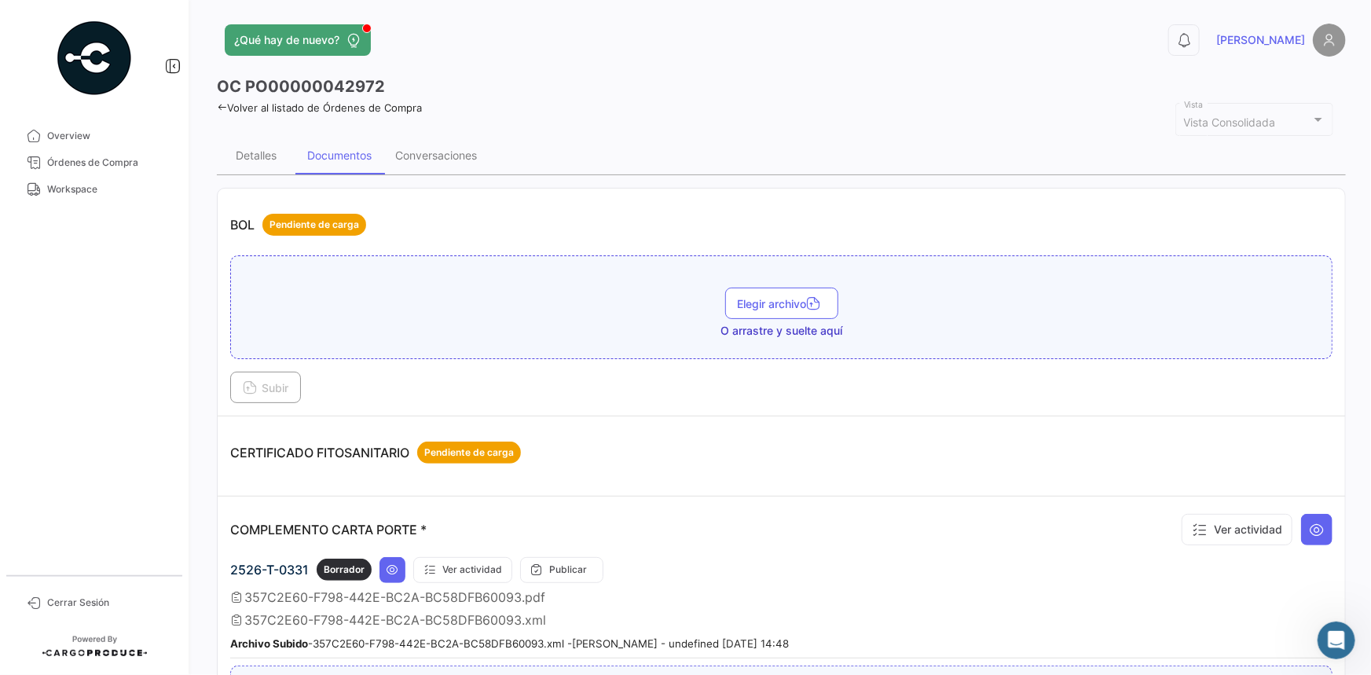
scroll to position [0, 0]
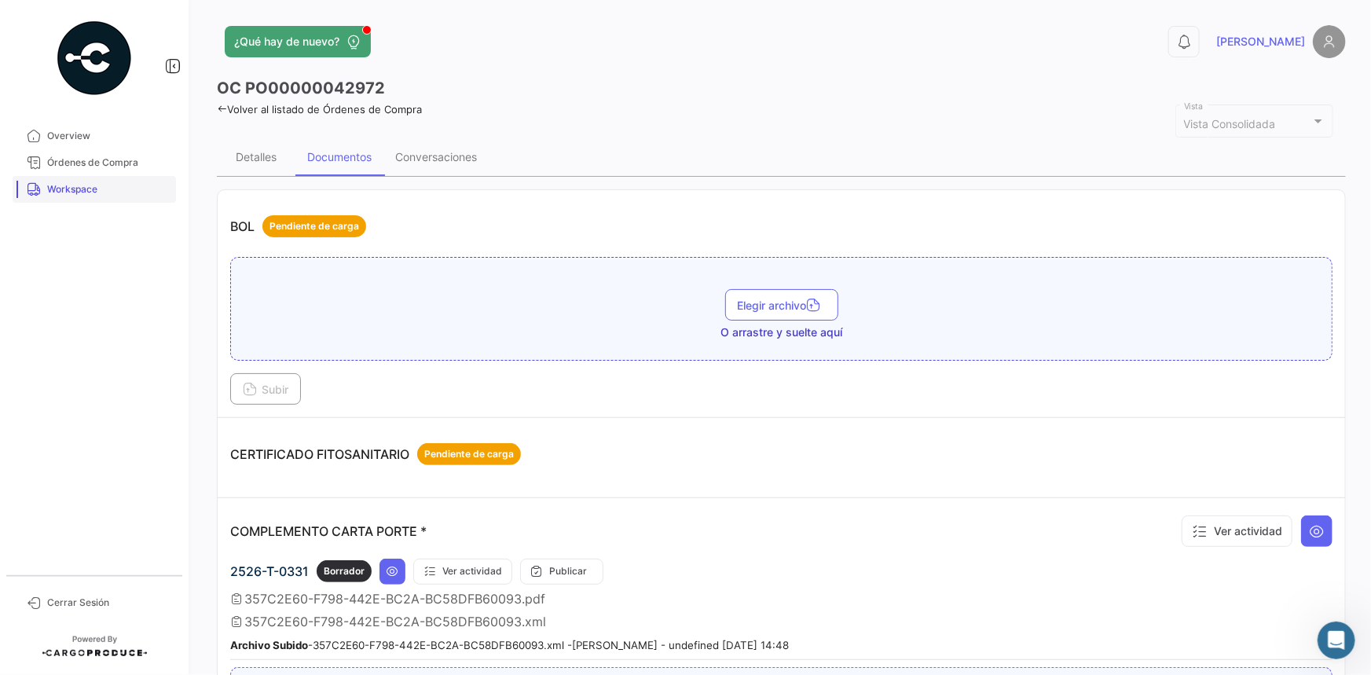
click at [82, 183] on span "Workspace" at bounding box center [108, 189] width 123 height 14
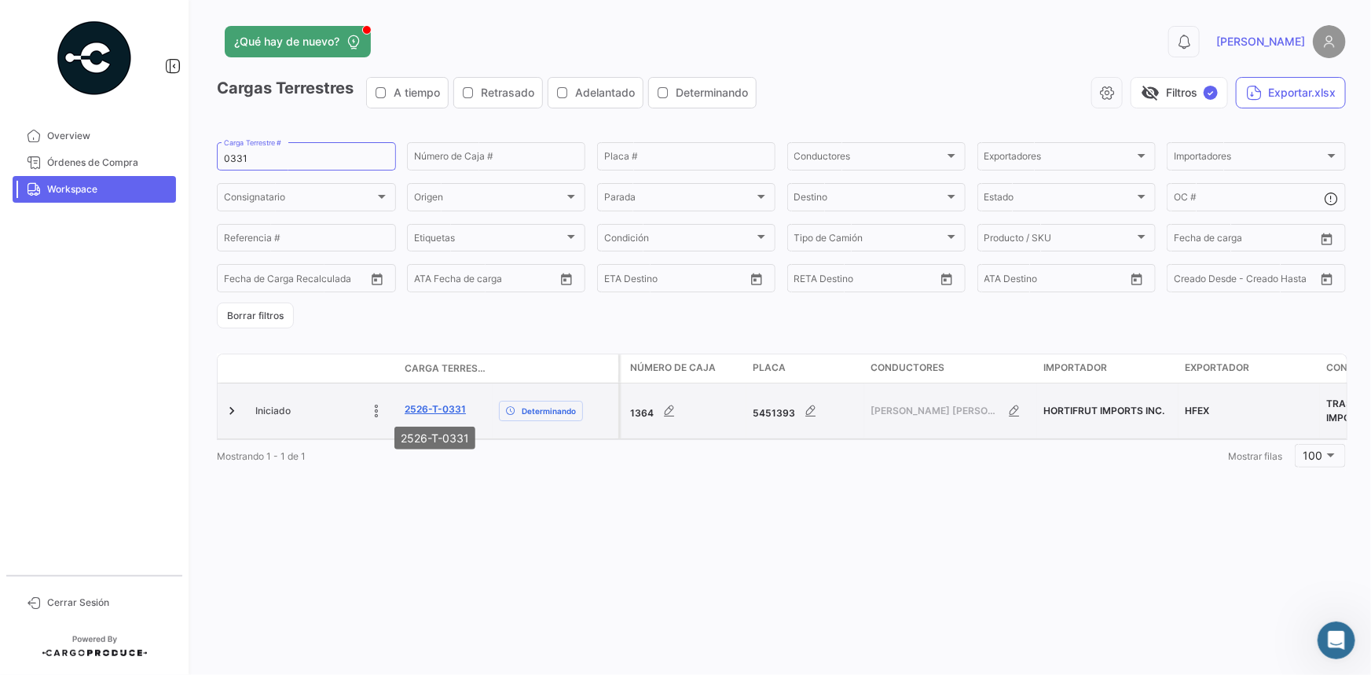
click at [453, 403] on link "2526-T-0331" at bounding box center [435, 409] width 61 height 14
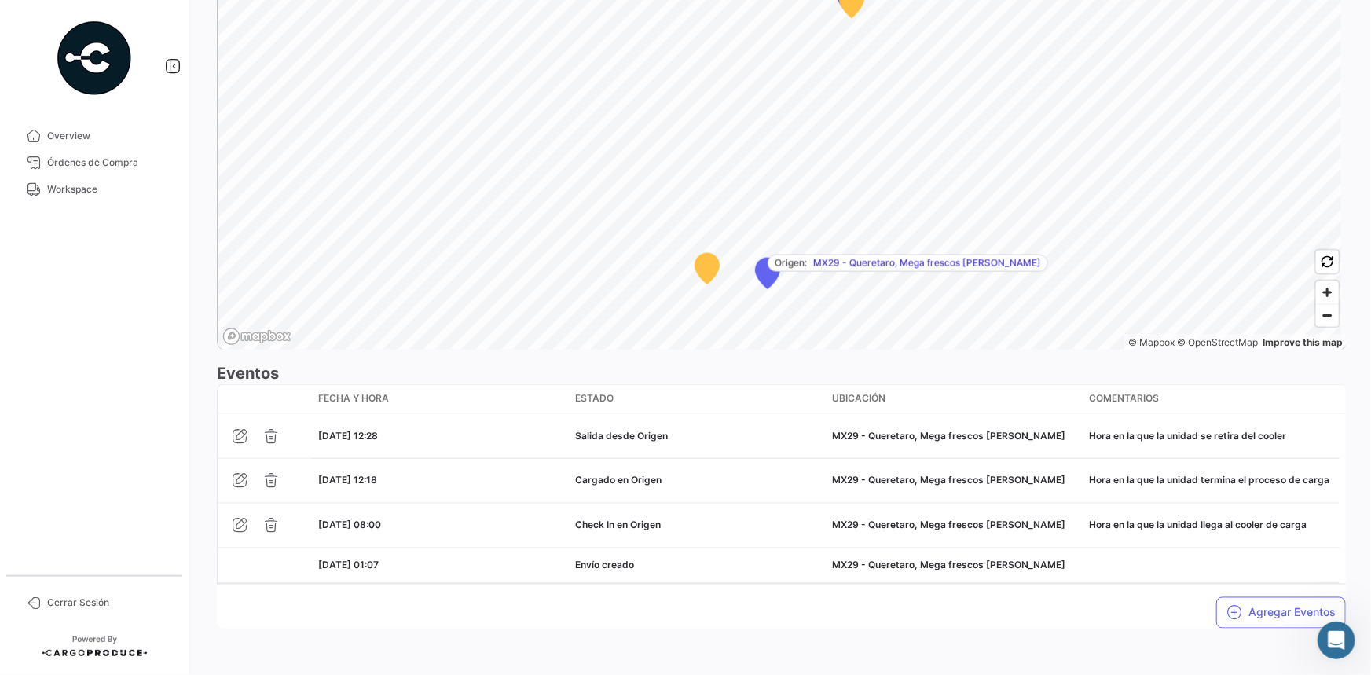
scroll to position [1042, 0]
